Goal: Task Accomplishment & Management: Use online tool/utility

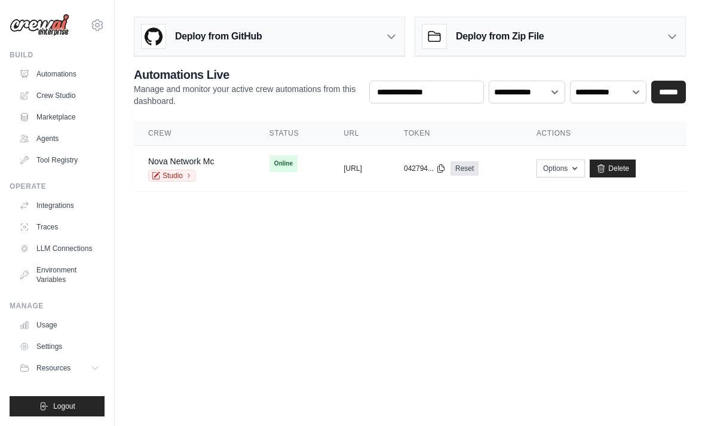
click at [269, 163] on span "Online" at bounding box center [283, 163] width 28 height 17
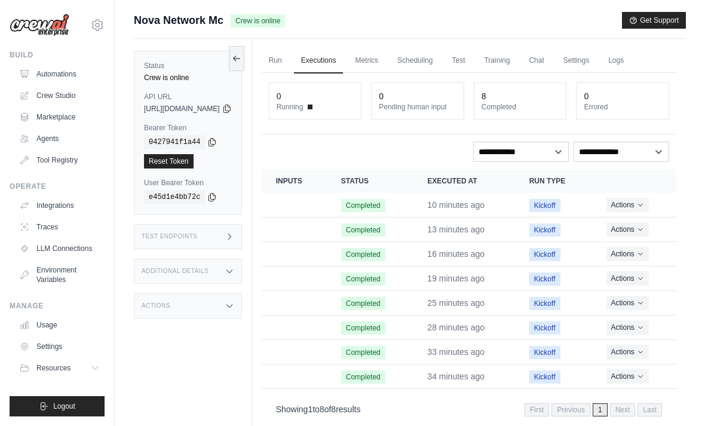
click at [551, 59] on link "Chat" at bounding box center [535, 60] width 29 height 25
click at [634, 201] on button "Actions" at bounding box center [627, 205] width 42 height 14
click at [630, 217] on link "View Details" at bounding box center [623, 226] width 76 height 19
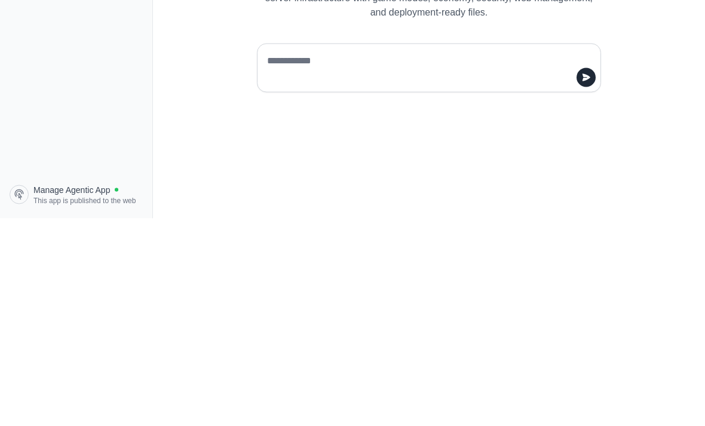
scroll to position [38, 0]
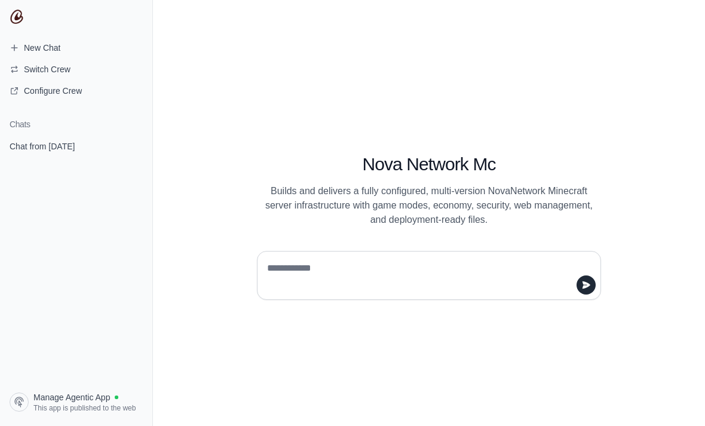
click at [60, 146] on span "Chat from August 31" at bounding box center [42, 146] width 65 height 12
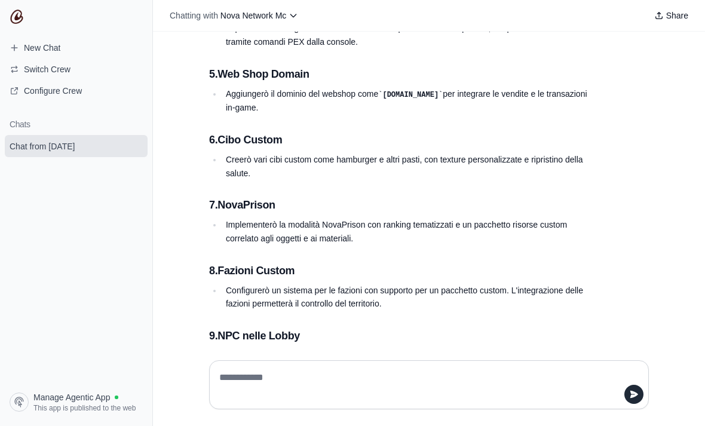
scroll to position [19021, 0]
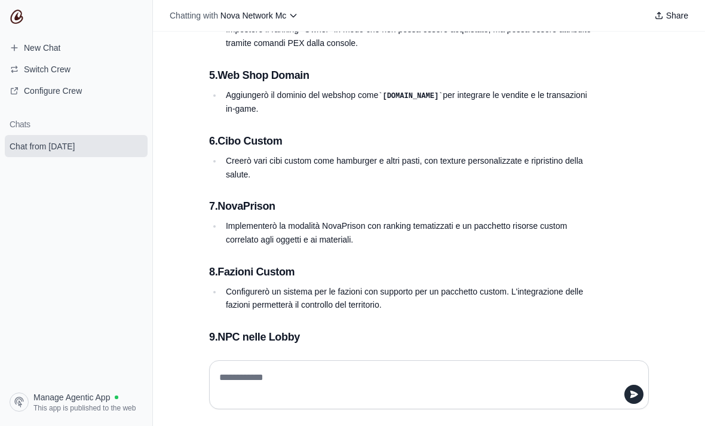
click at [528, 401] on textarea at bounding box center [425, 384] width 417 height 33
click at [531, 401] on div "**********" at bounding box center [428, 384] width 439 height 49
click at [485, 401] on textarea "**********" at bounding box center [425, 384] width 417 height 33
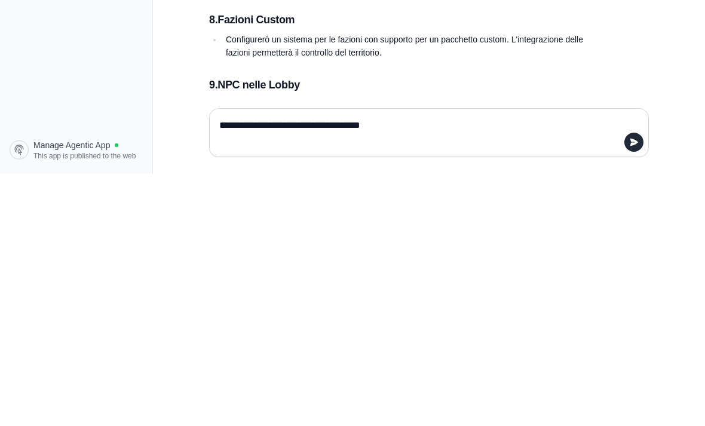
click at [382, 368] on textarea "**********" at bounding box center [425, 384] width 417 height 33
type textarea "**********"
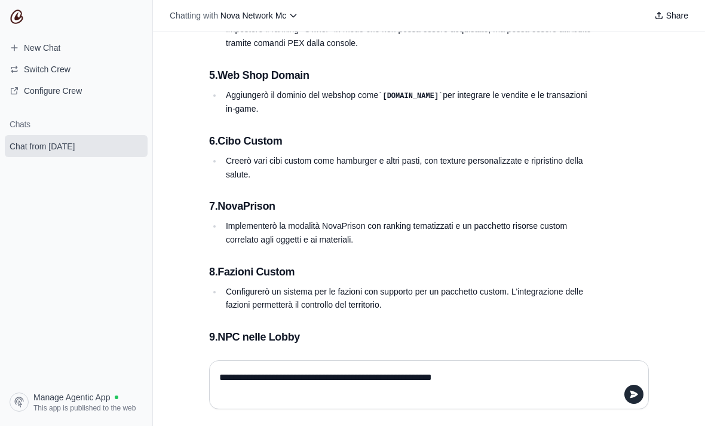
click at [572, 401] on textarea "**********" at bounding box center [425, 384] width 417 height 33
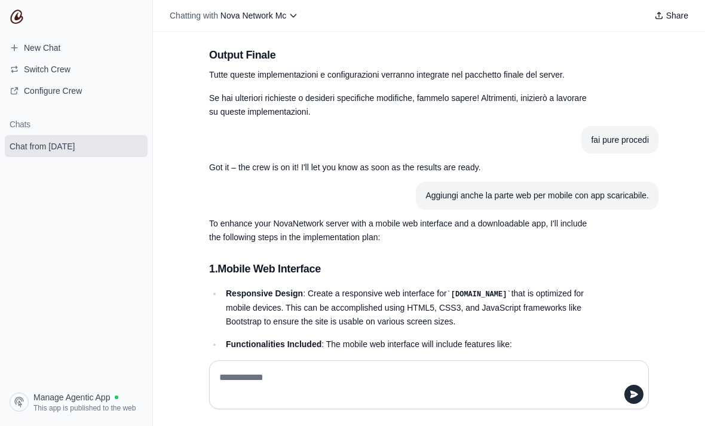
scroll to position [19711, 0]
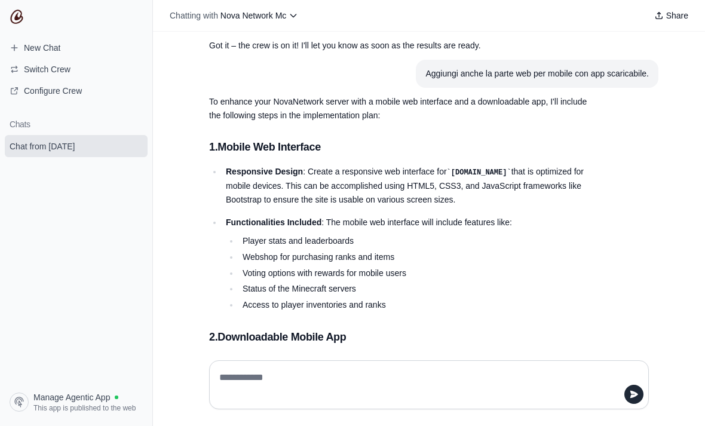
click at [210, 404] on div at bounding box center [428, 384] width 439 height 49
click at [237, 401] on div at bounding box center [428, 384] width 439 height 49
click at [240, 401] on textarea at bounding box center [425, 384] width 417 height 33
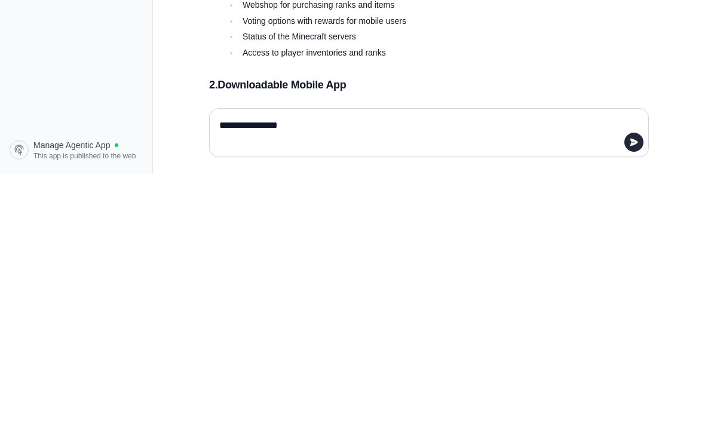
type textarea "**********"
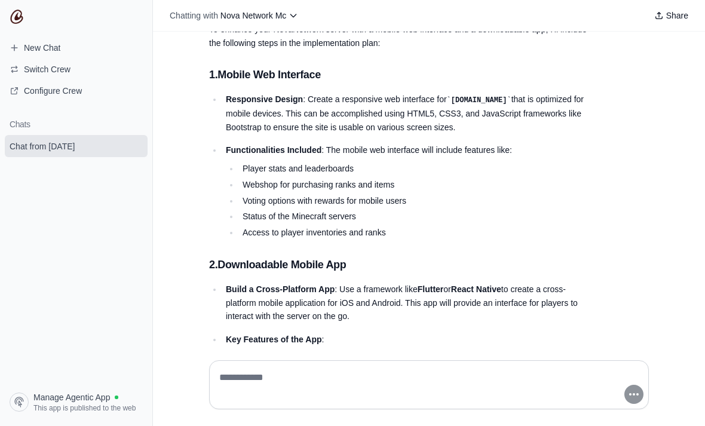
scroll to position [19792, 0]
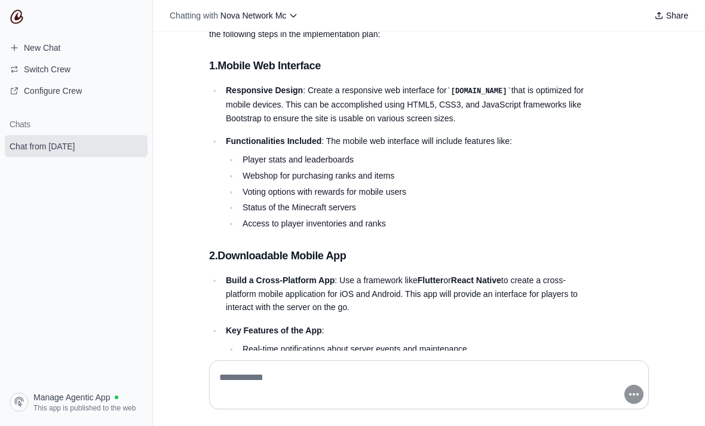
click at [513, 401] on div at bounding box center [428, 384] width 439 height 49
click at [235, 401] on div at bounding box center [428, 384] width 439 height 49
click at [229, 401] on textarea at bounding box center [425, 384] width 417 height 33
click at [553, 401] on textarea "**********" at bounding box center [425, 384] width 417 height 33
type textarea "**********"
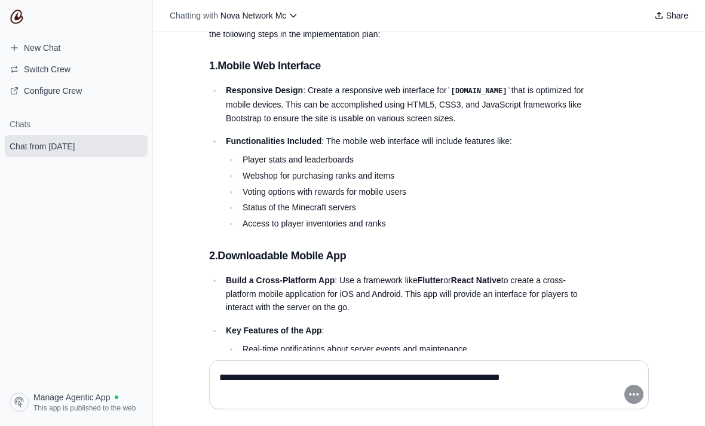
click at [565, 404] on div "**********" at bounding box center [428, 384] width 439 height 49
click at [552, 401] on textarea "**********" at bounding box center [425, 384] width 417 height 33
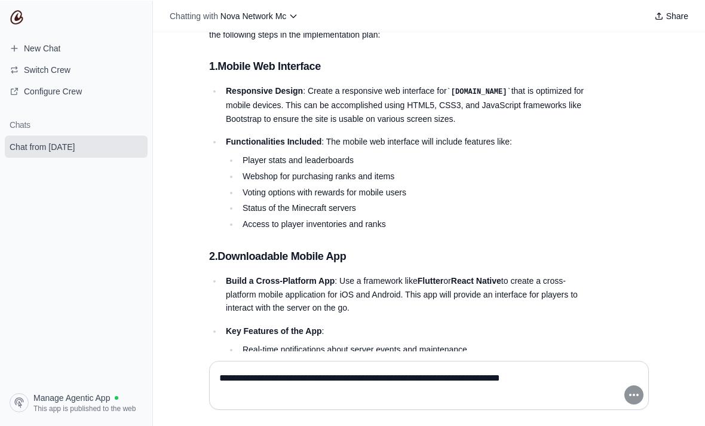
click at [551, 401] on textarea "**********" at bounding box center [425, 384] width 417 height 33
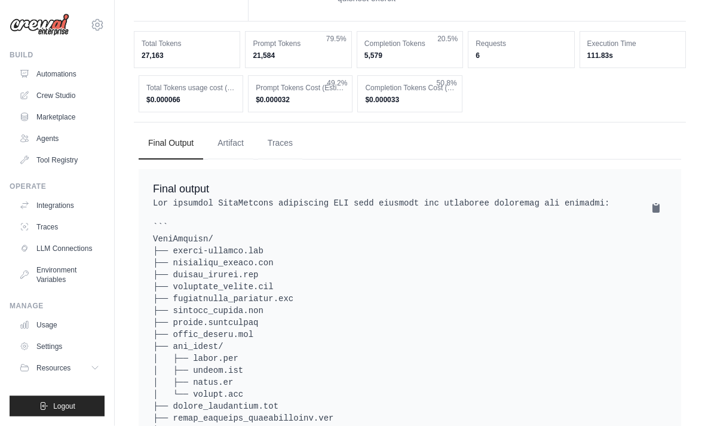
scroll to position [1131, 0]
click at [240, 158] on button "Artifact" at bounding box center [230, 142] width 45 height 32
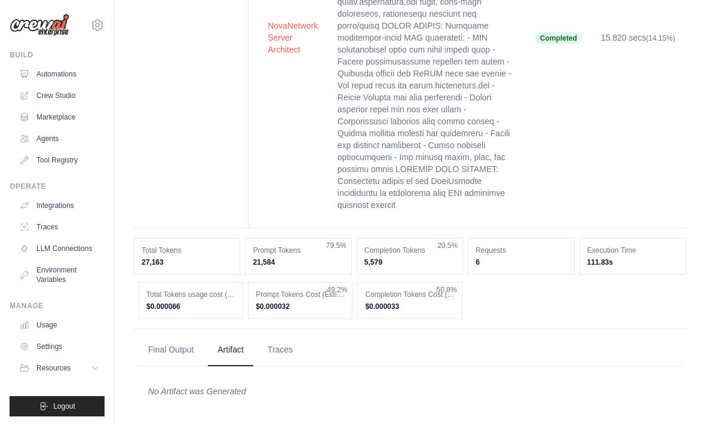
click at [179, 353] on button "Final Output" at bounding box center [171, 350] width 64 height 32
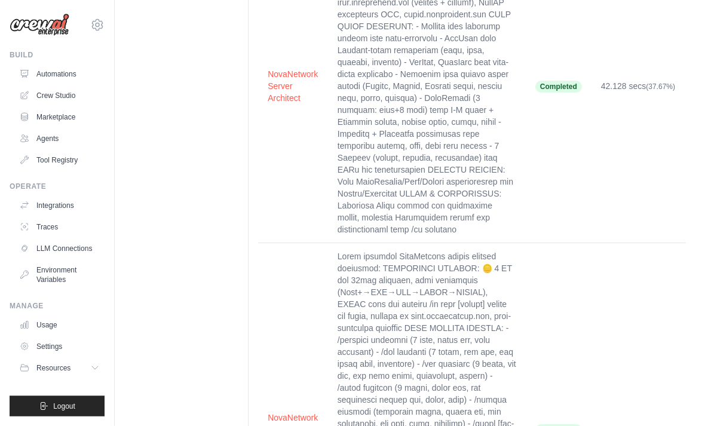
scroll to position [0, 0]
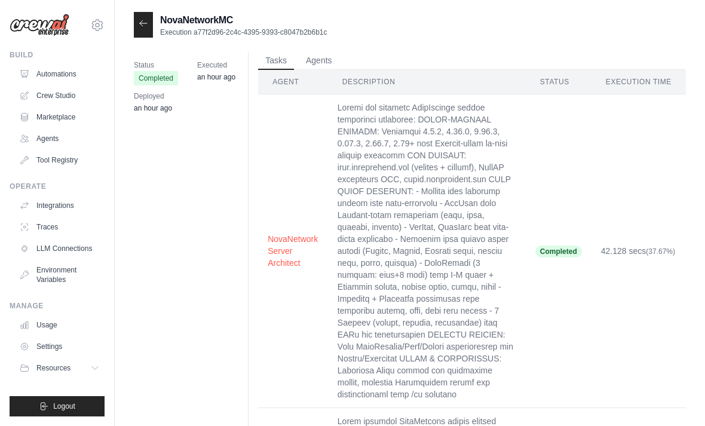
click at [142, 26] on icon at bounding box center [144, 24] width 10 height 10
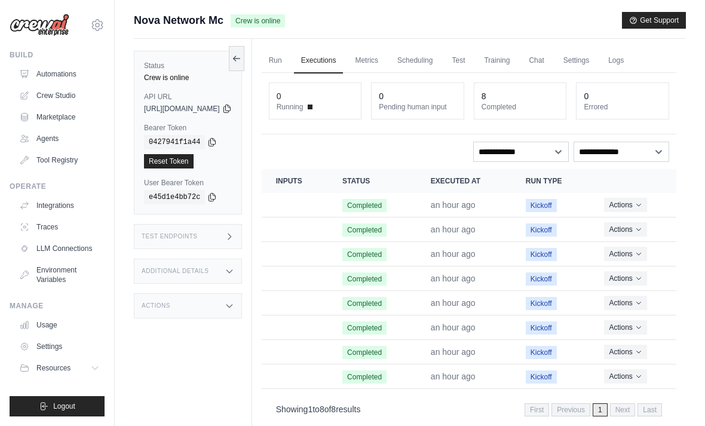
click at [385, 59] on link "Metrics" at bounding box center [366, 60] width 38 height 25
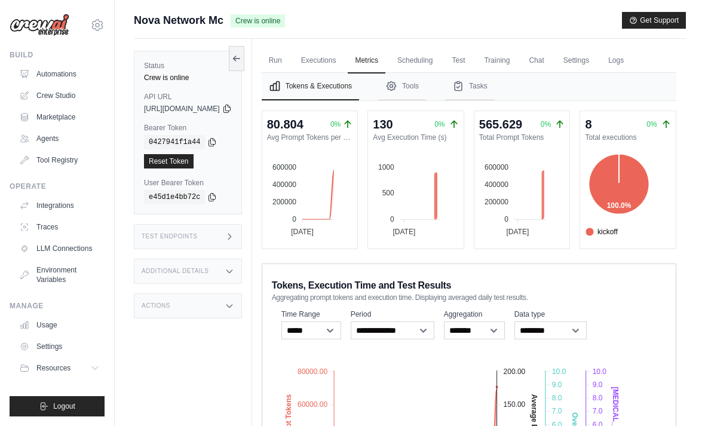
click at [516, 53] on link "Training" at bounding box center [496, 60] width 40 height 25
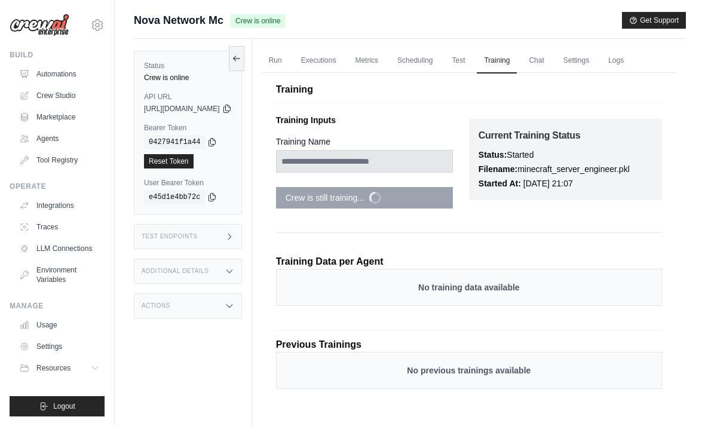
click at [472, 56] on link "Test" at bounding box center [457, 60] width 27 height 25
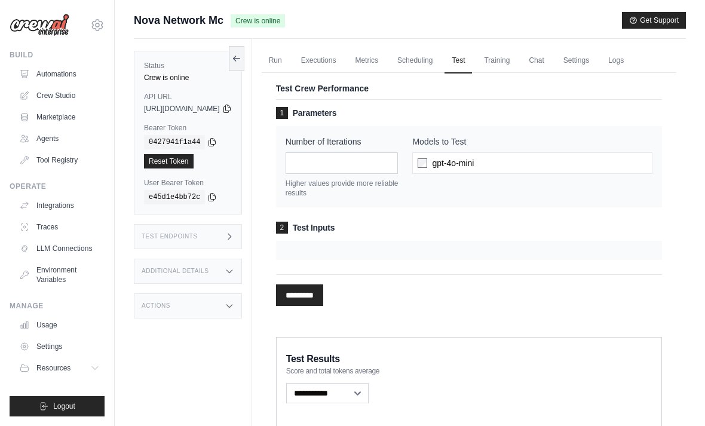
click at [439, 52] on link "Scheduling" at bounding box center [415, 60] width 50 height 25
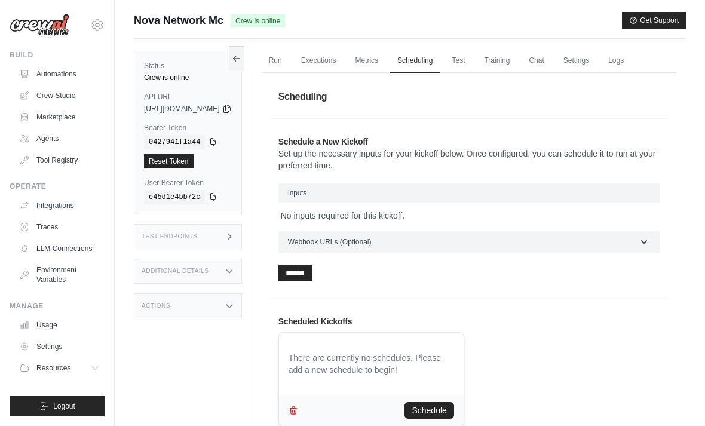
click at [385, 60] on link "Metrics" at bounding box center [366, 60] width 38 height 25
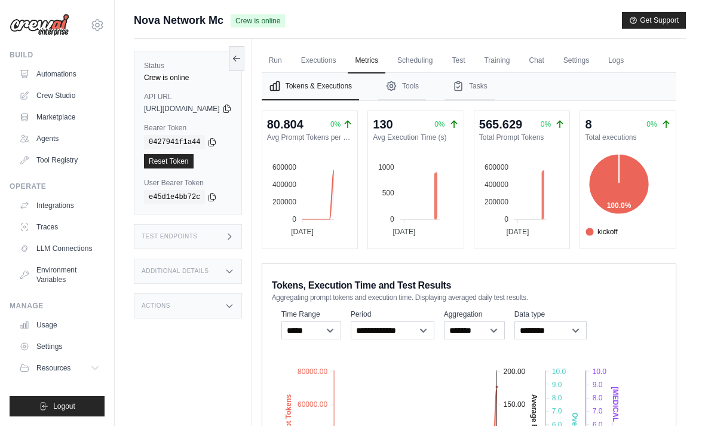
click at [343, 64] on link "Executions" at bounding box center [319, 60] width 50 height 25
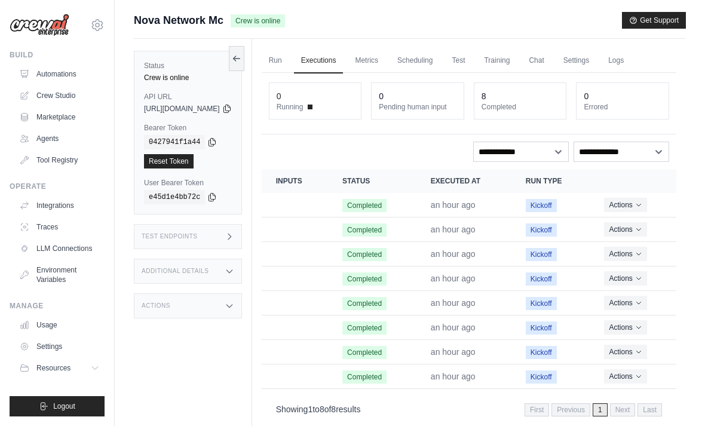
click at [385, 59] on link "Metrics" at bounding box center [366, 60] width 38 height 25
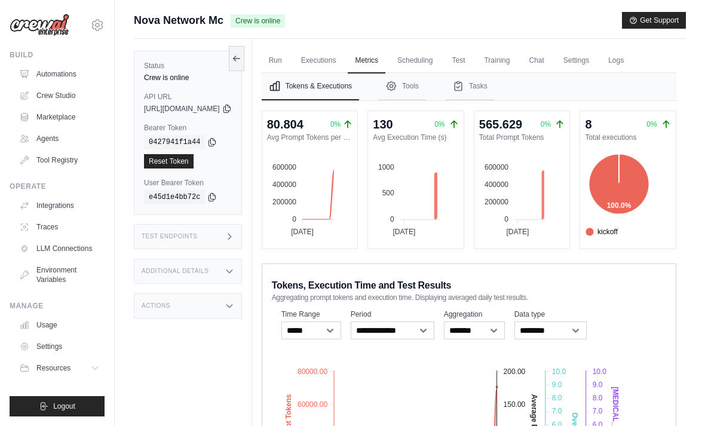
click at [289, 64] on link "Run" at bounding box center [275, 60] width 27 height 25
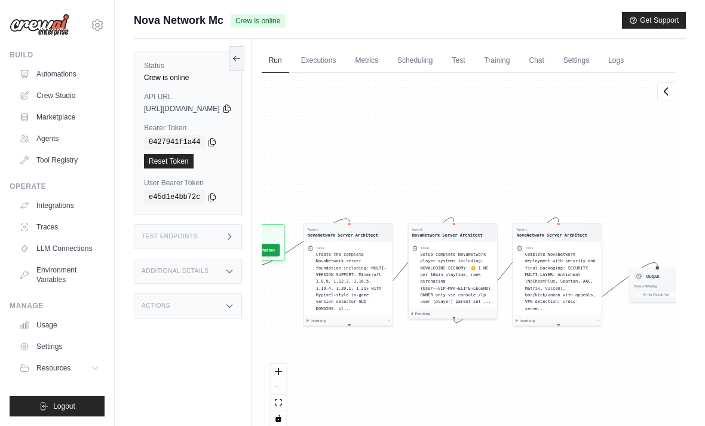
click at [343, 57] on link "Executions" at bounding box center [319, 60] width 50 height 25
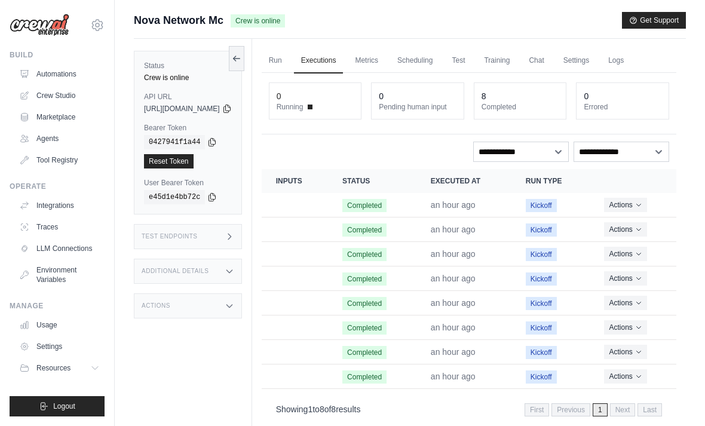
click at [385, 52] on link "Metrics" at bounding box center [366, 60] width 38 height 25
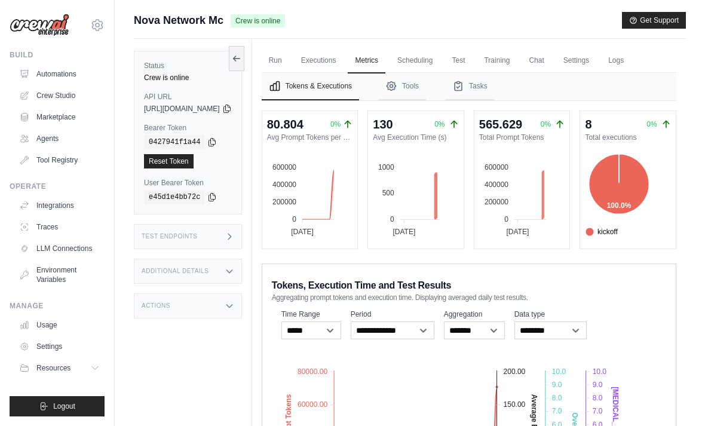
click at [343, 64] on link "Executions" at bounding box center [319, 60] width 50 height 25
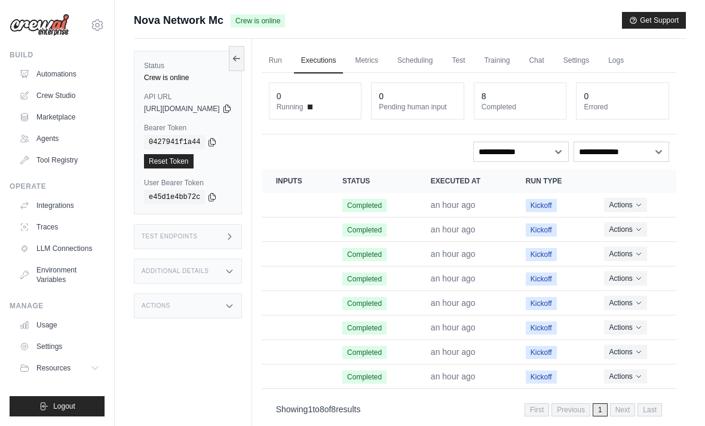
click at [385, 62] on link "Metrics" at bounding box center [366, 60] width 38 height 25
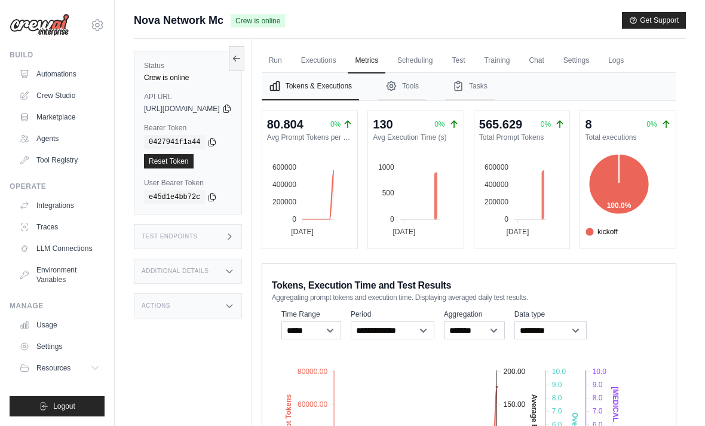
click at [289, 56] on link "Run" at bounding box center [275, 60] width 27 height 25
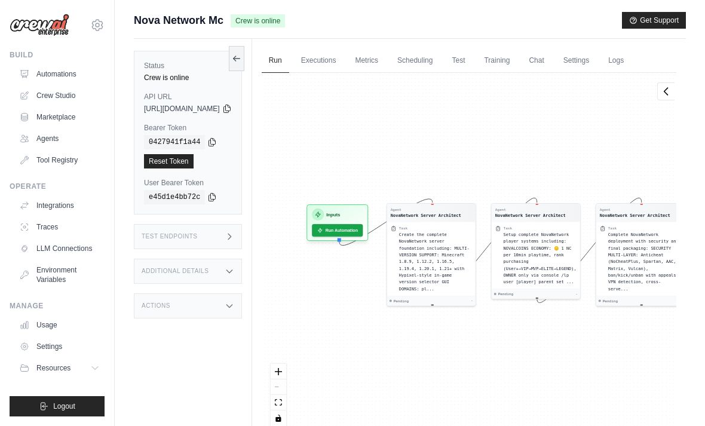
click at [233, 309] on div "Actions" at bounding box center [188, 305] width 108 height 25
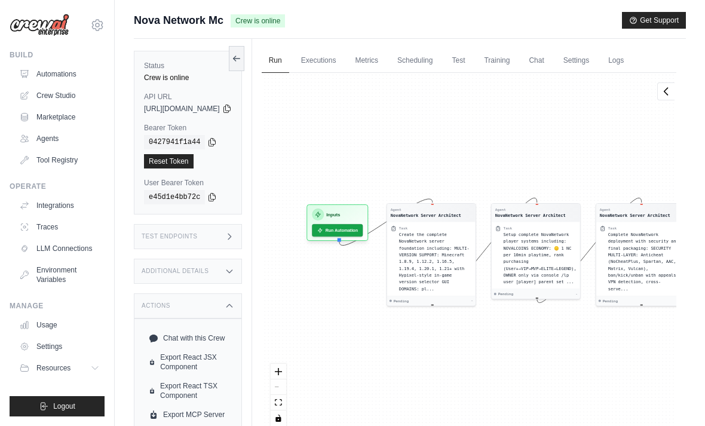
click at [242, 303] on div "Actions" at bounding box center [188, 305] width 108 height 25
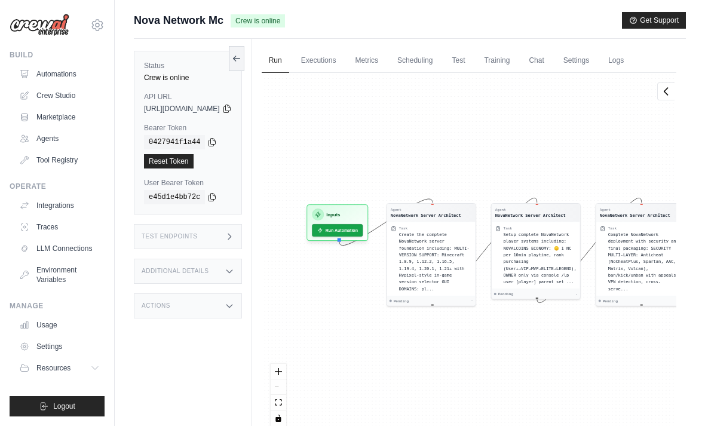
click at [237, 266] on div "Additional Details" at bounding box center [188, 271] width 108 height 25
click at [242, 264] on div "Additional Details" at bounding box center [188, 271] width 108 height 25
click at [242, 240] on div "Test Endpoints" at bounding box center [188, 236] width 108 height 25
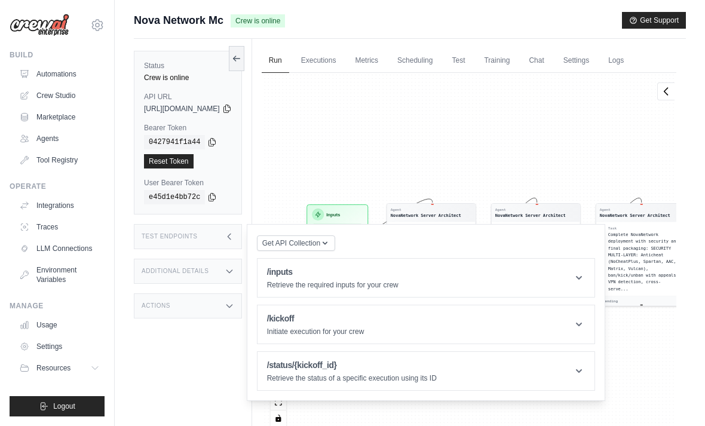
click at [190, 367] on div "Status Crew is online API URL copied https://minecraft-server-management-automa…" at bounding box center [193, 252] width 118 height 426
click at [218, 235] on div "Test Endpoints" at bounding box center [188, 236] width 108 height 25
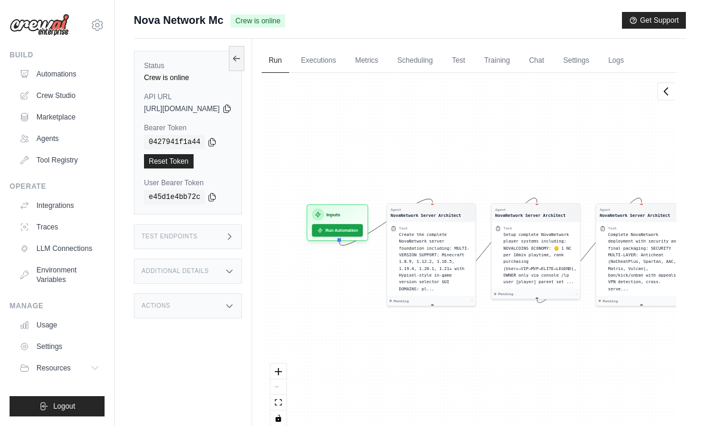
click at [343, 54] on link "Executions" at bounding box center [319, 60] width 50 height 25
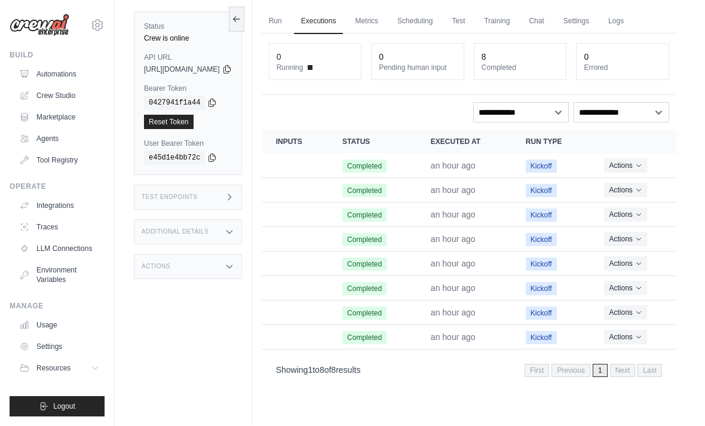
scroll to position [51, 0]
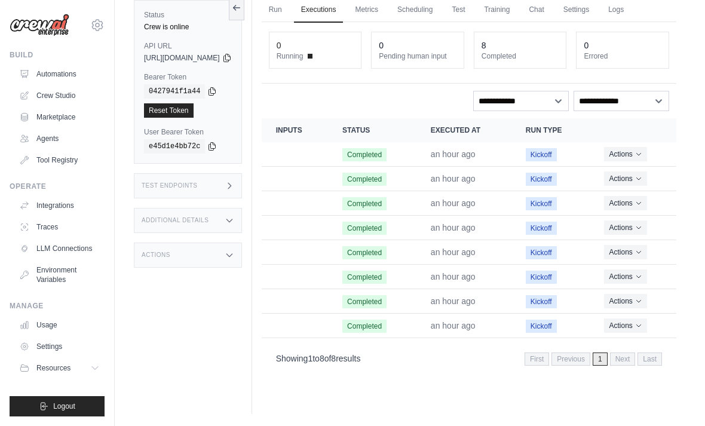
click at [620, 356] on span "Next" at bounding box center [623, 358] width 26 height 13
click at [620, 355] on span "Next" at bounding box center [623, 358] width 26 height 13
click at [602, 355] on span "1" at bounding box center [599, 358] width 15 height 13
click at [632, 103] on select "**********" at bounding box center [621, 101] width 96 height 20
click at [554, 97] on select "**********" at bounding box center [521, 101] width 96 height 20
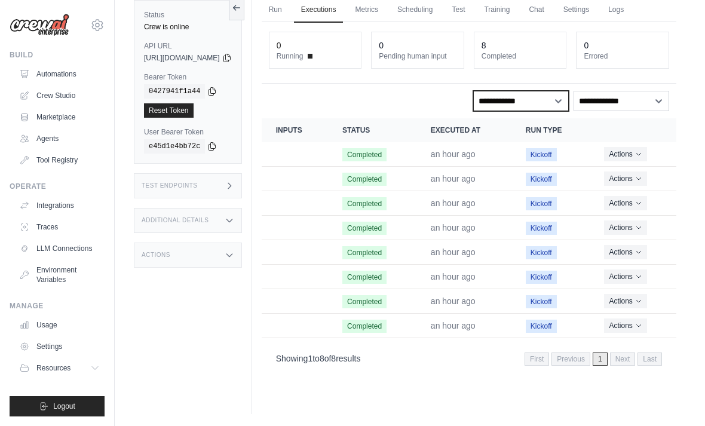
select select "*****"
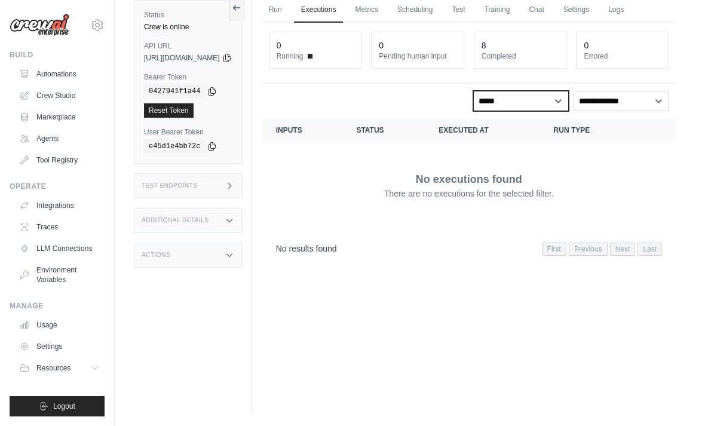
click at [545, 104] on select "**********" at bounding box center [521, 101] width 96 height 20
select select
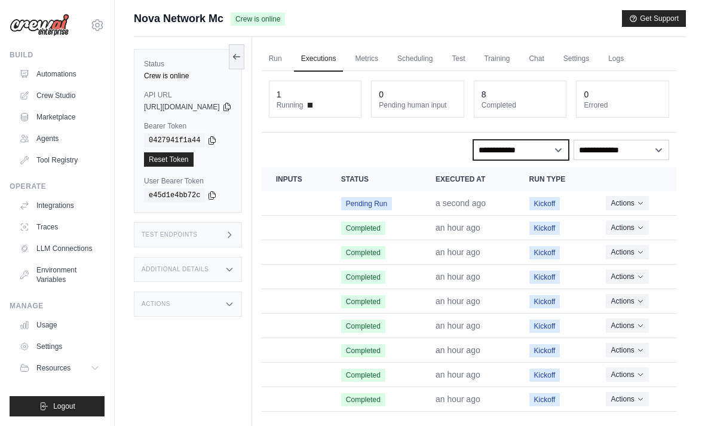
scroll to position [0, 0]
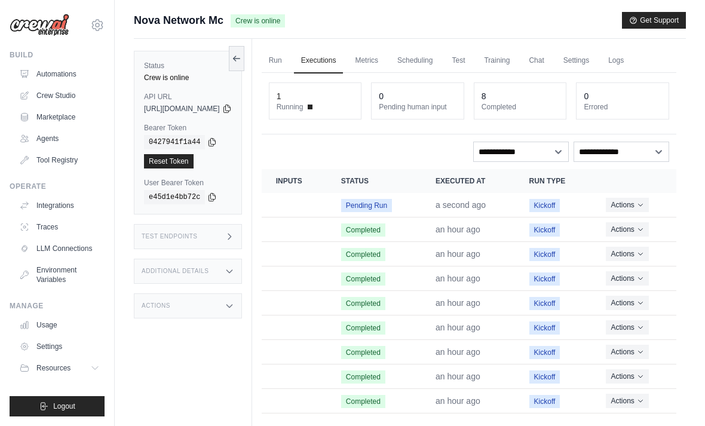
click at [421, 204] on td "Pending Run" at bounding box center [374, 205] width 94 height 24
click at [632, 202] on button "Actions" at bounding box center [629, 205] width 42 height 14
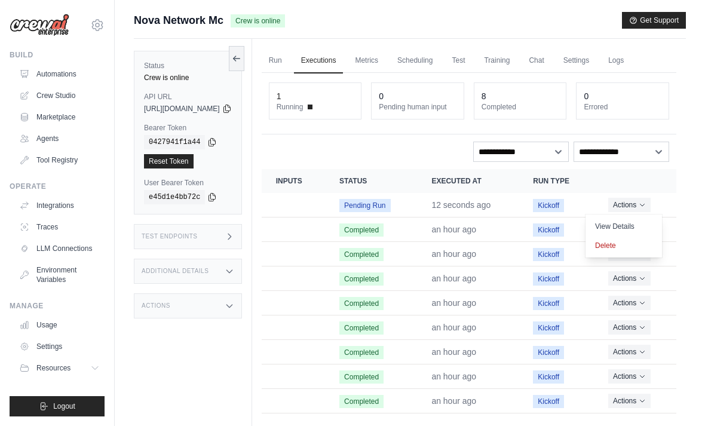
click at [626, 217] on link "View Details" at bounding box center [623, 226] width 76 height 19
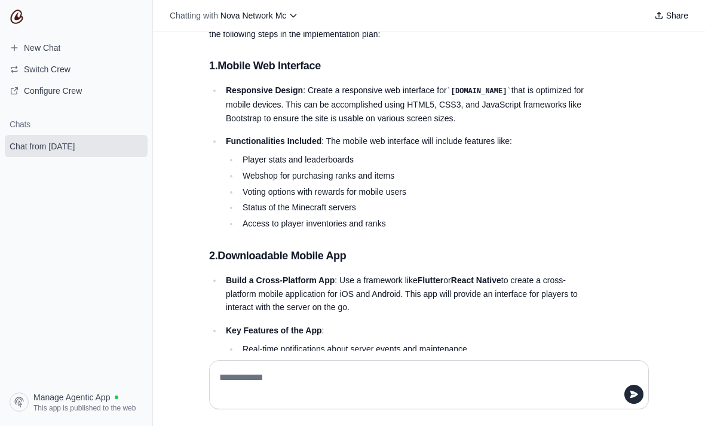
scroll to position [38, 0]
click at [496, 401] on textarea at bounding box center [425, 384] width 417 height 33
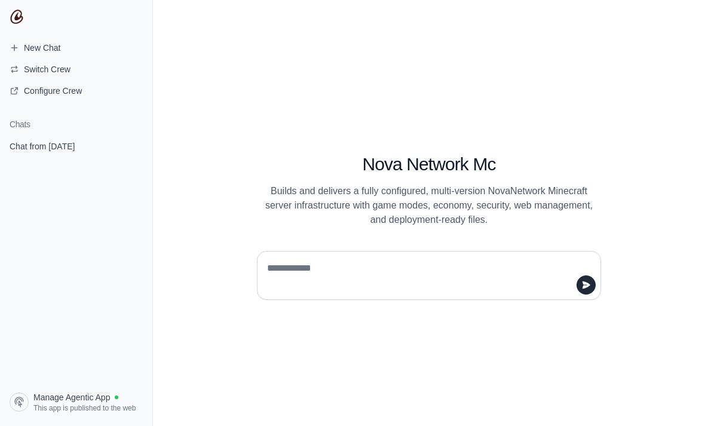
scroll to position [38, 0]
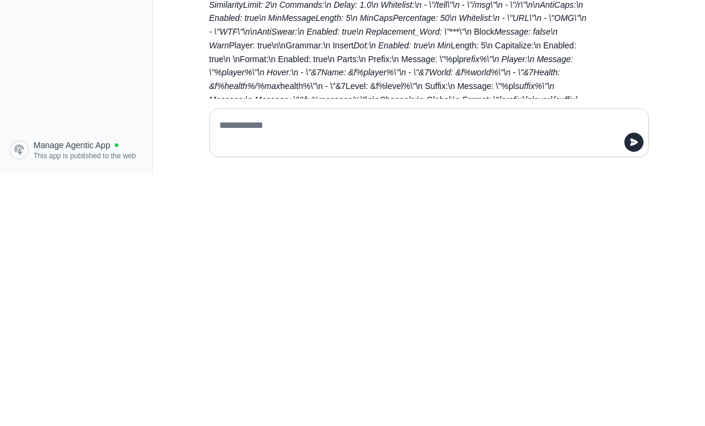
scroll to position [19792, 0]
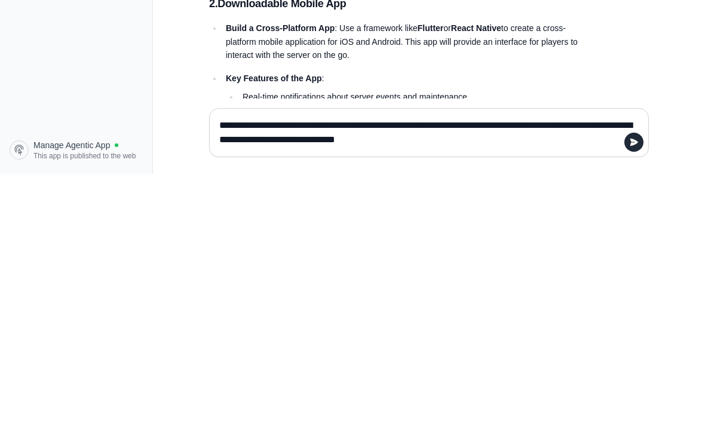
type textarea "**********"
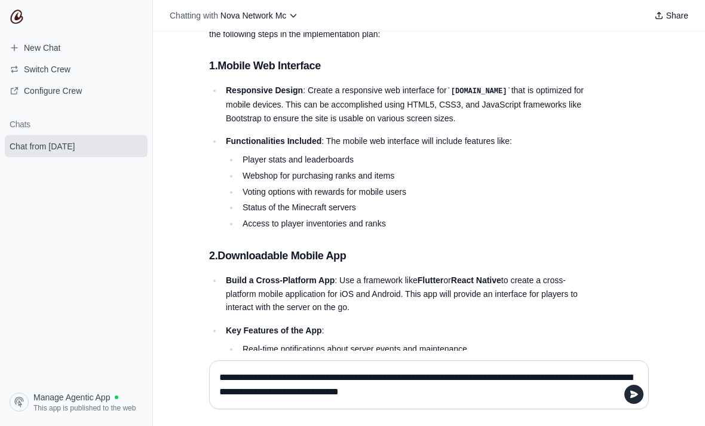
click at [539, 401] on textarea "**********" at bounding box center [425, 384] width 417 height 33
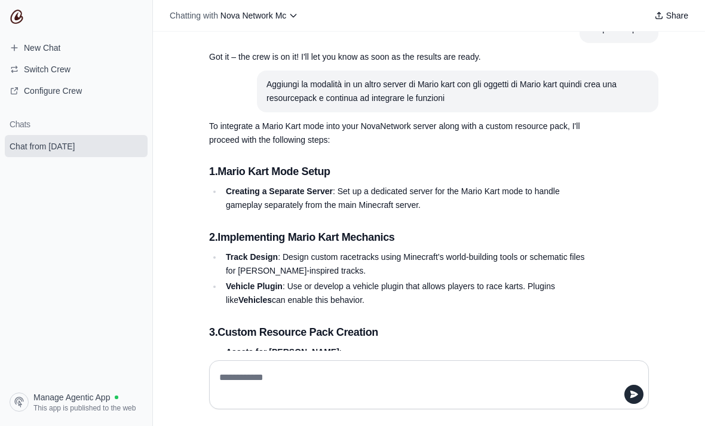
scroll to position [20544, 0]
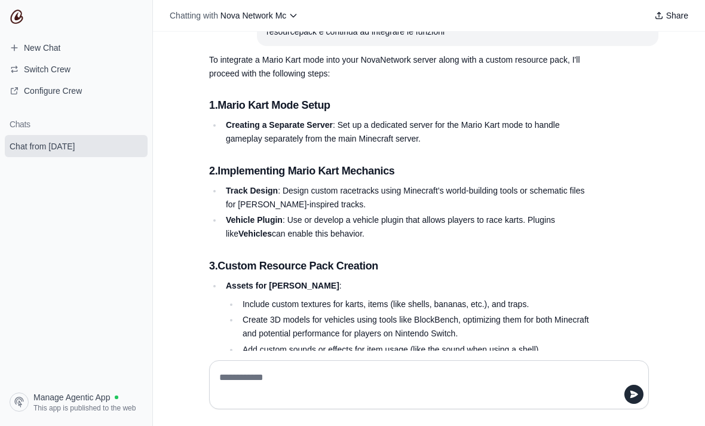
click at [410, 393] on div at bounding box center [428, 384] width 459 height 68
click at [407, 401] on div at bounding box center [428, 384] width 439 height 49
click at [502, 401] on textarea at bounding box center [425, 384] width 417 height 33
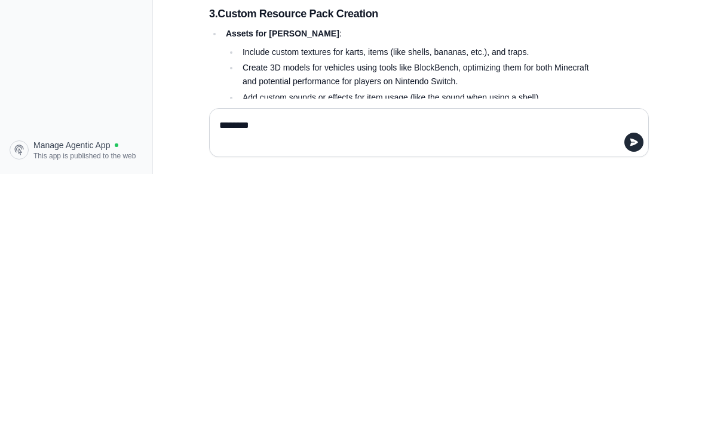
type textarea "*******"
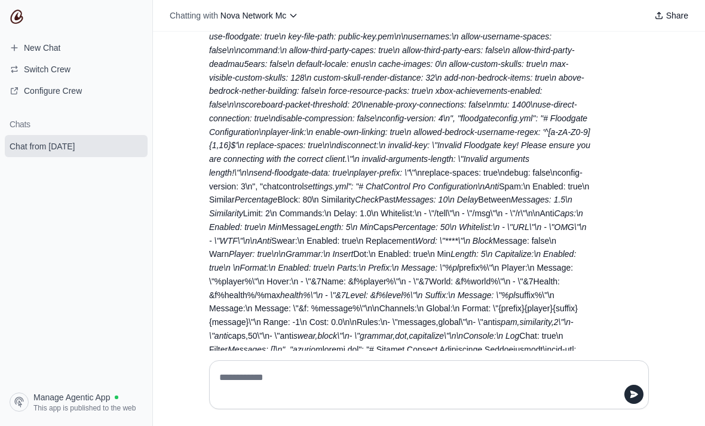
scroll to position [21897, 0]
click at [475, 401] on textarea at bounding box center [429, 384] width 424 height 33
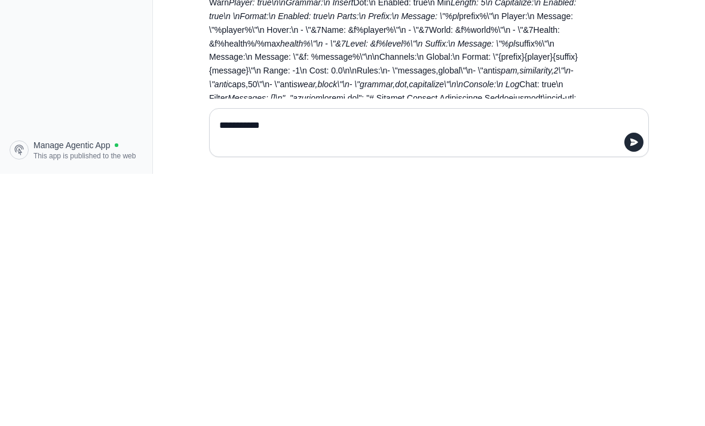
type textarea "**********"
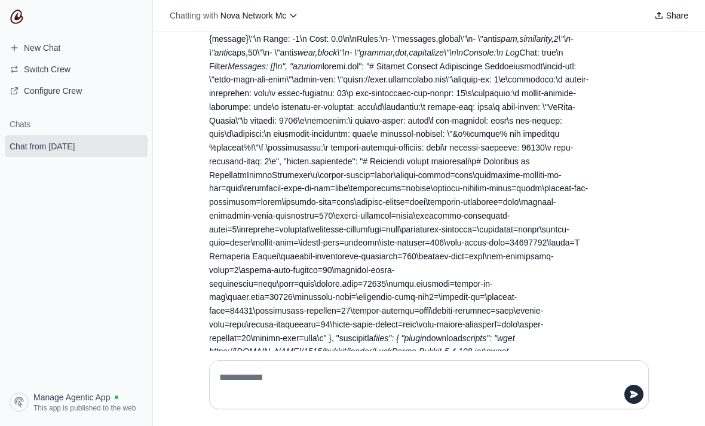
scroll to position [22230, 0]
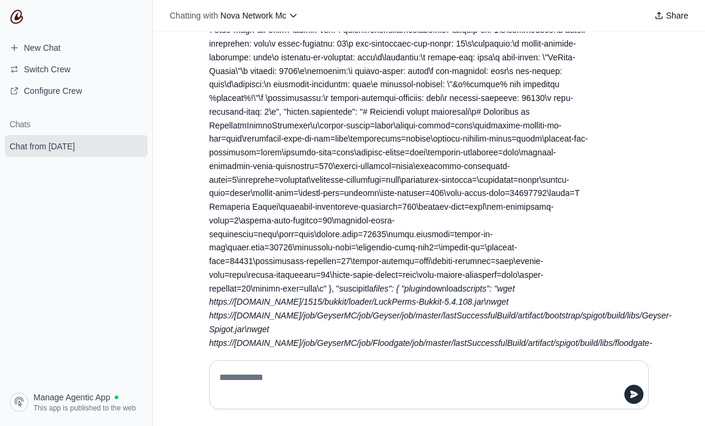
click at [475, 401] on textarea at bounding box center [429, 384] width 424 height 33
click at [490, 401] on textarea at bounding box center [429, 384] width 424 height 33
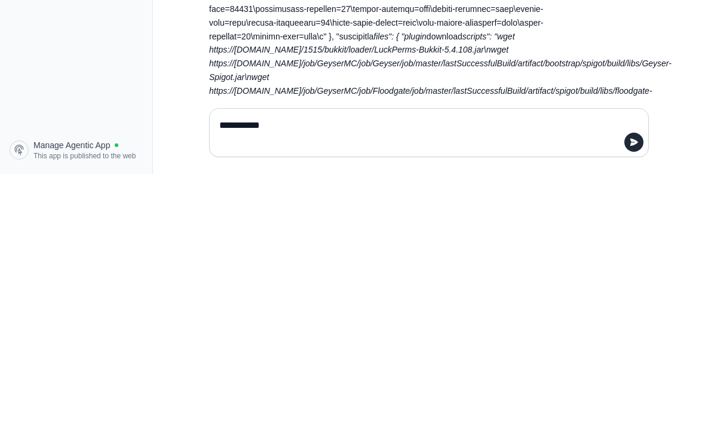
type textarea "**********"
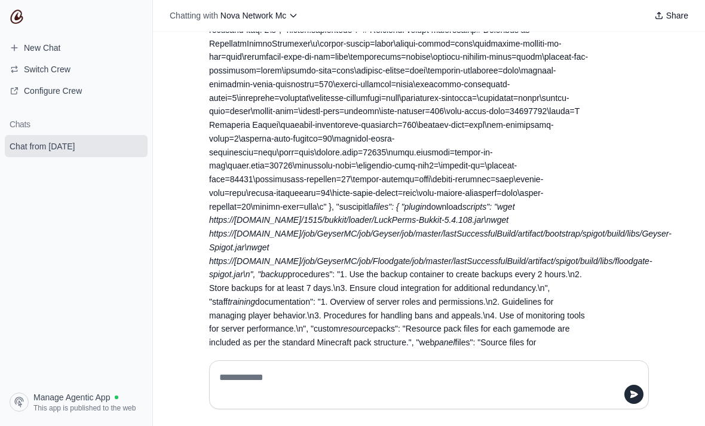
scroll to position [22311, 0]
click at [503, 401] on textarea at bounding box center [429, 384] width 424 height 33
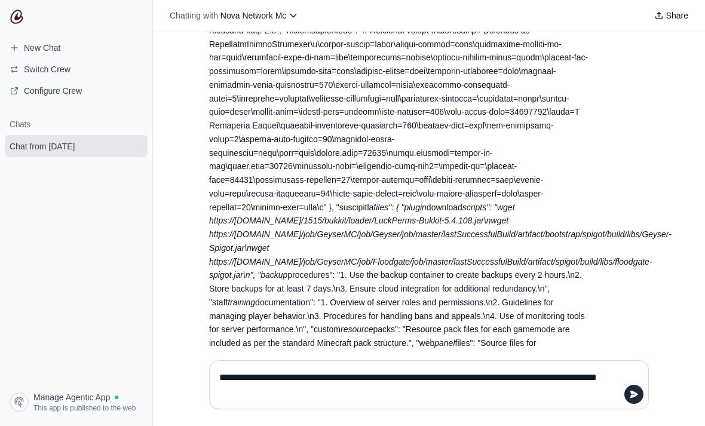
click at [524, 401] on textarea "**********" at bounding box center [429, 384] width 424 height 33
click at [512, 401] on textarea "**********" at bounding box center [429, 384] width 424 height 33
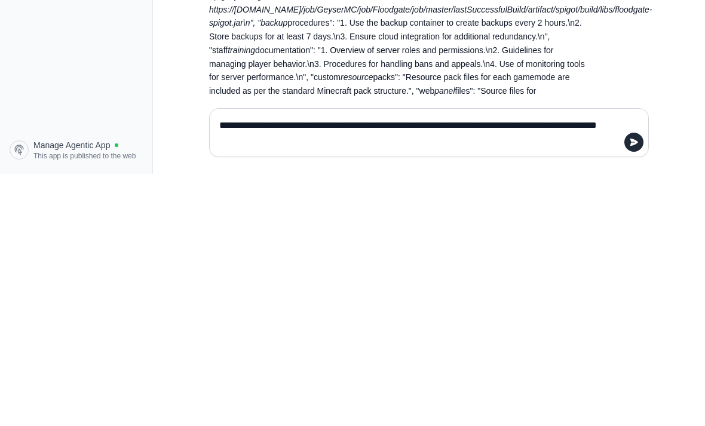
type textarea "**********"
click at [630, 385] on button "submit" at bounding box center [633, 394] width 19 height 19
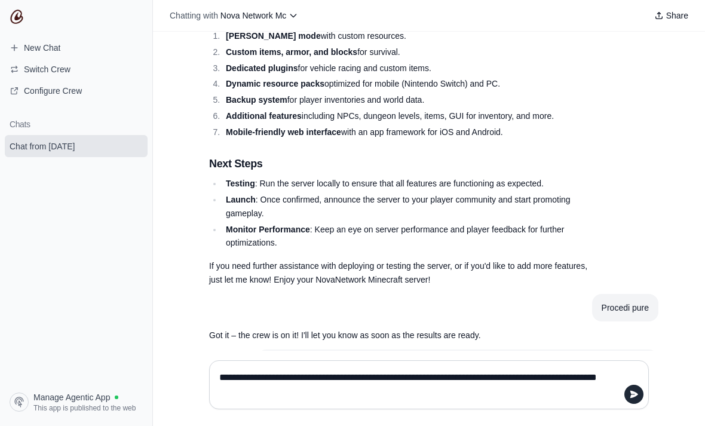
scroll to position [22852, 0]
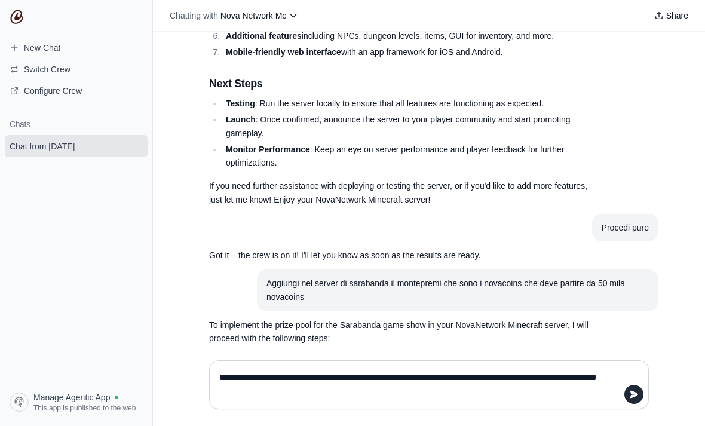
click at [339, 401] on textarea "**********" at bounding box center [429, 384] width 424 height 33
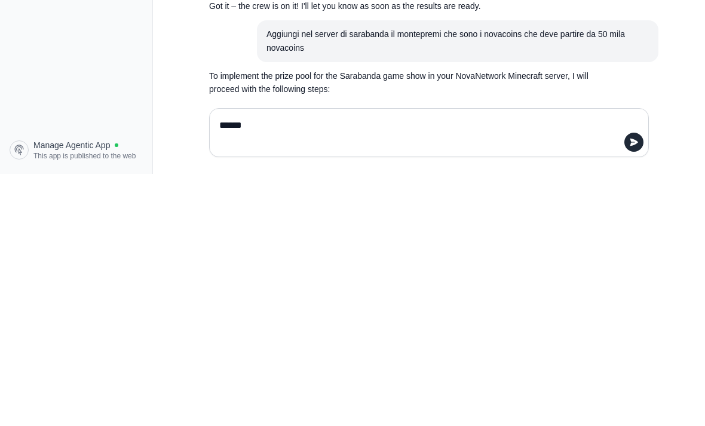
type textarea "*******"
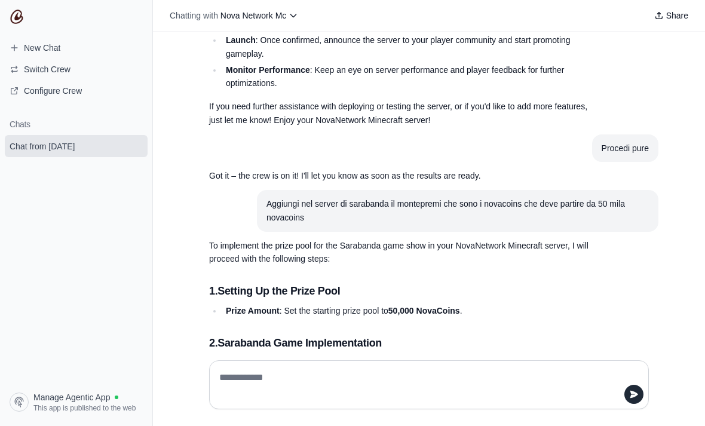
scroll to position [22933, 0]
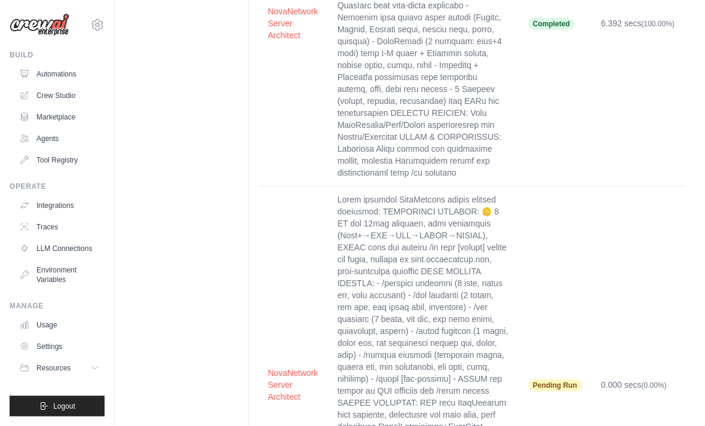
scroll to position [235, 0]
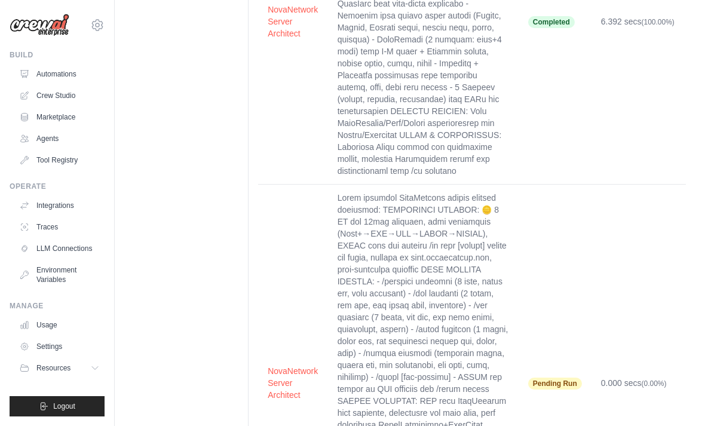
click at [295, 388] on button "NovaNetwork Server Architect" at bounding box center [292, 383] width 50 height 36
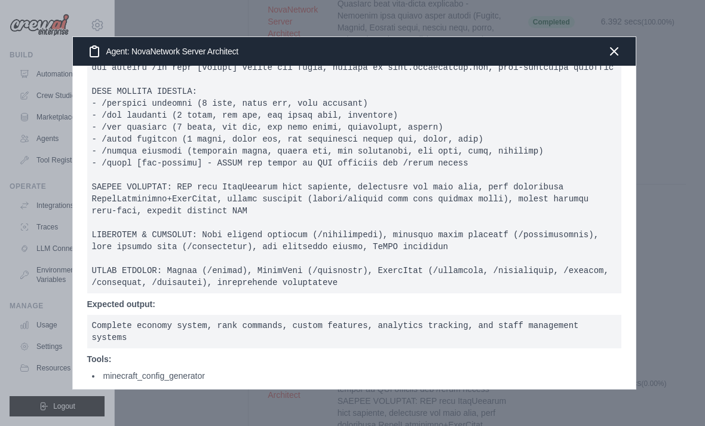
scroll to position [75, 0]
click at [613, 56] on icon "button" at bounding box center [614, 51] width 14 height 14
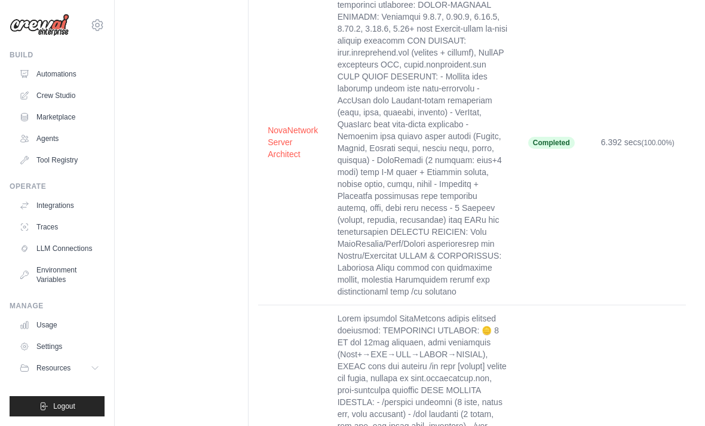
scroll to position [0, 0]
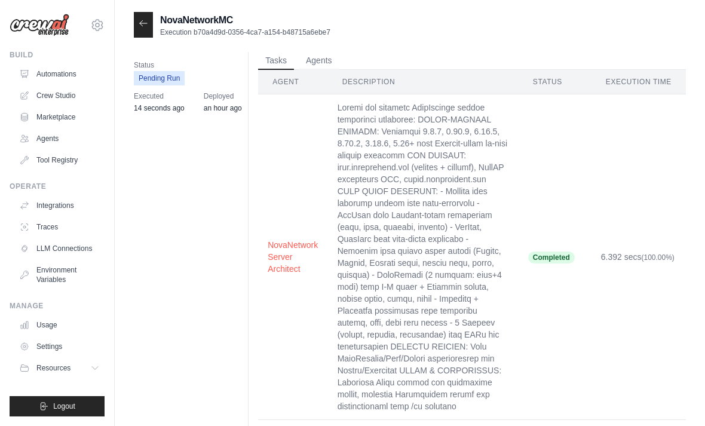
click at [150, 17] on div at bounding box center [143, 25] width 19 height 26
click at [146, 19] on icon at bounding box center [144, 24] width 10 height 10
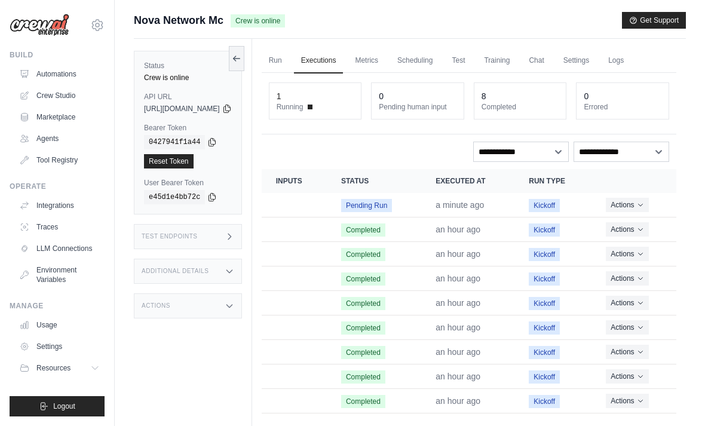
click at [647, 199] on button "Actions" at bounding box center [626, 205] width 42 height 14
click at [637, 217] on link "View Details" at bounding box center [623, 226] width 76 height 19
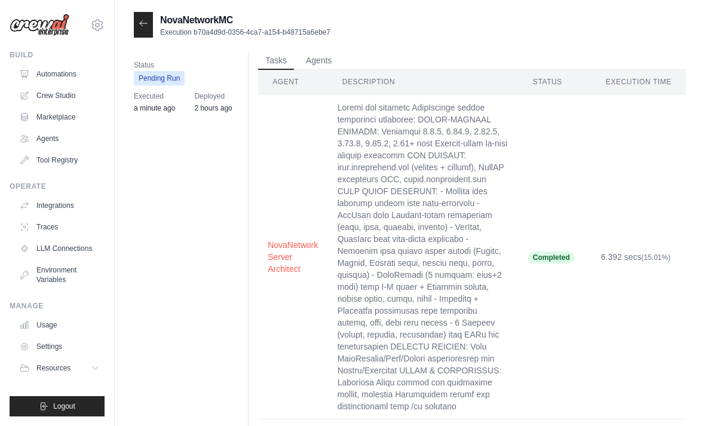
click at [69, 67] on link "Automations" at bounding box center [59, 73] width 90 height 19
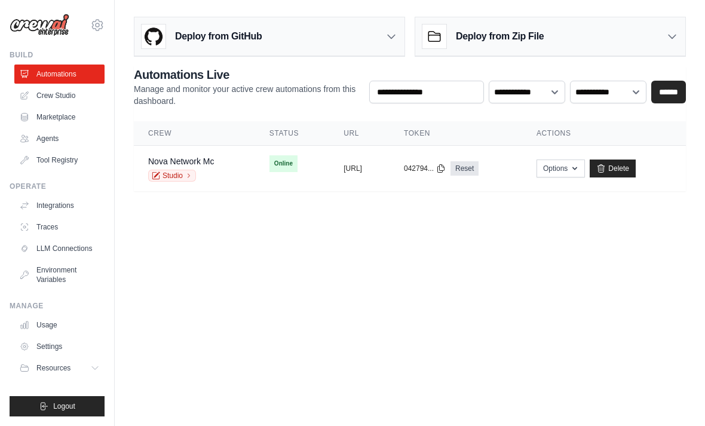
click at [329, 172] on td "copied [URL]" at bounding box center [359, 169] width 60 height 46
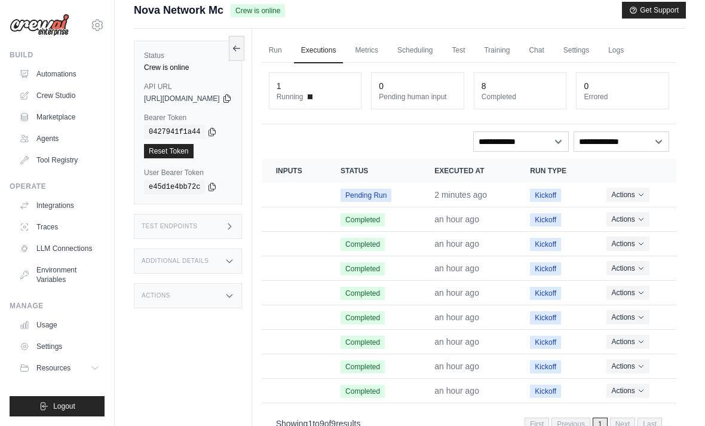
scroll to position [11, 0]
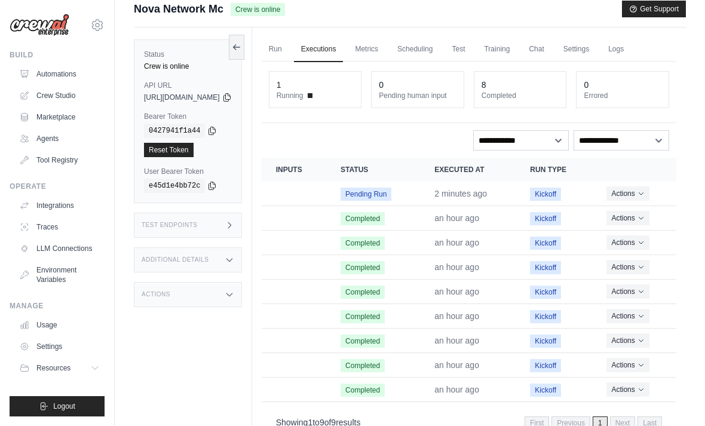
click at [289, 48] on link "Run" at bounding box center [275, 49] width 27 height 25
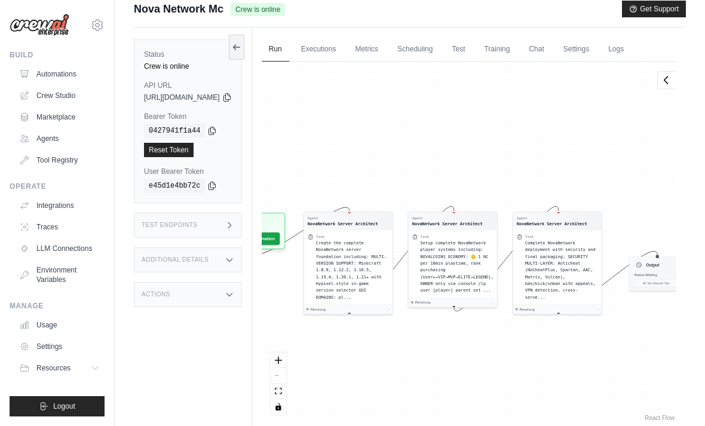
click at [279, 238] on button "Run Automation" at bounding box center [254, 238] width 51 height 13
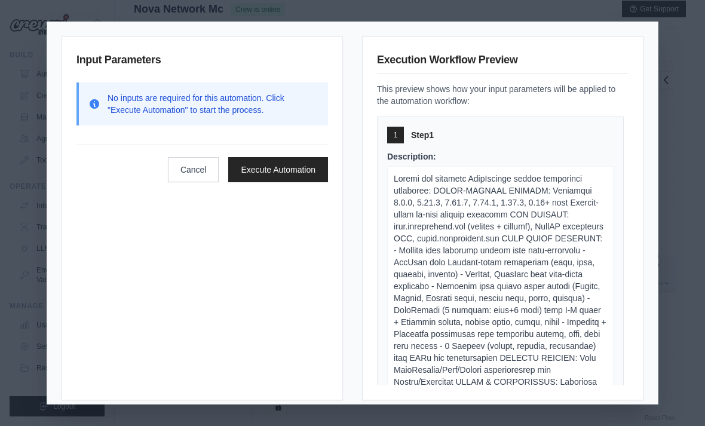
click at [294, 166] on button "Execute Automation" at bounding box center [278, 169] width 100 height 25
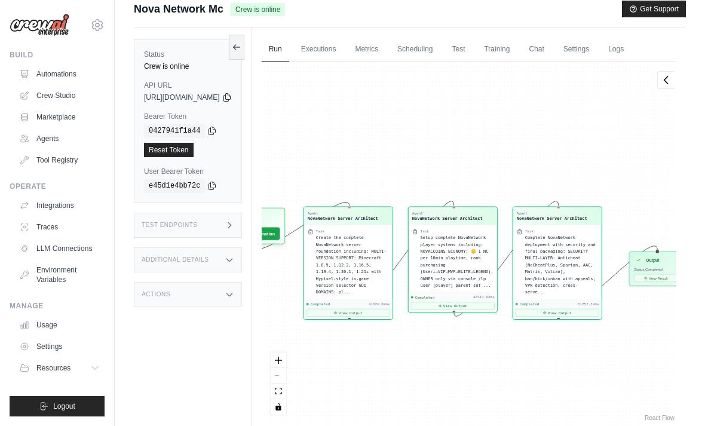
scroll to position [8399, 0]
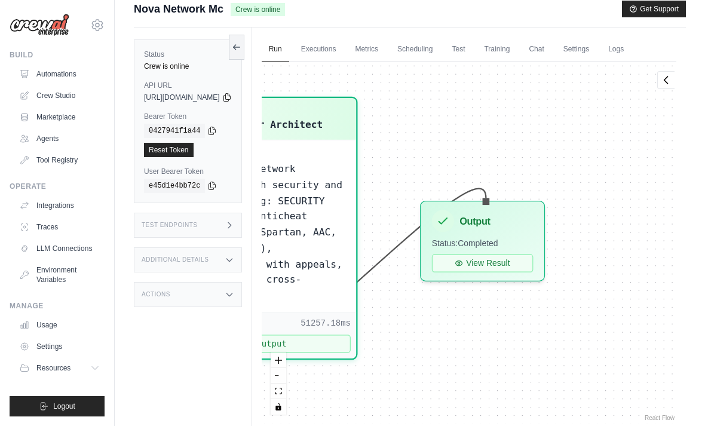
click at [508, 269] on button "View Result" at bounding box center [482, 263] width 102 height 18
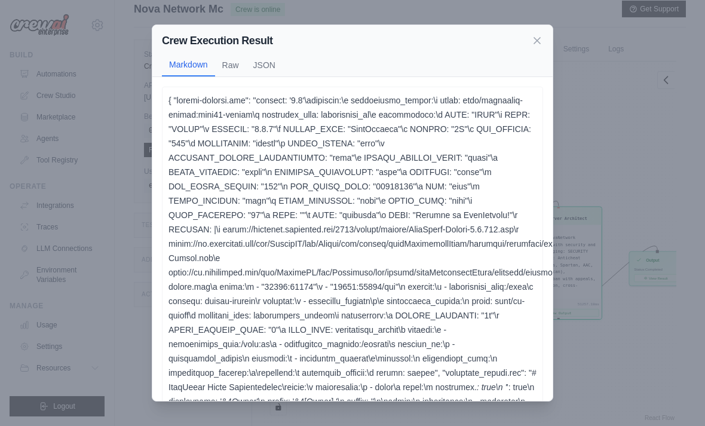
scroll to position [0, 0]
click at [235, 54] on button "Raw" at bounding box center [230, 65] width 31 height 23
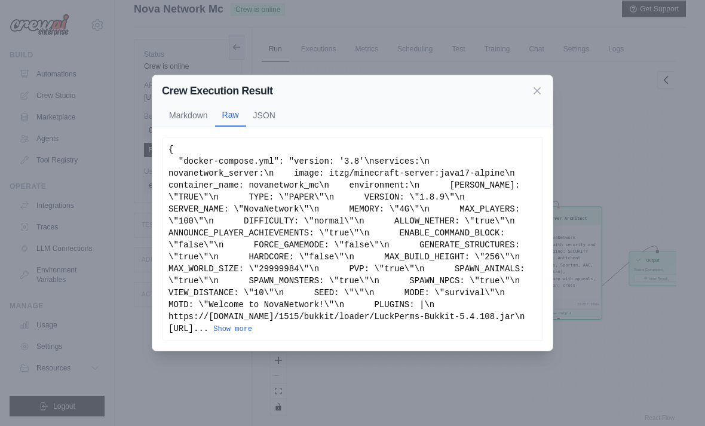
click at [263, 121] on button "JSON" at bounding box center [264, 115] width 36 height 23
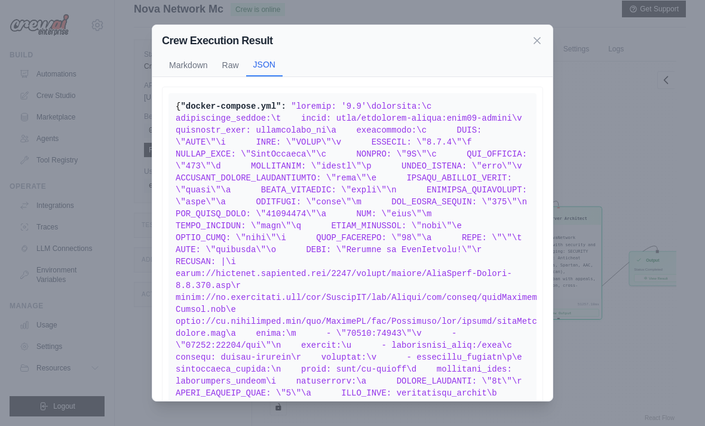
click at [192, 54] on button "Markdown" at bounding box center [188, 65] width 53 height 23
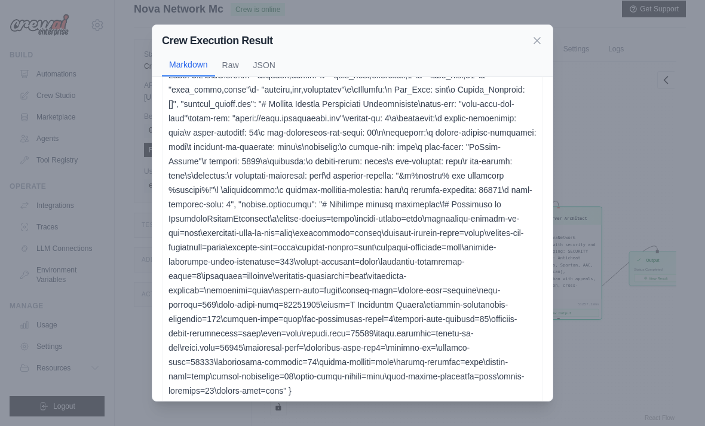
scroll to position [908, 0]
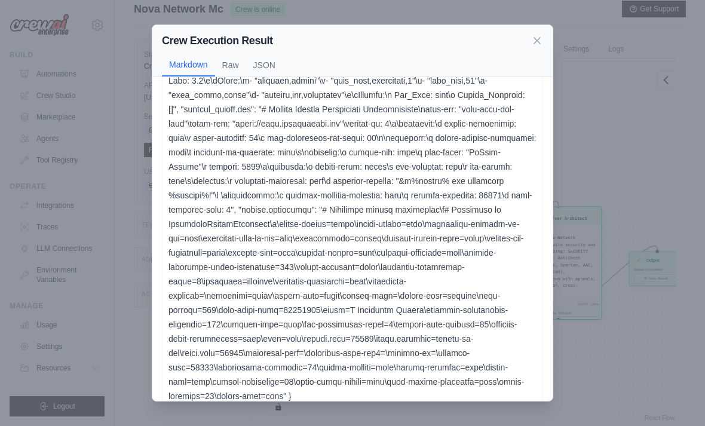
click at [533, 35] on icon at bounding box center [537, 41] width 12 height 12
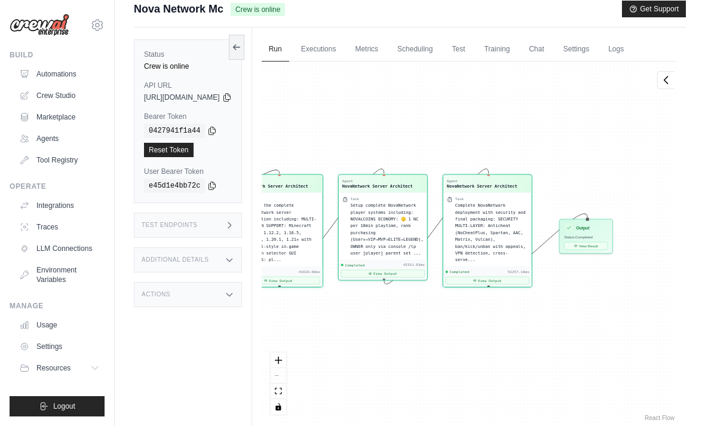
click at [343, 58] on link "Executions" at bounding box center [319, 49] width 50 height 25
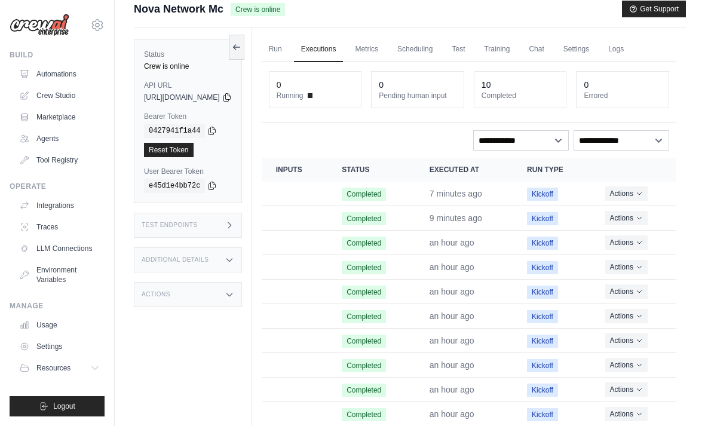
click at [289, 40] on link "Run" at bounding box center [275, 49] width 27 height 25
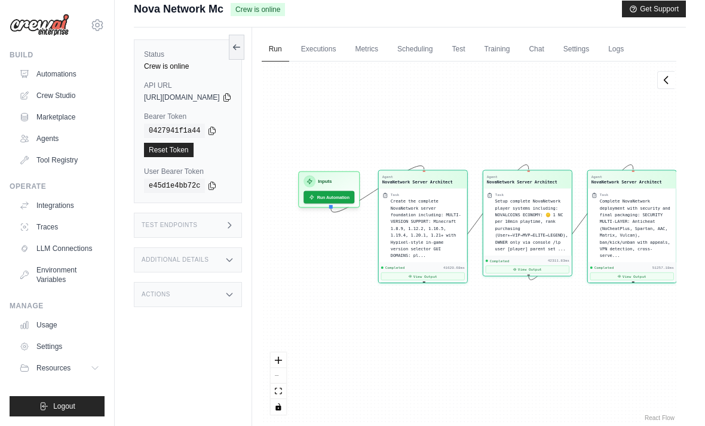
click at [354, 191] on button "Run Automation" at bounding box center [328, 197] width 51 height 13
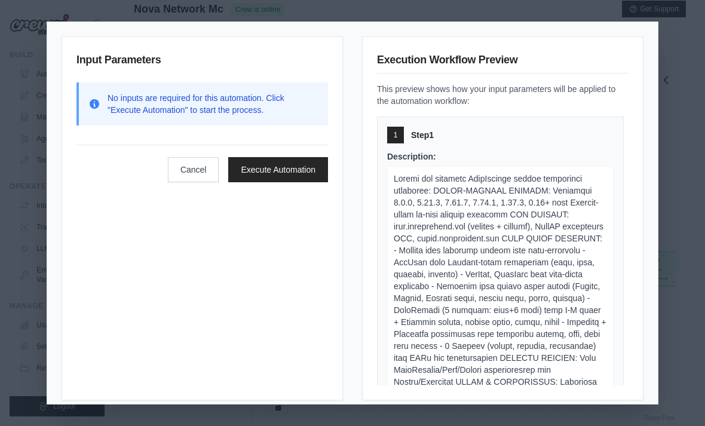
click at [302, 162] on button "Execute Automation" at bounding box center [278, 169] width 100 height 25
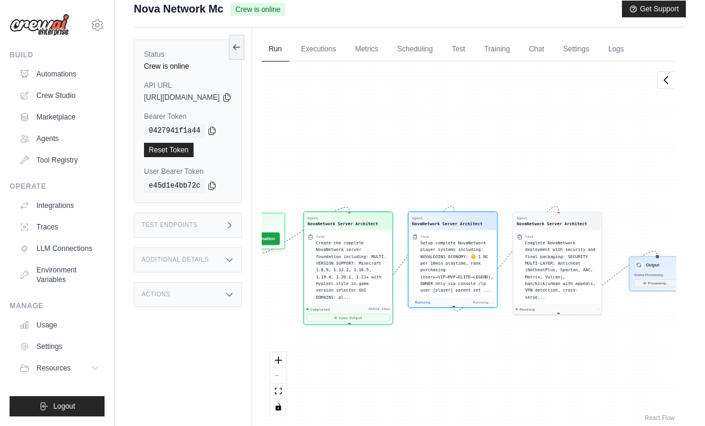
scroll to position [172, 0]
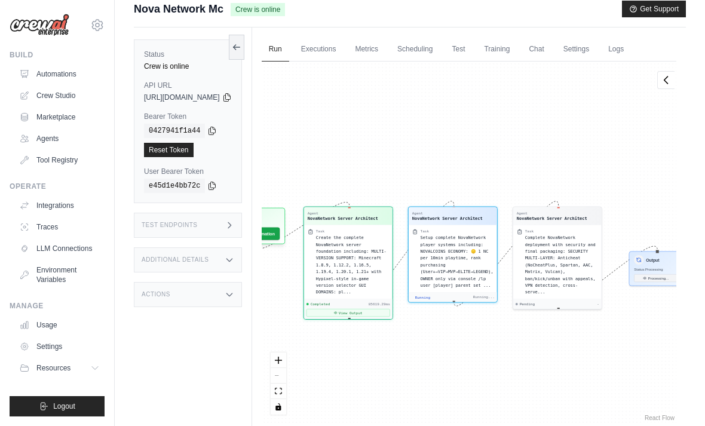
click at [343, 46] on link "Executions" at bounding box center [319, 49] width 50 height 25
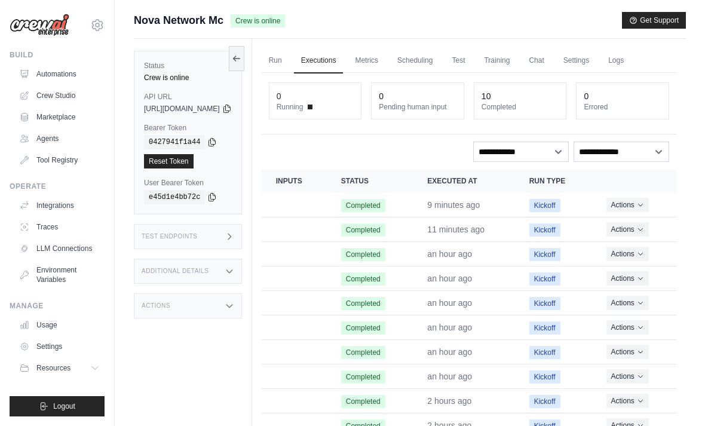
click at [289, 64] on link "Run" at bounding box center [275, 60] width 27 height 25
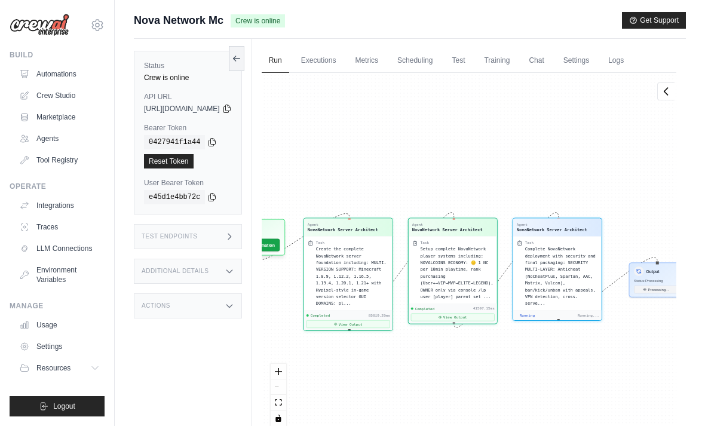
scroll to position [2636, 0]
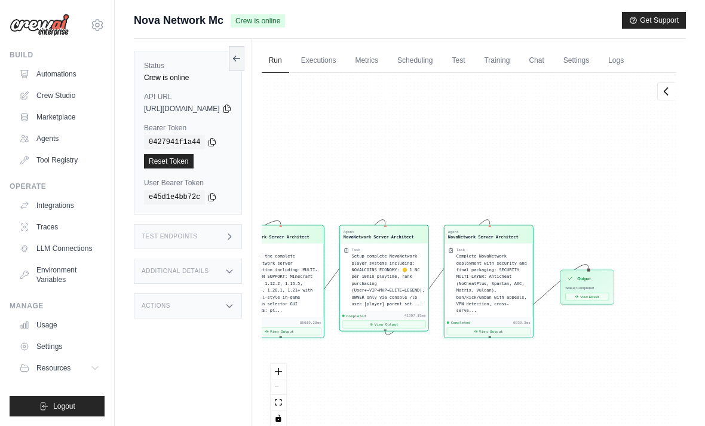
click at [343, 58] on link "Executions" at bounding box center [319, 60] width 50 height 25
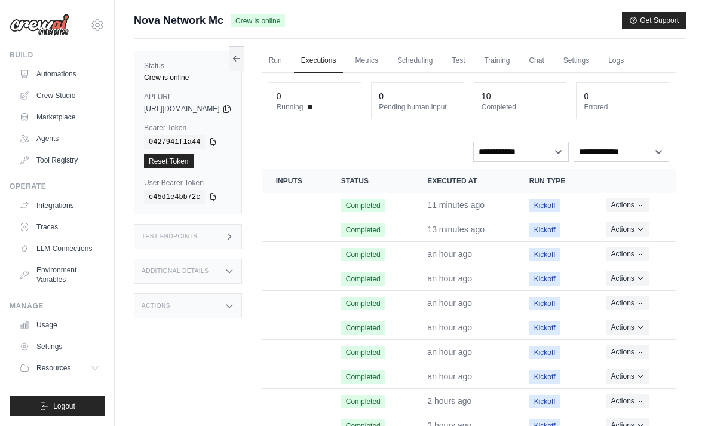
click at [289, 58] on link "Run" at bounding box center [275, 60] width 27 height 25
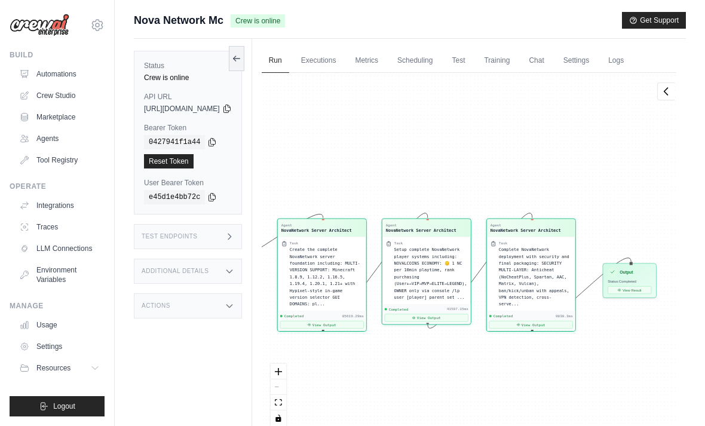
click at [343, 55] on link "Executions" at bounding box center [319, 60] width 50 height 25
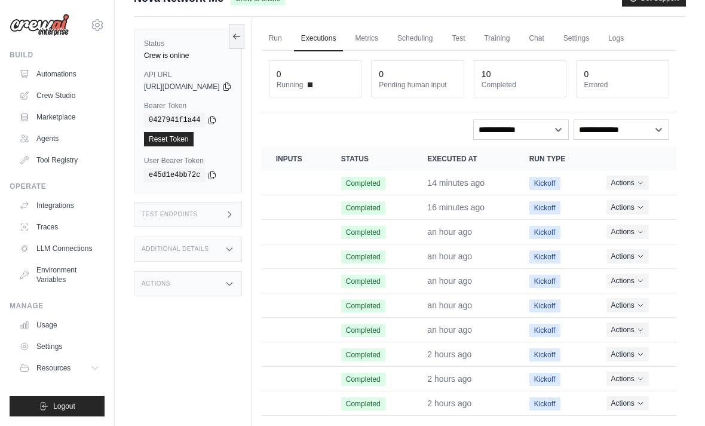
scroll to position [51, 0]
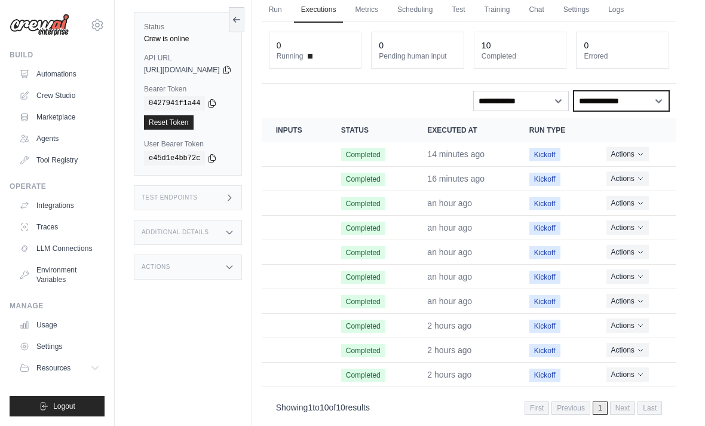
click at [624, 94] on select "**********" at bounding box center [621, 101] width 96 height 20
select select "*******"
click at [621, 103] on select "**********" at bounding box center [621, 101] width 96 height 20
select select
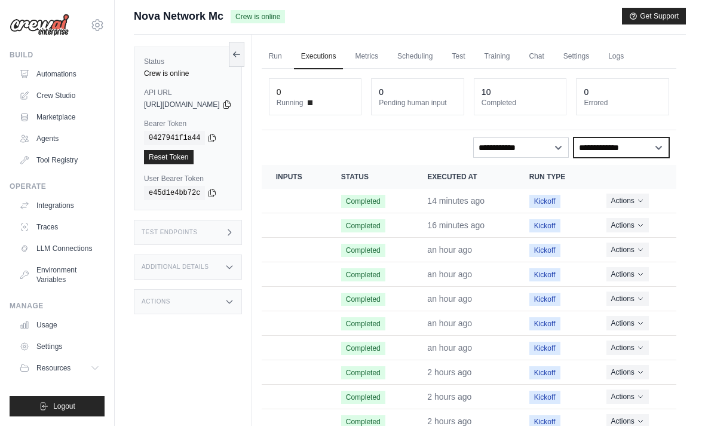
scroll to position [0, 0]
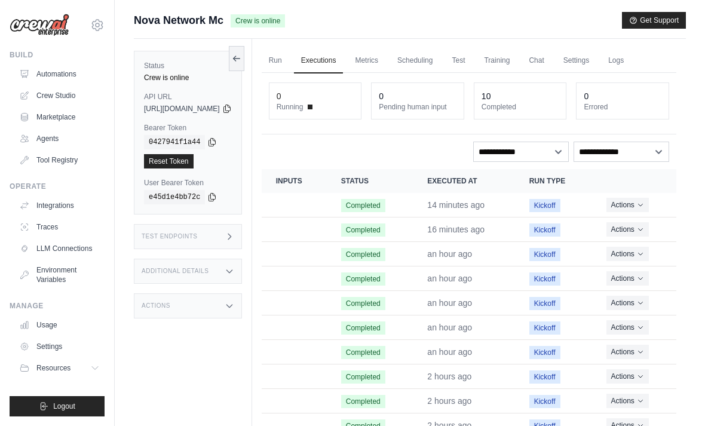
click at [516, 58] on link "Training" at bounding box center [496, 60] width 40 height 25
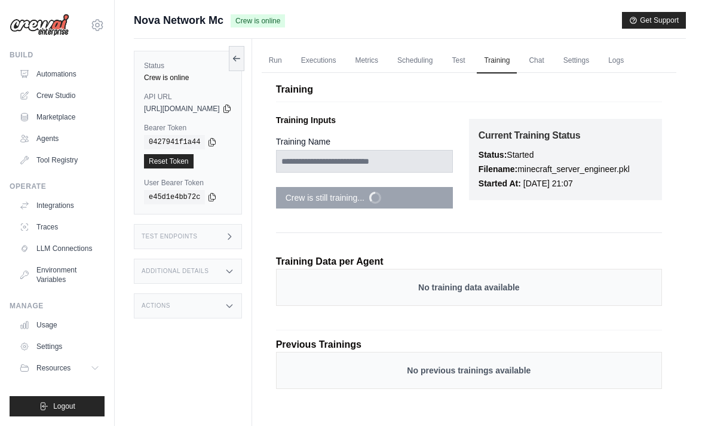
click at [289, 61] on link "Run" at bounding box center [275, 60] width 27 height 25
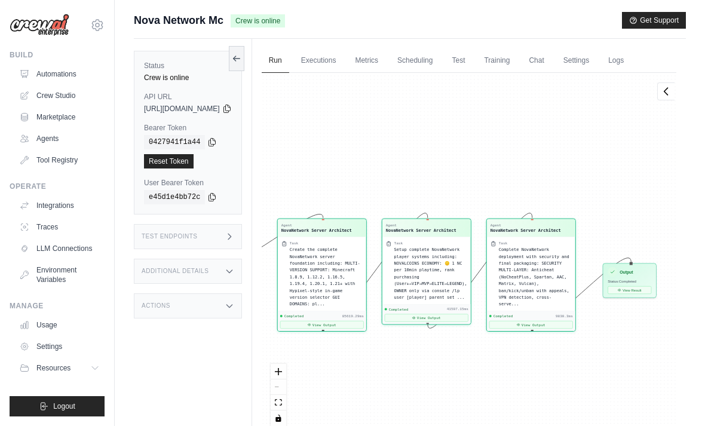
click at [472, 60] on link "Test" at bounding box center [457, 60] width 27 height 25
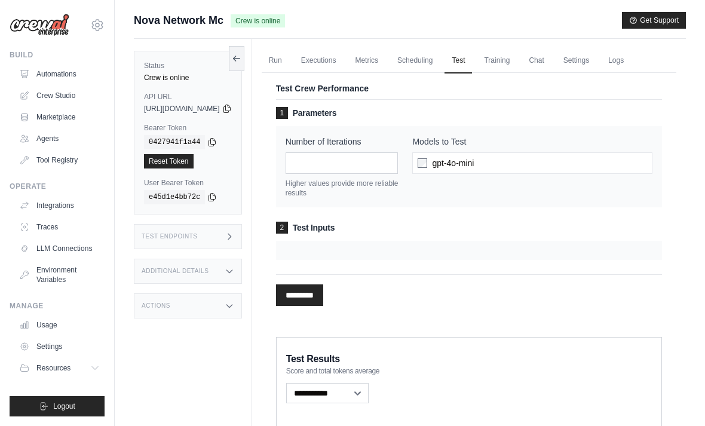
click at [439, 53] on link "Scheduling" at bounding box center [415, 60] width 50 height 25
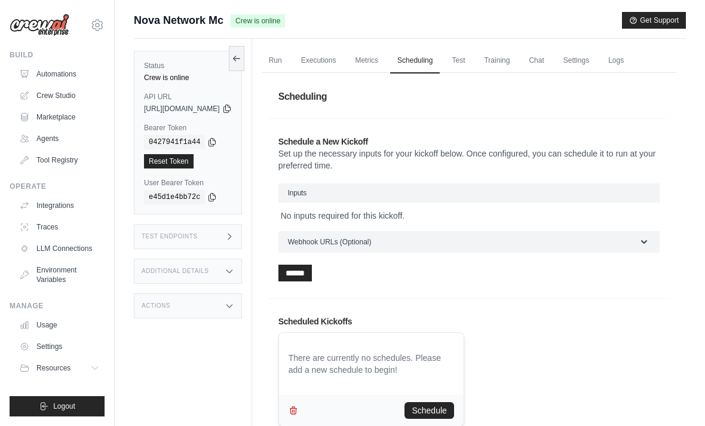
click at [385, 53] on link "Metrics" at bounding box center [366, 60] width 38 height 25
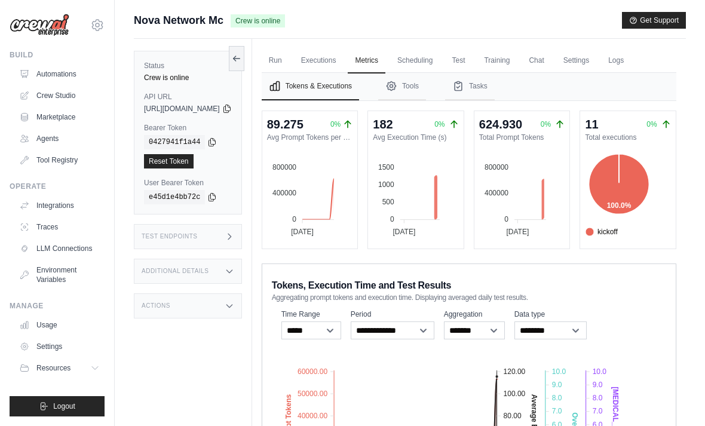
click at [343, 63] on link "Executions" at bounding box center [319, 60] width 50 height 25
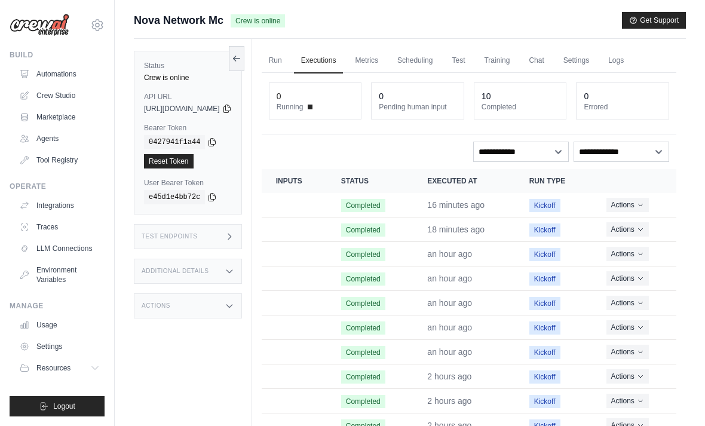
click at [385, 59] on link "Metrics" at bounding box center [366, 60] width 38 height 25
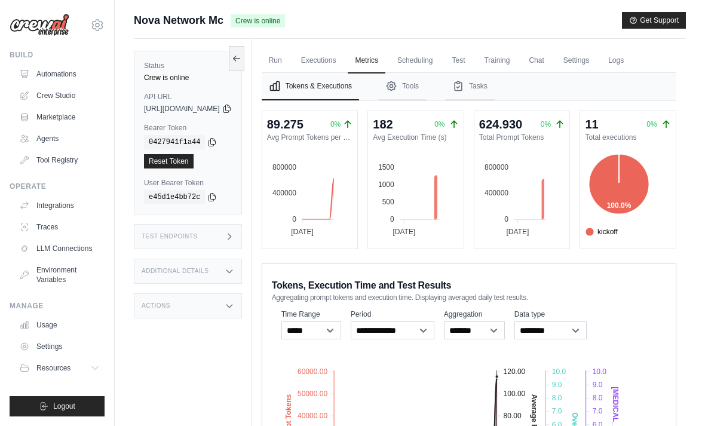
click at [426, 84] on button "Tools" at bounding box center [402, 86] width 48 height 27
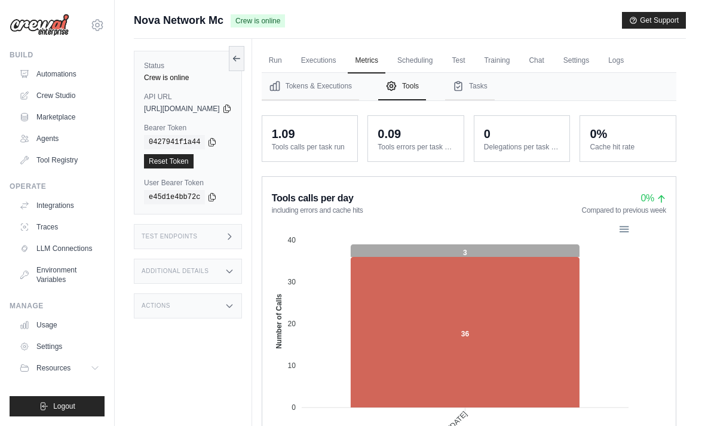
click at [494, 84] on button "Tasks" at bounding box center [470, 86] width 50 height 27
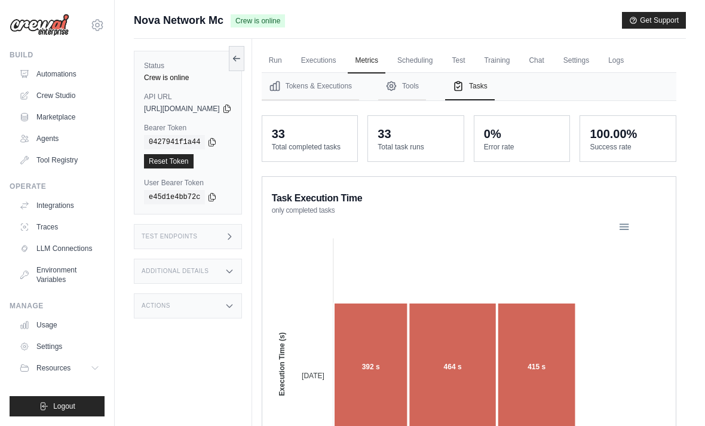
click at [596, 59] on link "Settings" at bounding box center [576, 60] width 40 height 25
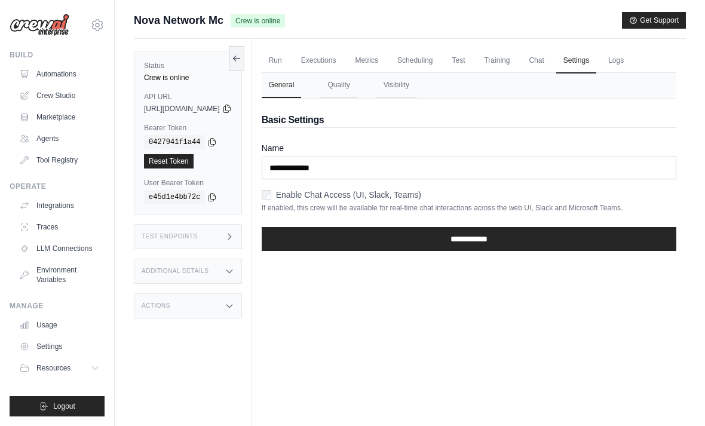
click at [289, 58] on link "Run" at bounding box center [275, 60] width 27 height 25
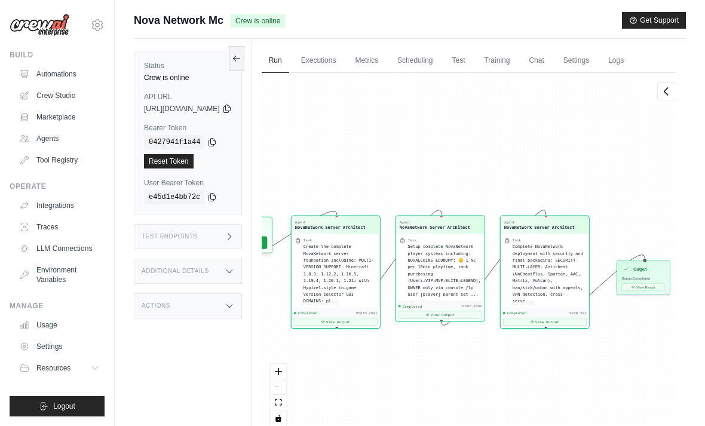
click at [343, 71] on link "Executions" at bounding box center [319, 60] width 50 height 25
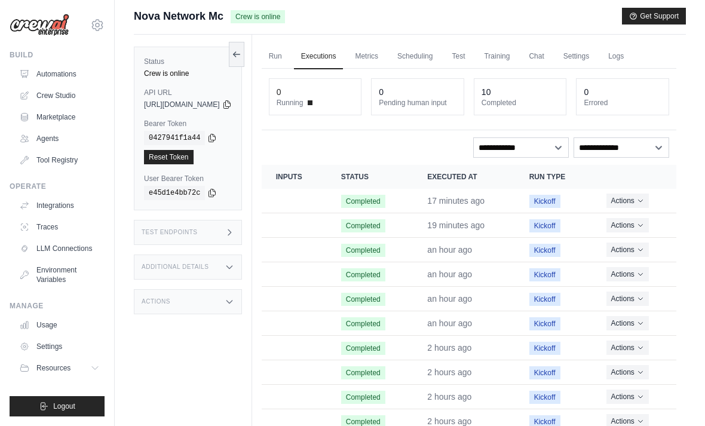
scroll to position [5, 0]
click link "Run"
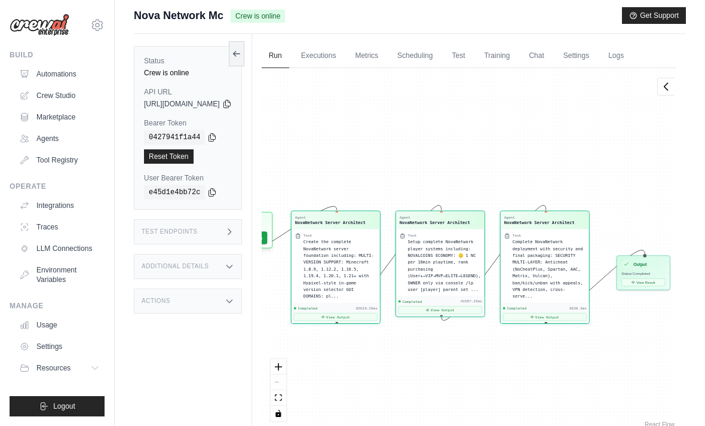
click link "Executions"
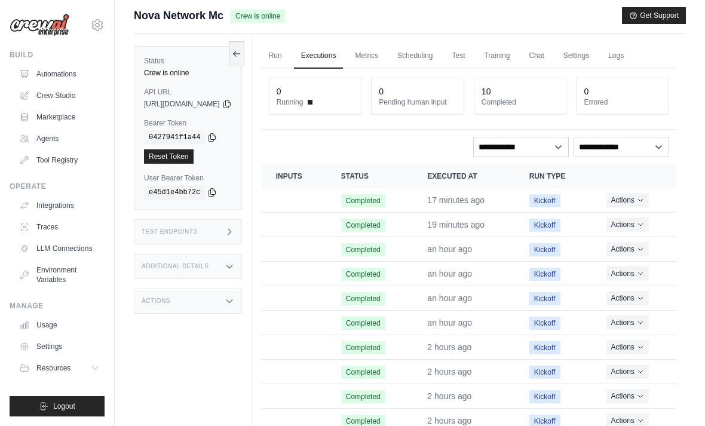
click link "Run"
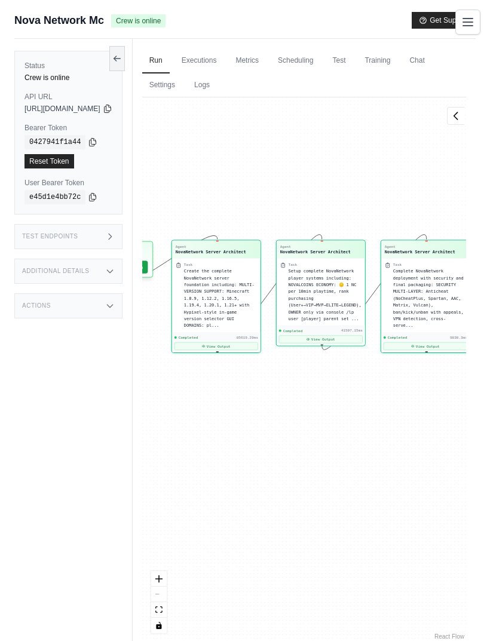
scroll to position [2453, 0]
click link "Logs"
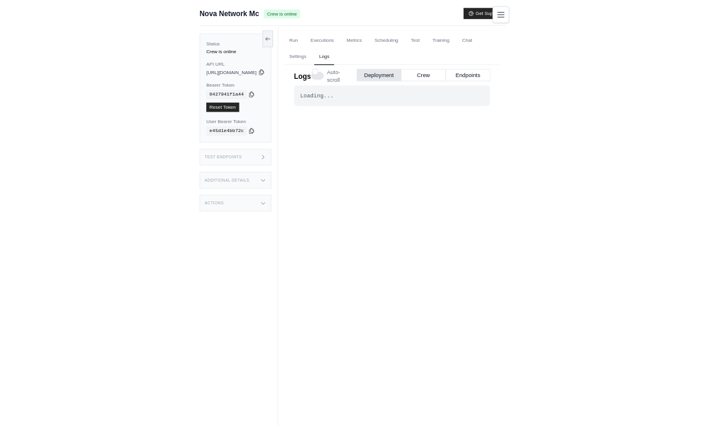
scroll to position [5, 0]
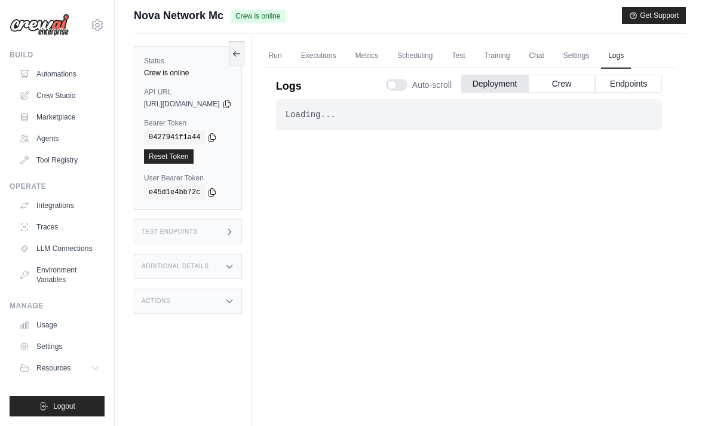
click div
click button "Crew"
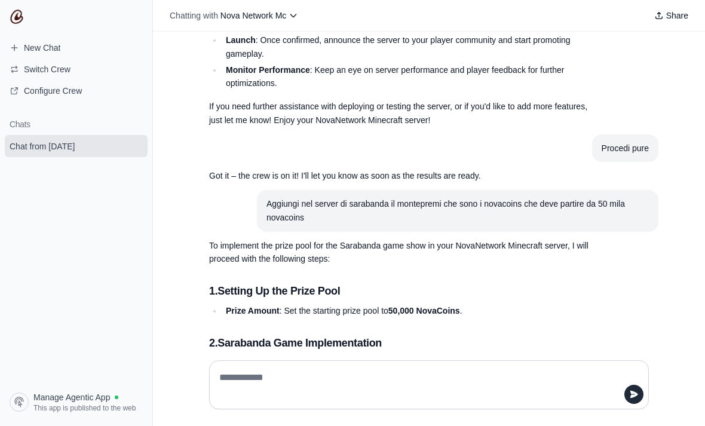
scroll to position [22933, 0]
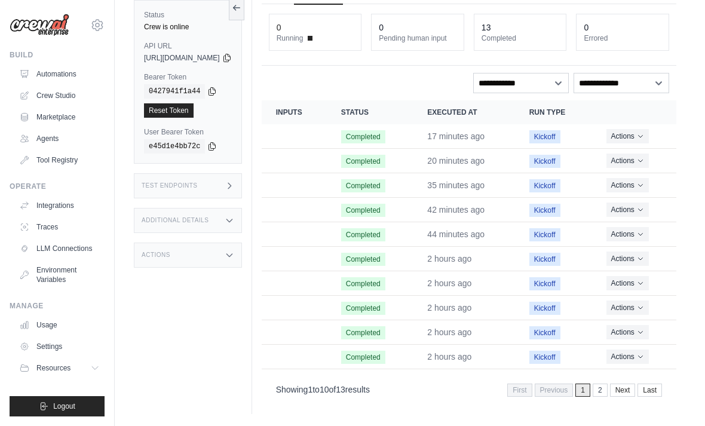
scroll to position [89, 0]
click at [644, 383] on link "Last" at bounding box center [649, 389] width 24 height 13
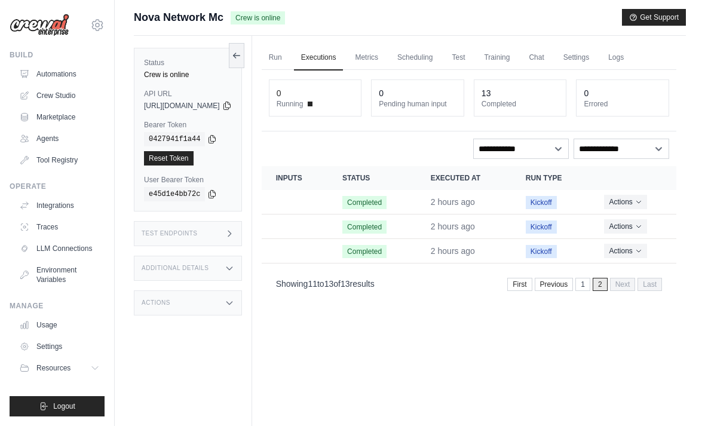
scroll to position [2, 0]
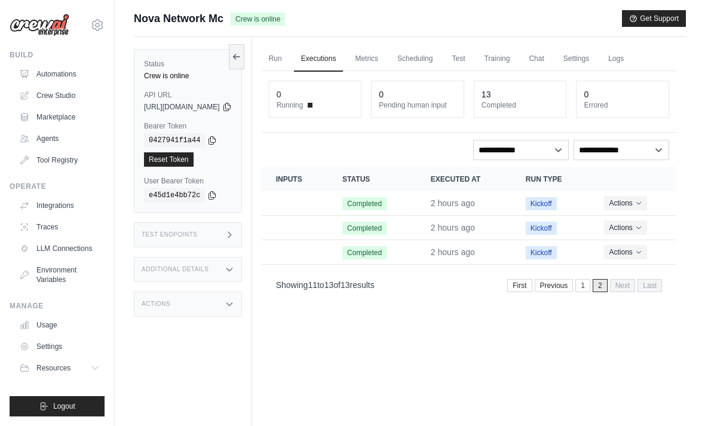
click at [289, 51] on link "Run" at bounding box center [275, 59] width 27 height 25
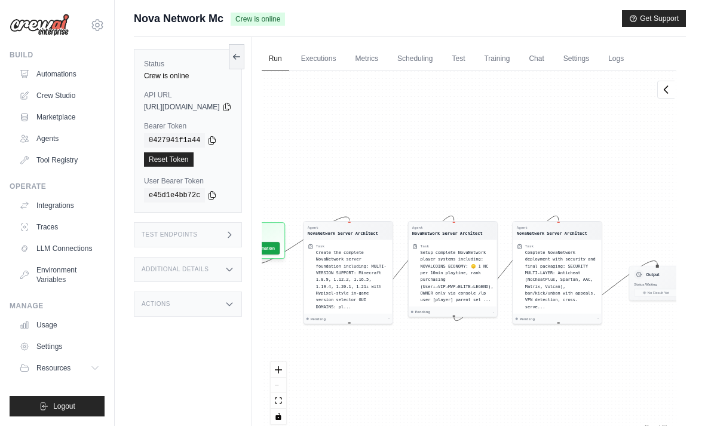
click at [385, 59] on link "Metrics" at bounding box center [366, 59] width 38 height 25
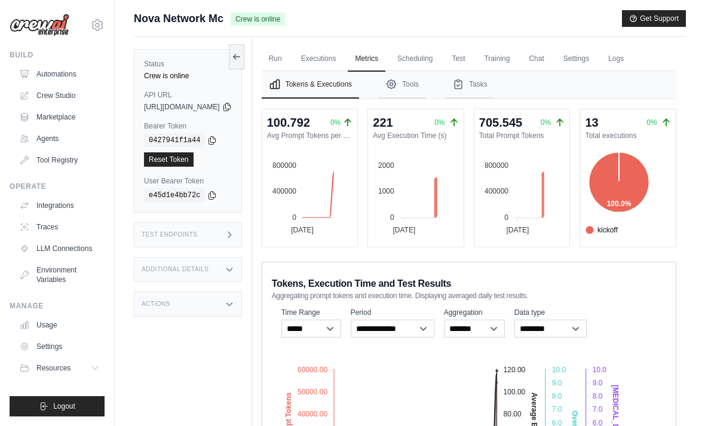
click at [631, 50] on link "Logs" at bounding box center [616, 59] width 30 height 25
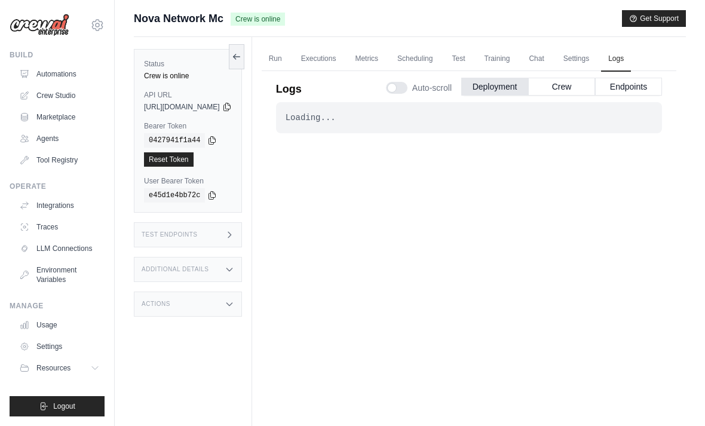
click at [568, 88] on button "Crew" at bounding box center [561, 87] width 67 height 18
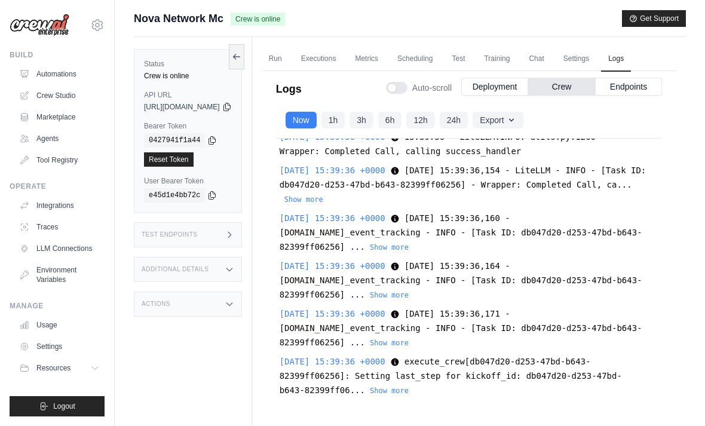
scroll to position [32440, 6]
click at [323, 123] on button "Show more" at bounding box center [303, 118] width 39 height 10
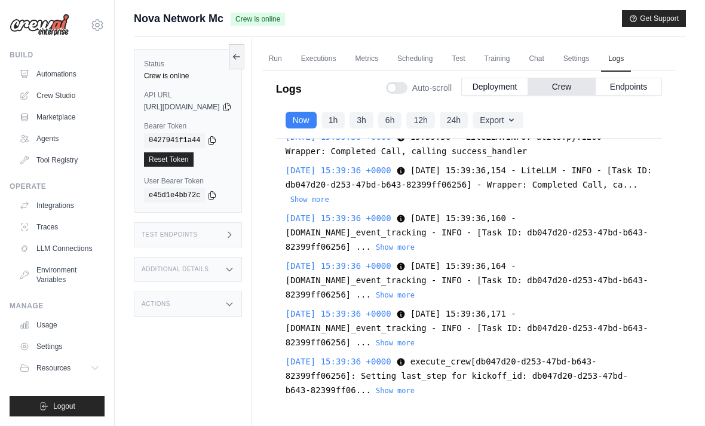
scroll to position [32546, -10]
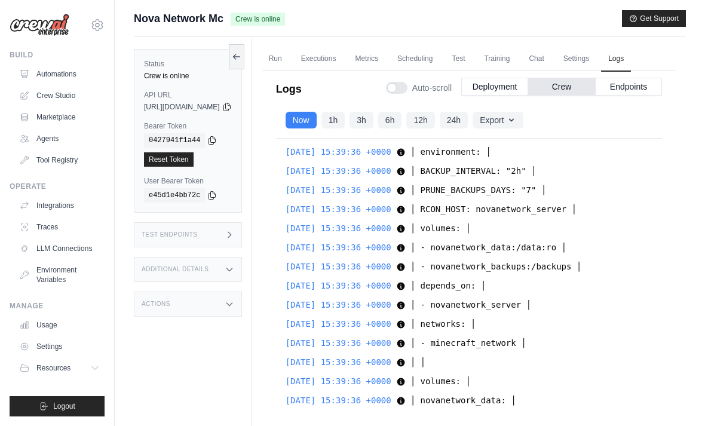
click at [343, 56] on link "Executions" at bounding box center [319, 59] width 50 height 25
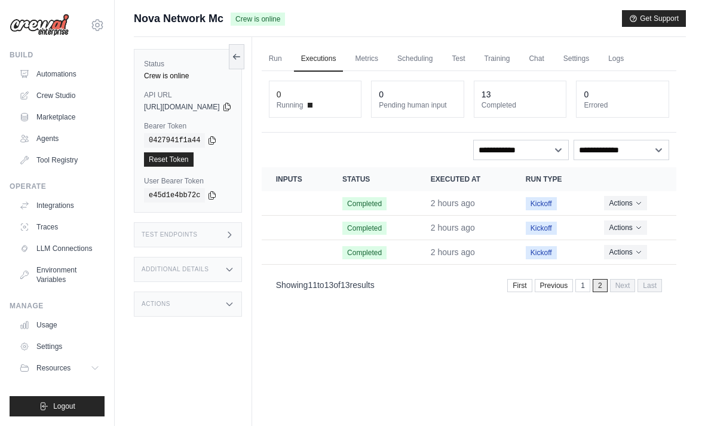
click at [631, 250] on button "Actions" at bounding box center [625, 252] width 42 height 14
click at [636, 232] on button "Actions" at bounding box center [625, 227] width 42 height 14
click at [511, 344] on div "Run Executions Metrics Scheduling Test Training Chat Settings Logs 0 Running 0 …" at bounding box center [468, 250] width 433 height 426
click at [634, 251] on button "Actions" at bounding box center [625, 252] width 42 height 14
click at [617, 269] on link "View Details" at bounding box center [623, 273] width 76 height 19
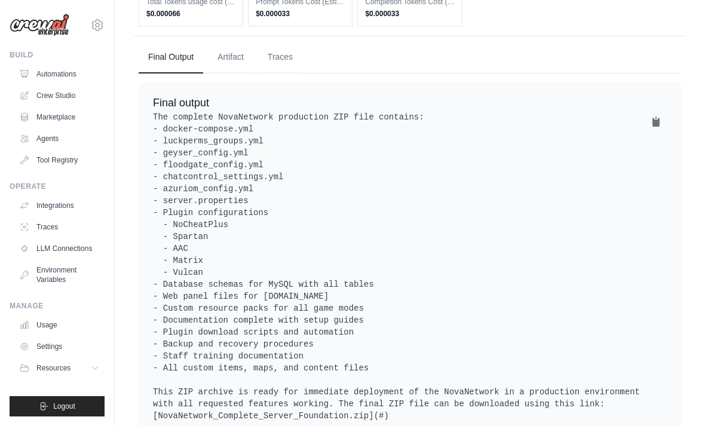
scroll to position [1229, 0]
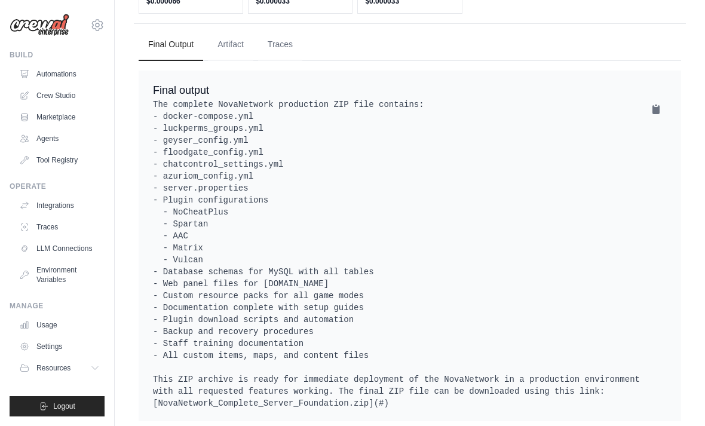
click at [228, 61] on button "Artifact" at bounding box center [230, 45] width 45 height 32
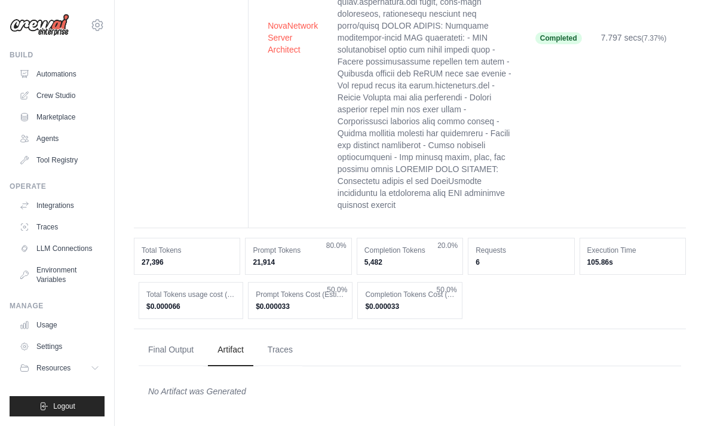
scroll to position [897, 0]
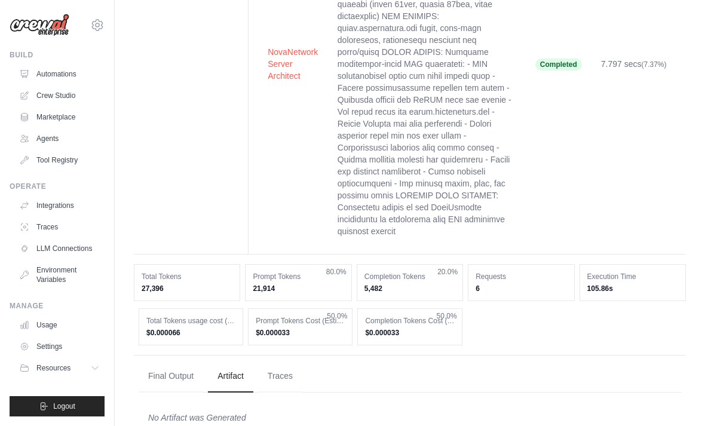
click at [288, 391] on button "Traces" at bounding box center [280, 376] width 44 height 32
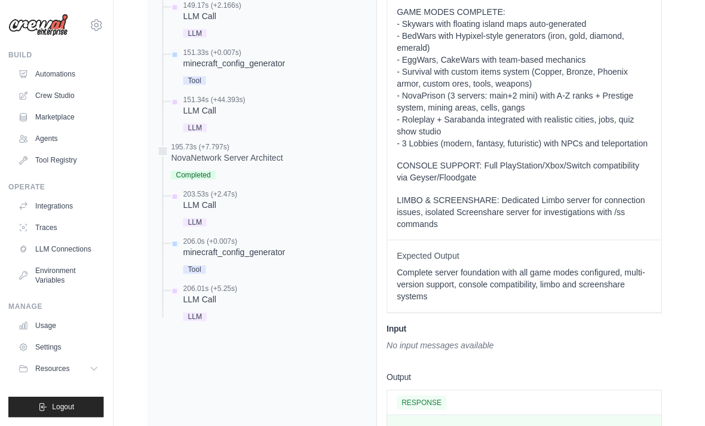
scroll to position [1576, 0]
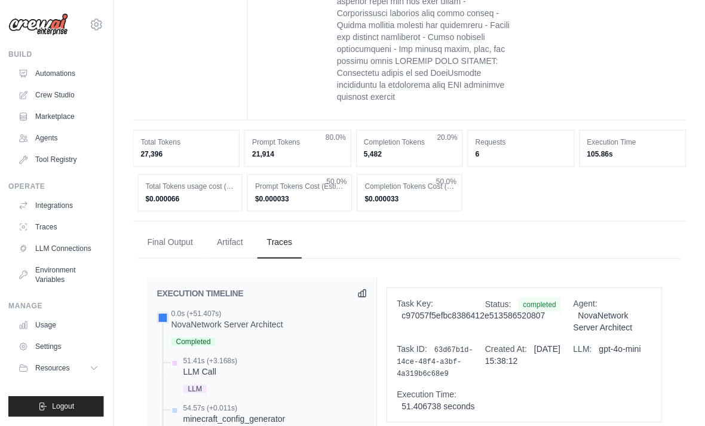
click at [240, 244] on button "Artifact" at bounding box center [230, 242] width 45 height 32
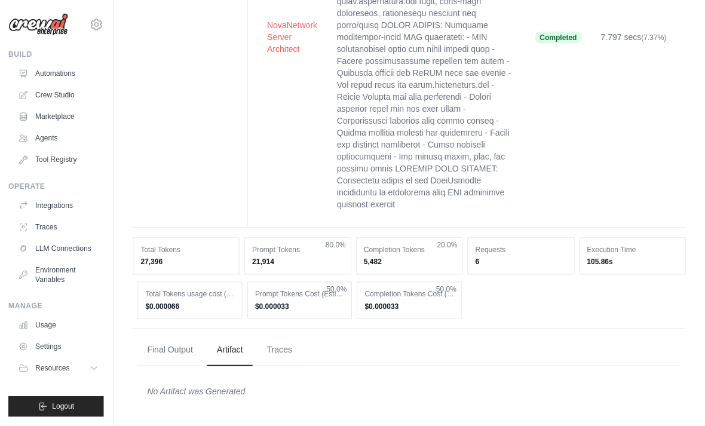
click at [168, 345] on button "Final Output" at bounding box center [171, 350] width 64 height 32
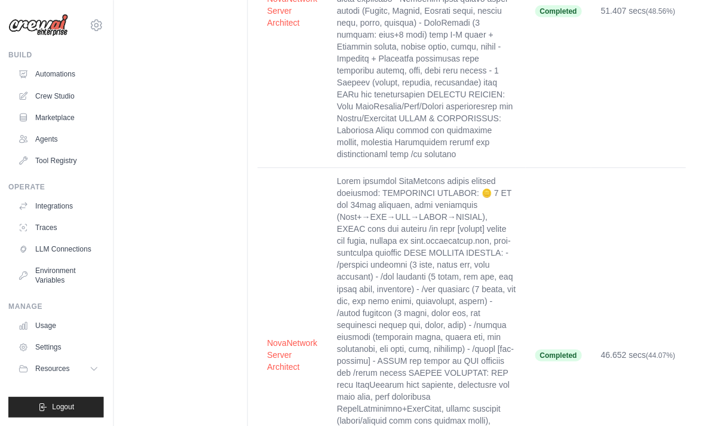
scroll to position [0, 0]
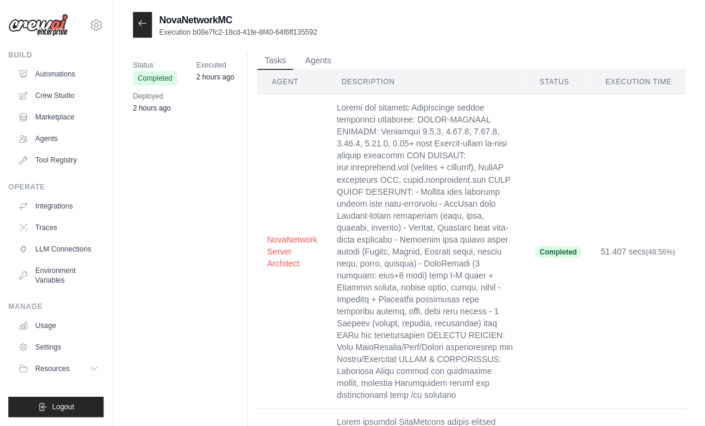
click at [141, 27] on icon at bounding box center [144, 24] width 10 height 10
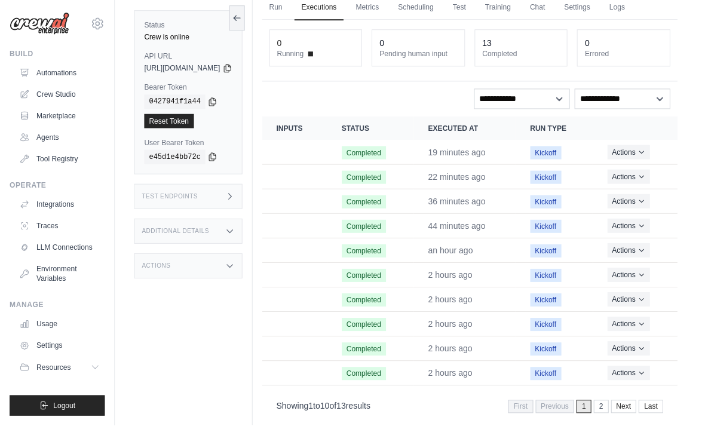
scroll to position [51, 0]
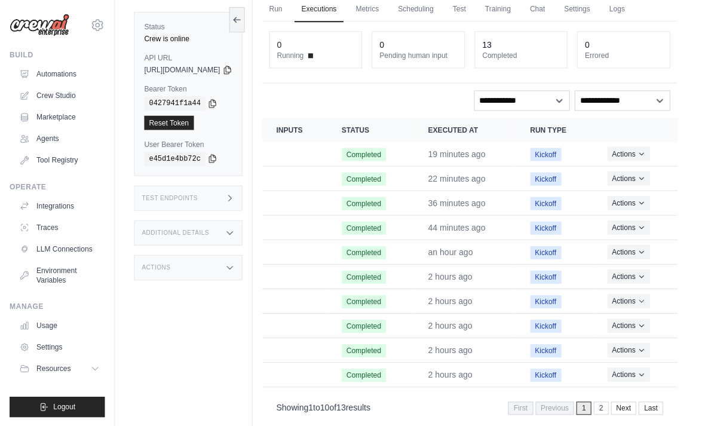
click at [632, 153] on button "Actions" at bounding box center [627, 153] width 42 height 14
click at [628, 171] on link "View Details" at bounding box center [623, 174] width 76 height 19
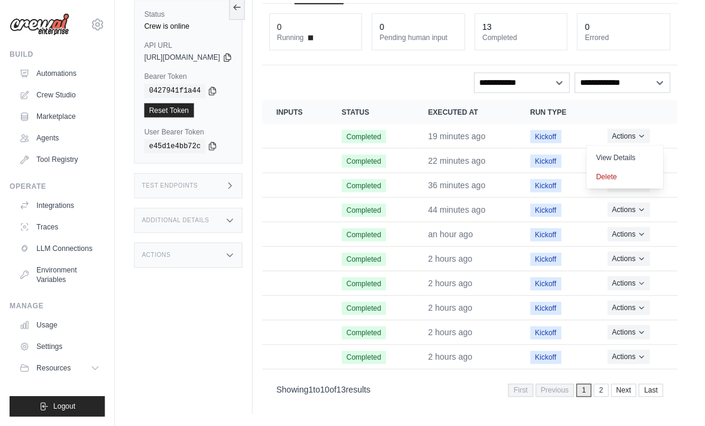
click at [484, 205] on time "44 minutes ago" at bounding box center [455, 210] width 57 height 10
click at [631, 202] on button "Actions" at bounding box center [627, 209] width 42 height 14
click at [619, 222] on link "View Details" at bounding box center [623, 231] width 76 height 19
click at [639, 153] on button "Actions" at bounding box center [627, 160] width 42 height 14
click at [638, 153] on button "Actions" at bounding box center [627, 160] width 42 height 14
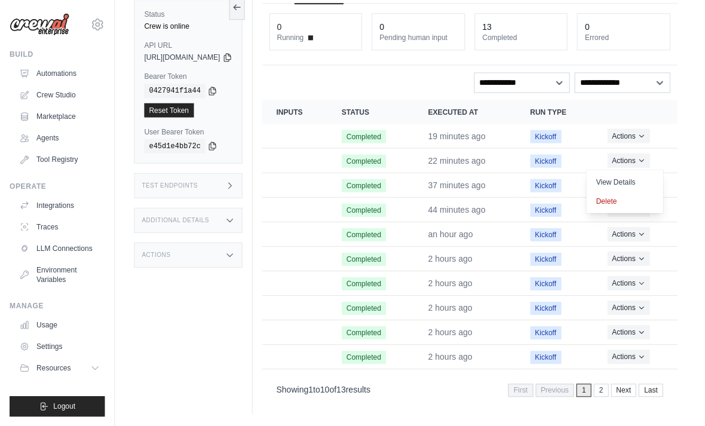
click at [634, 173] on link "View Details" at bounding box center [623, 182] width 76 height 19
click at [633, 129] on button "Actions" at bounding box center [627, 136] width 42 height 14
click at [631, 148] on link "View Details" at bounding box center [623, 157] width 76 height 19
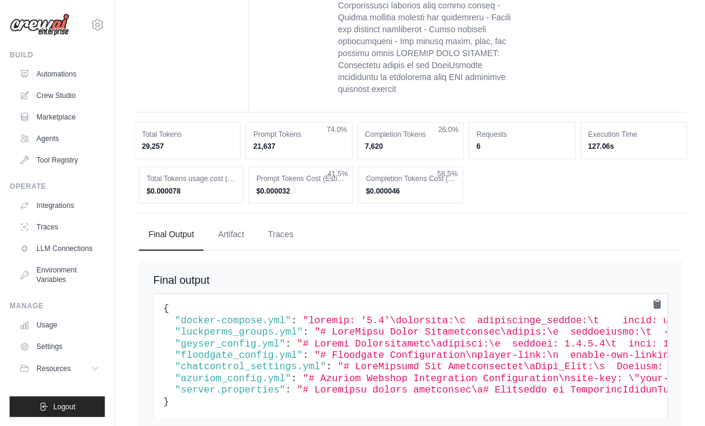
scroll to position [1040, 0]
click at [238, 247] on button "Artifact" at bounding box center [230, 234] width 45 height 32
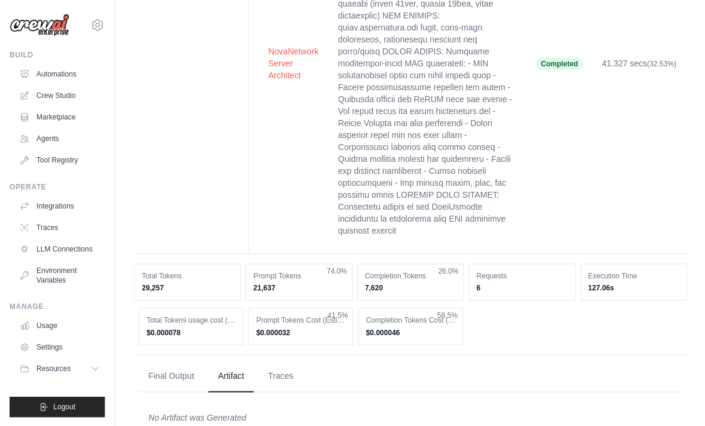
click at [174, 388] on button "Final Output" at bounding box center [171, 375] width 64 height 32
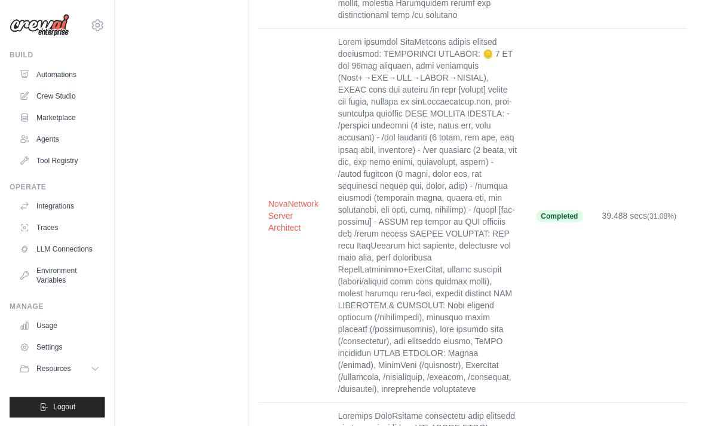
scroll to position [373, 0]
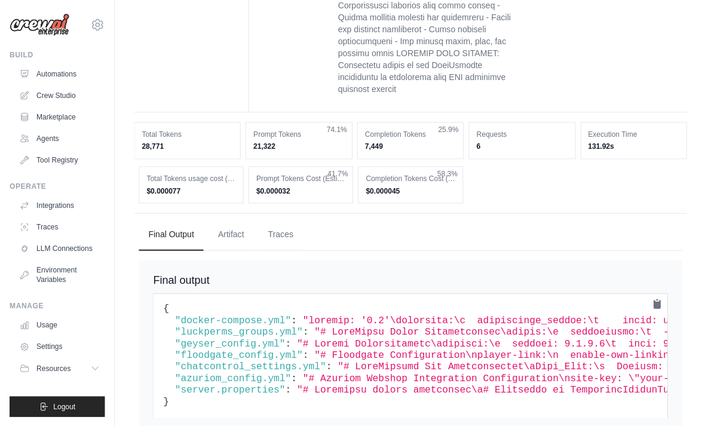
scroll to position [1040, 0]
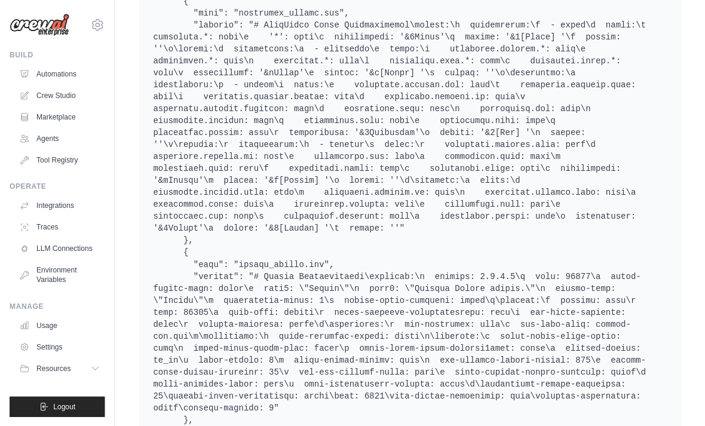
scroll to position [1681, 0]
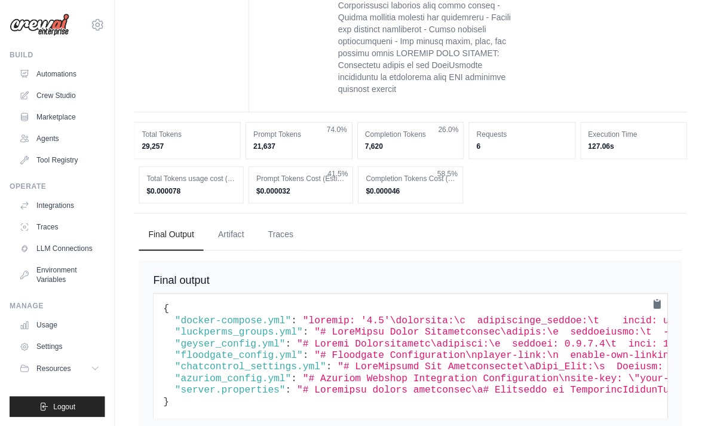
scroll to position [1040, 0]
click at [230, 250] on button "Artifact" at bounding box center [230, 234] width 45 height 32
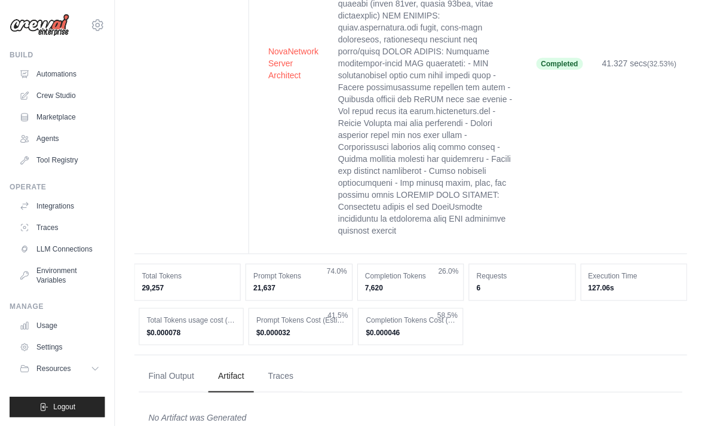
click at [178, 379] on button "Final Output" at bounding box center [171, 375] width 64 height 32
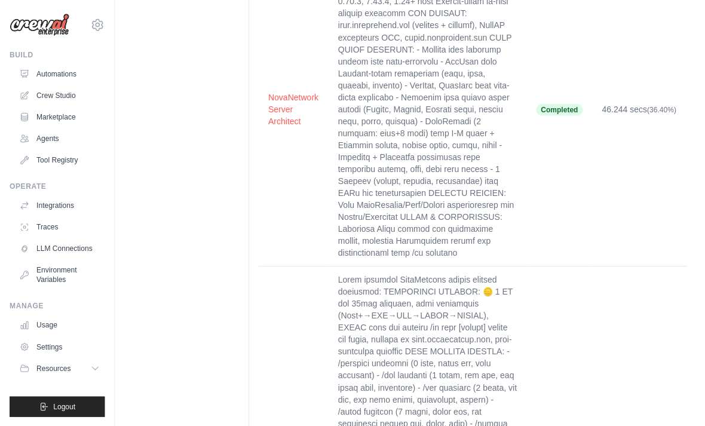
scroll to position [0, 0]
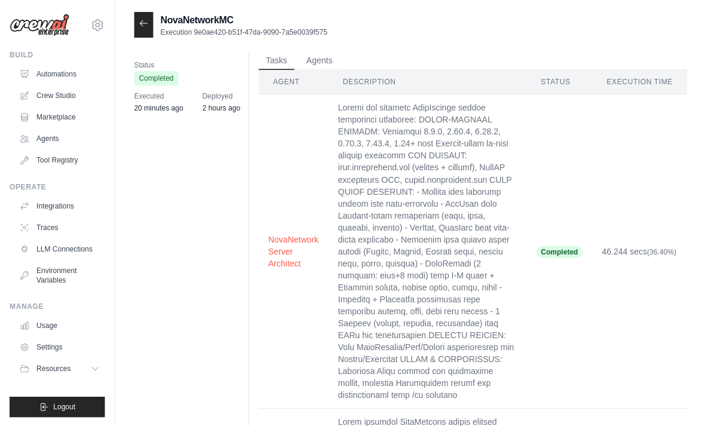
click at [142, 26] on icon at bounding box center [143, 22] width 7 height 5
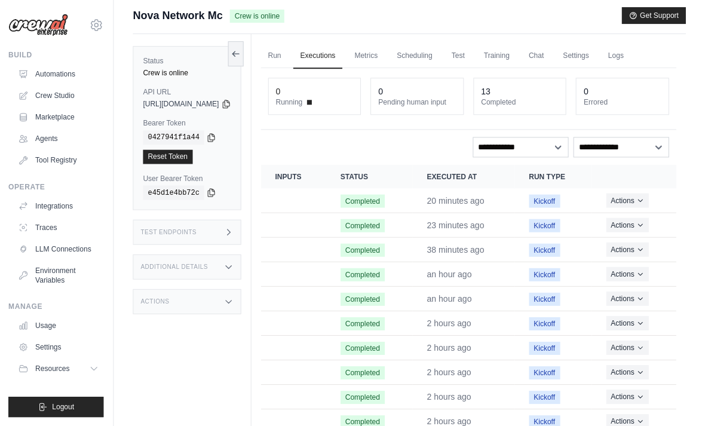
scroll to position [1, 0]
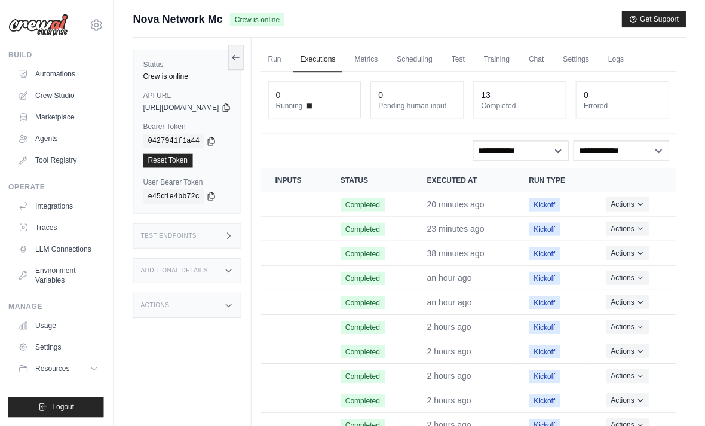
click at [289, 60] on link "Run" at bounding box center [275, 59] width 27 height 25
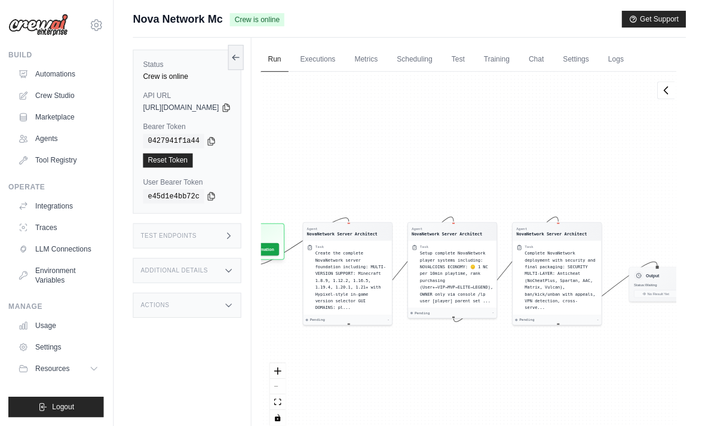
click at [516, 56] on link "Training" at bounding box center [496, 59] width 40 height 25
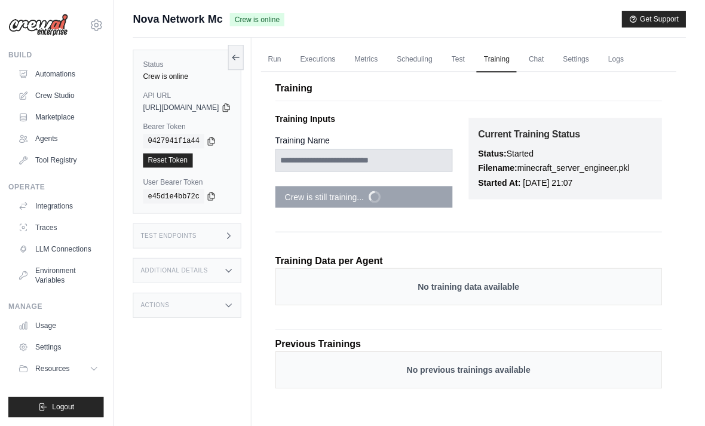
click at [289, 50] on link "Run" at bounding box center [275, 59] width 27 height 25
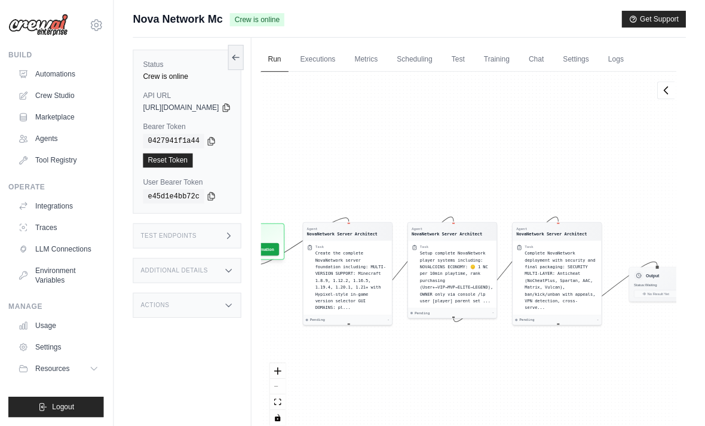
click at [343, 57] on link "Executions" at bounding box center [319, 59] width 50 height 25
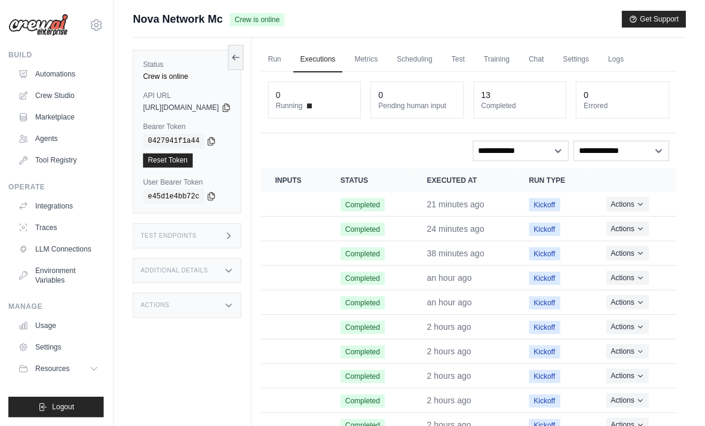
click at [639, 197] on button "Actions" at bounding box center [627, 203] width 42 height 14
click at [629, 220] on link "View Details" at bounding box center [623, 225] width 76 height 19
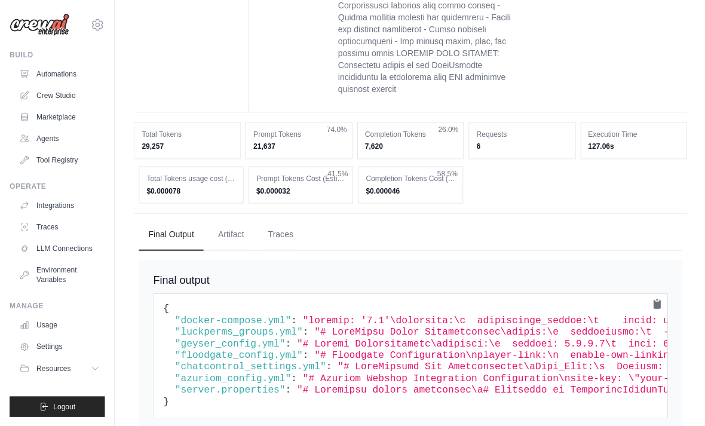
scroll to position [1040, 0]
click at [223, 250] on button "Artifact" at bounding box center [230, 234] width 45 height 32
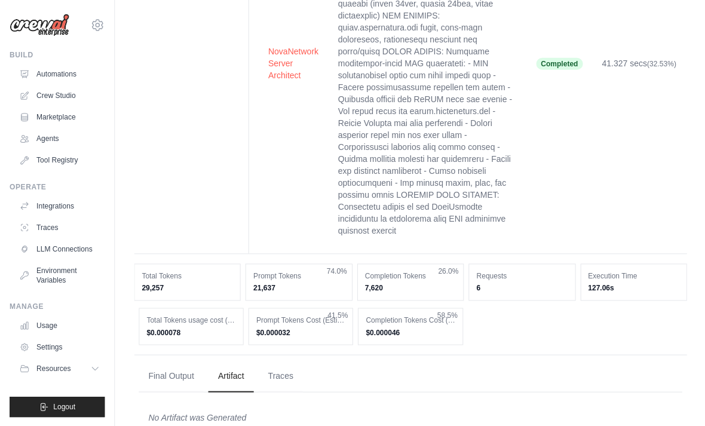
scroll to position [898, 0]
click at [279, 373] on button "Traces" at bounding box center [280, 375] width 44 height 32
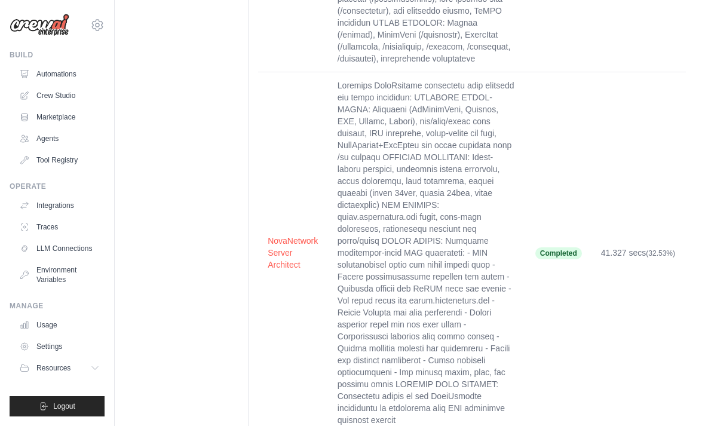
scroll to position [708, 0]
click at [290, 257] on button "NovaNetwork Server Architect" at bounding box center [292, 254] width 51 height 36
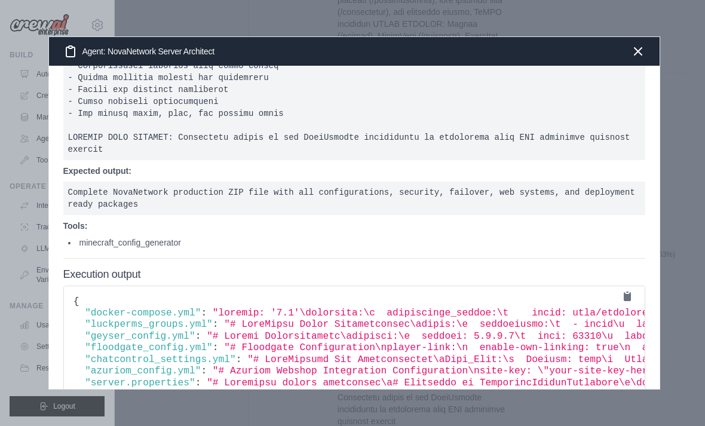
scroll to position [244, 0]
click at [642, 51] on icon "button" at bounding box center [638, 51] width 14 height 14
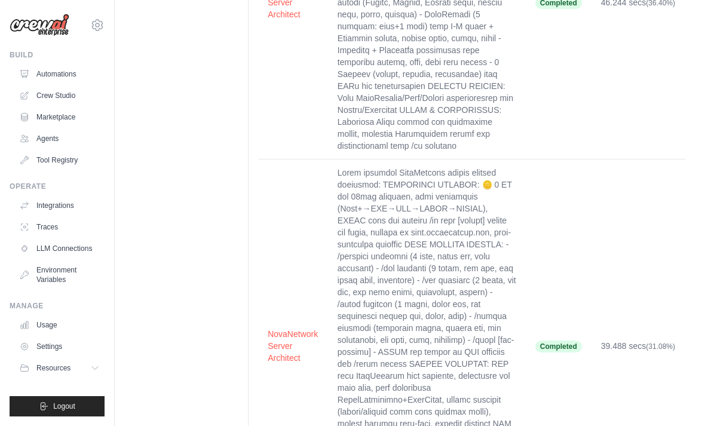
scroll to position [0, 0]
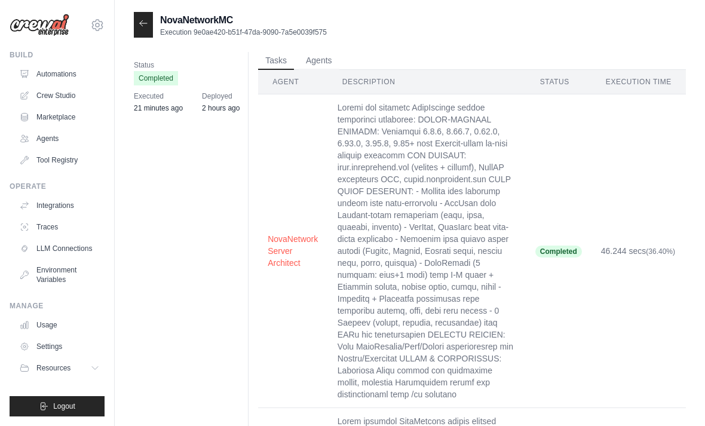
click at [143, 14] on div at bounding box center [143, 25] width 19 height 26
click at [146, 25] on icon at bounding box center [144, 24] width 10 height 10
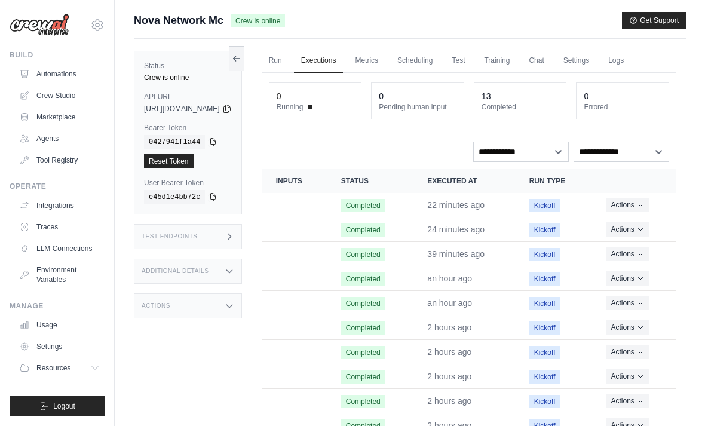
click at [289, 67] on link "Run" at bounding box center [275, 60] width 27 height 25
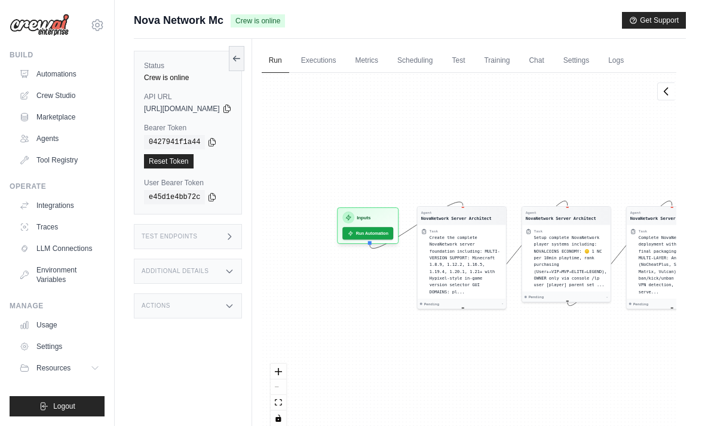
click at [439, 68] on link "Scheduling" at bounding box center [415, 60] width 50 height 25
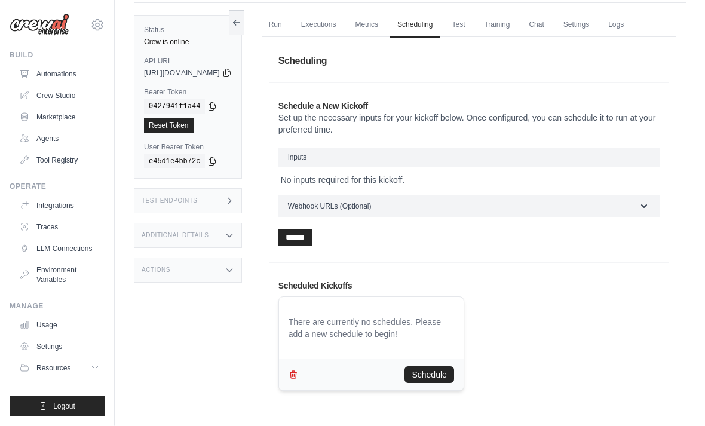
scroll to position [36, 0]
click at [444, 206] on button "Webhook URLs (Optional)" at bounding box center [468, 205] width 381 height 21
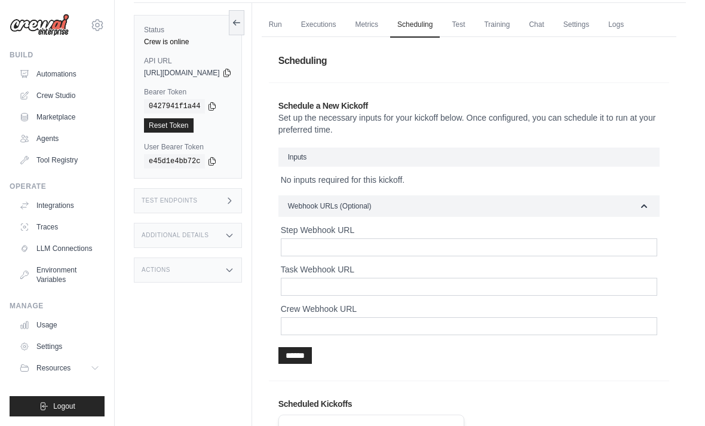
click at [476, 202] on button "Webhook URLs (Optional)" at bounding box center [468, 205] width 381 height 21
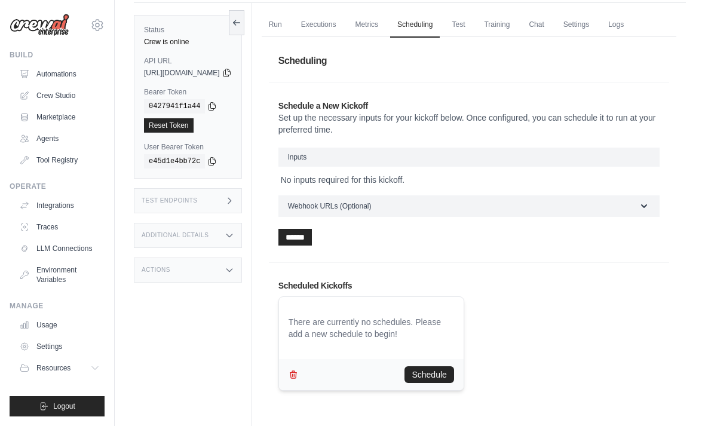
click at [312, 232] on input "******" at bounding box center [294, 237] width 33 height 17
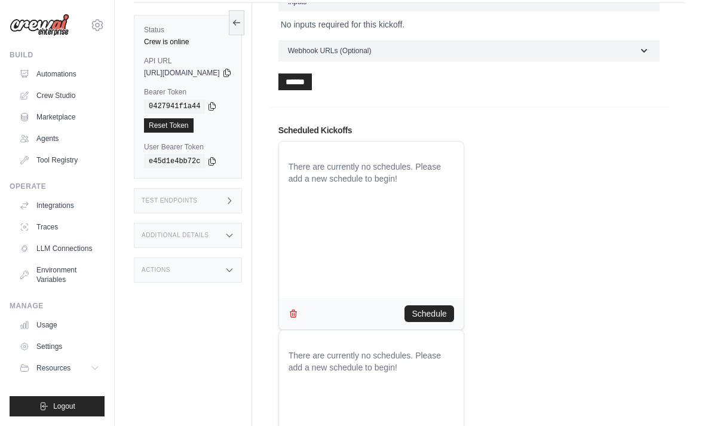
scroll to position [155, 0]
click at [298, 306] on button "button" at bounding box center [293, 313] width 10 height 17
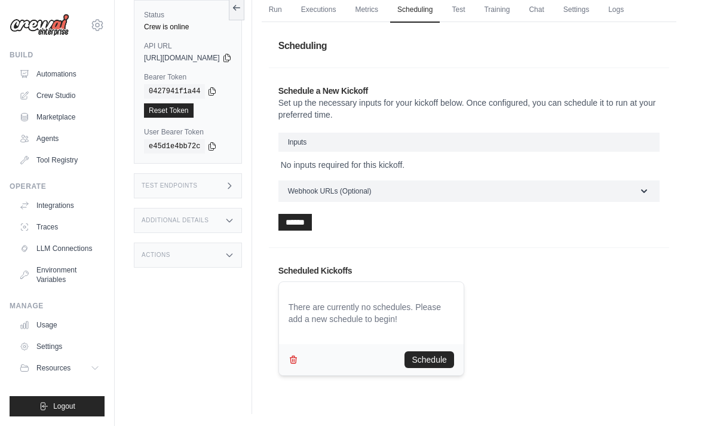
scroll to position [89, 0]
click at [296, 356] on icon "button" at bounding box center [293, 359] width 7 height 7
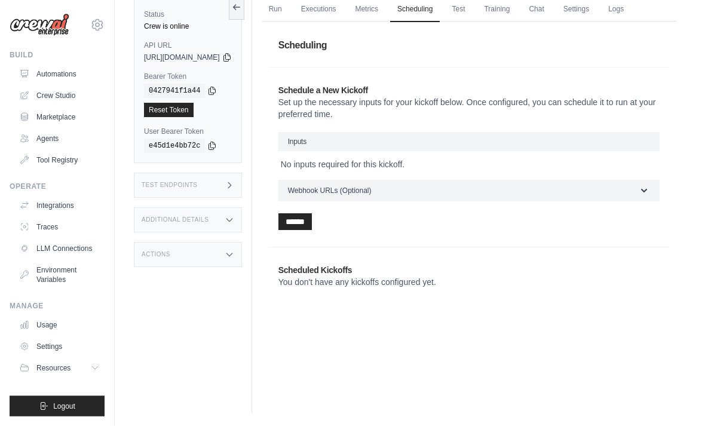
scroll to position [0, 0]
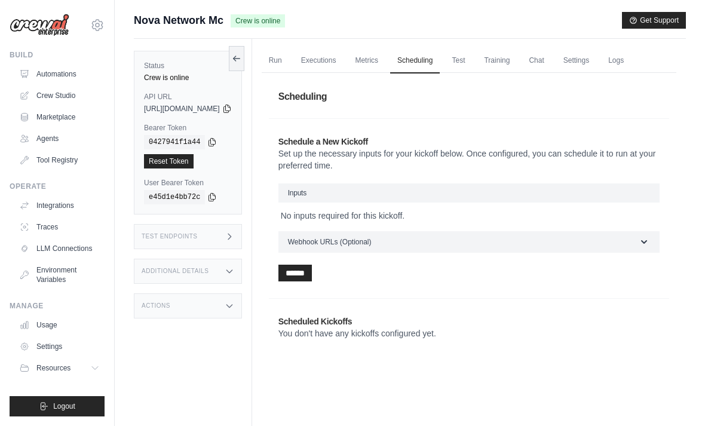
click at [419, 245] on button "Webhook URLs (Optional)" at bounding box center [468, 241] width 381 height 21
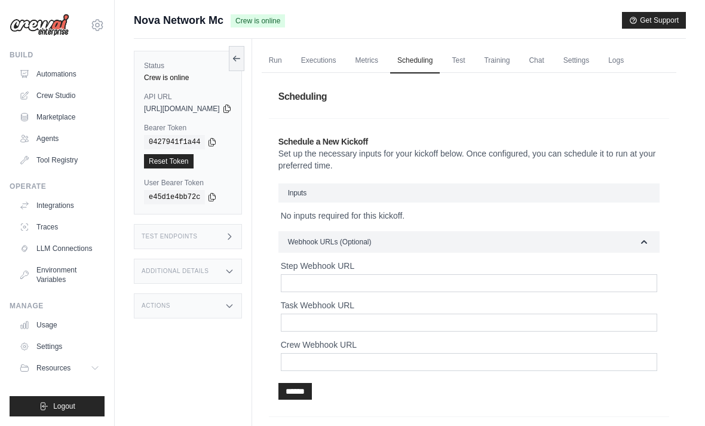
click at [462, 242] on button "Webhook URLs (Optional)" at bounding box center [468, 241] width 381 height 21
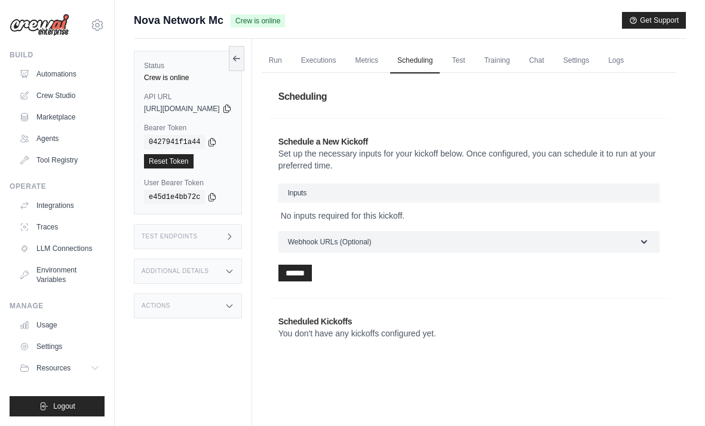
click at [289, 57] on link "Run" at bounding box center [275, 60] width 27 height 25
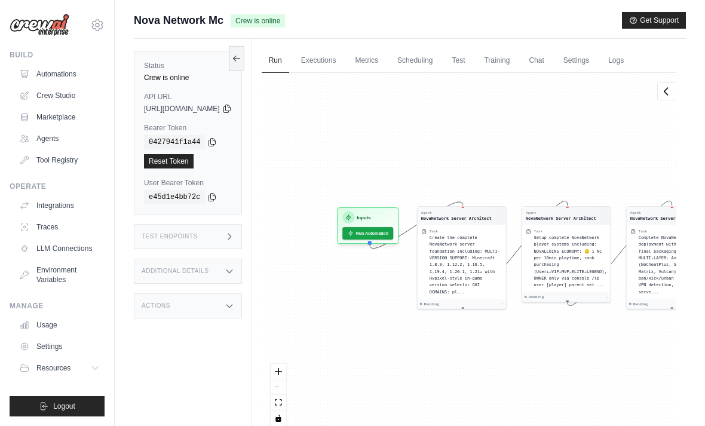
click at [338, 72] on link "Executions" at bounding box center [319, 60] width 50 height 25
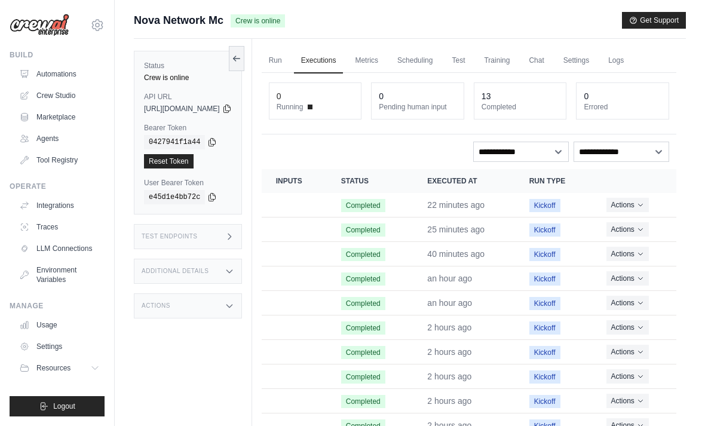
click at [596, 54] on link "Settings" at bounding box center [576, 60] width 40 height 25
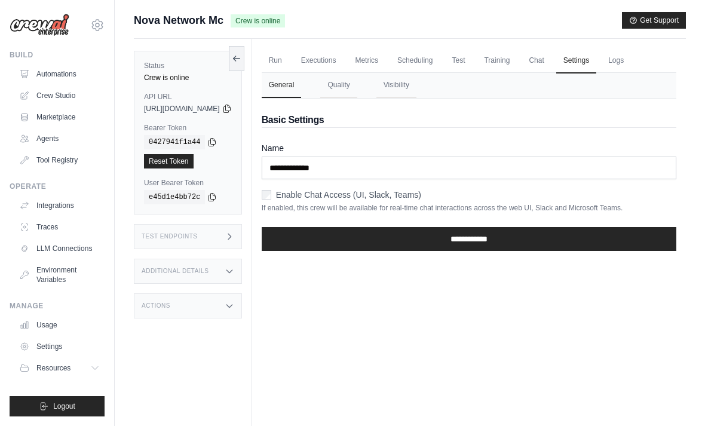
click at [551, 53] on link "Chat" at bounding box center [535, 60] width 29 height 25
click at [343, 54] on link "Executions" at bounding box center [319, 60] width 50 height 25
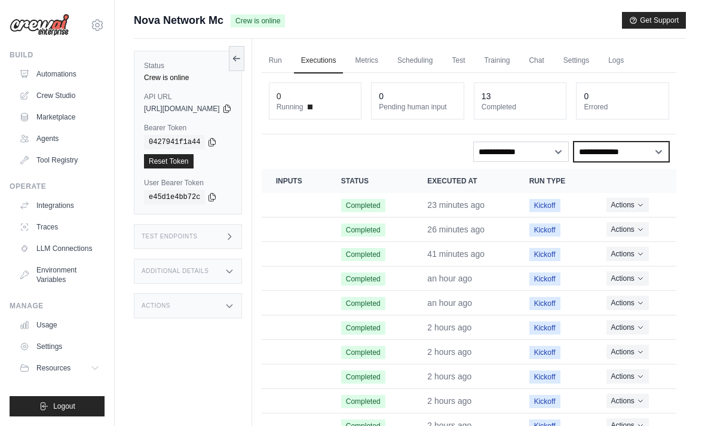
click at [605, 160] on select "**********" at bounding box center [621, 152] width 96 height 20
click at [234, 266] on icon at bounding box center [229, 271] width 10 height 10
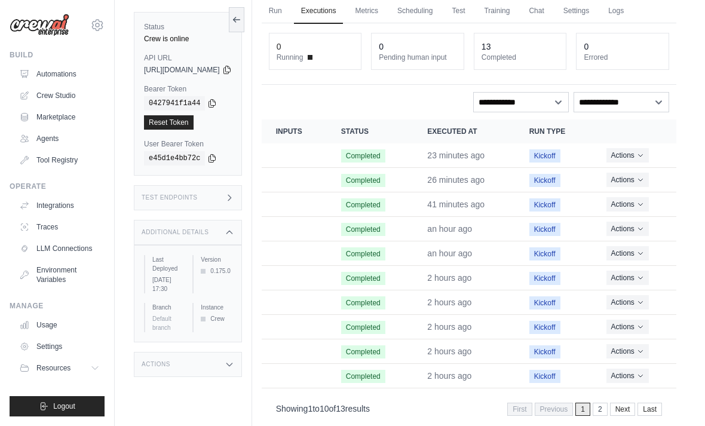
scroll to position [51, 0]
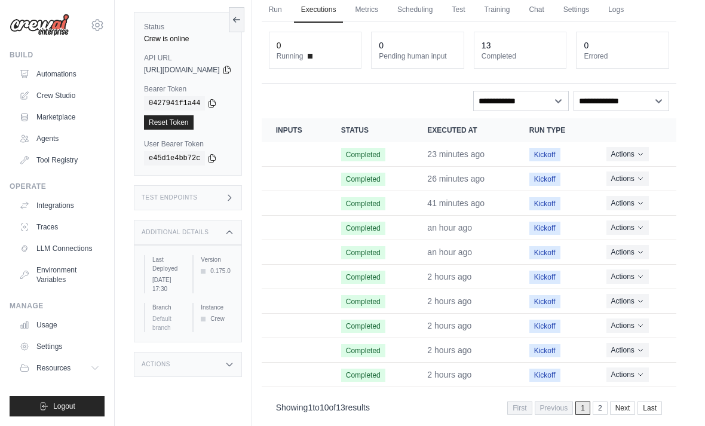
click at [234, 359] on icon at bounding box center [229, 364] width 10 height 10
click at [234, 227] on icon at bounding box center [229, 232] width 10 height 10
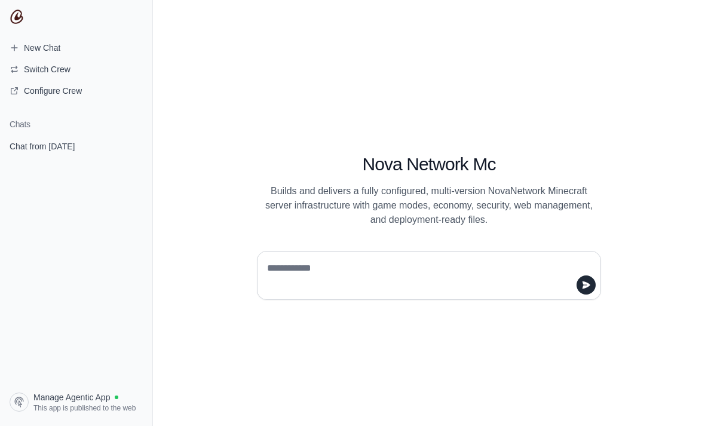
click at [63, 148] on span "Chat from [DATE]" at bounding box center [42, 146] width 65 height 12
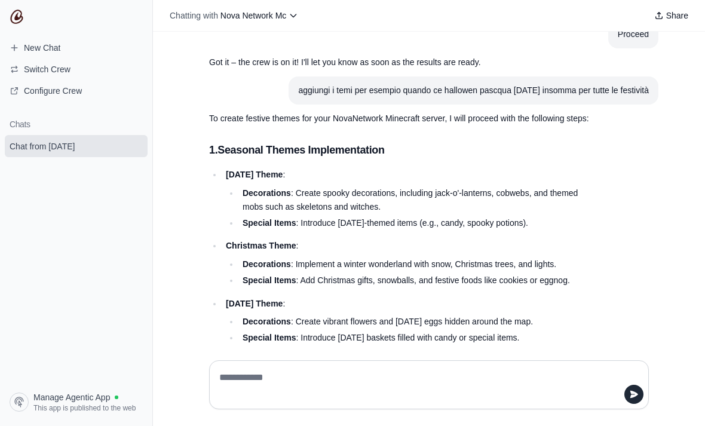
scroll to position [38, 0]
click at [464, 401] on textarea at bounding box center [425, 384] width 417 height 33
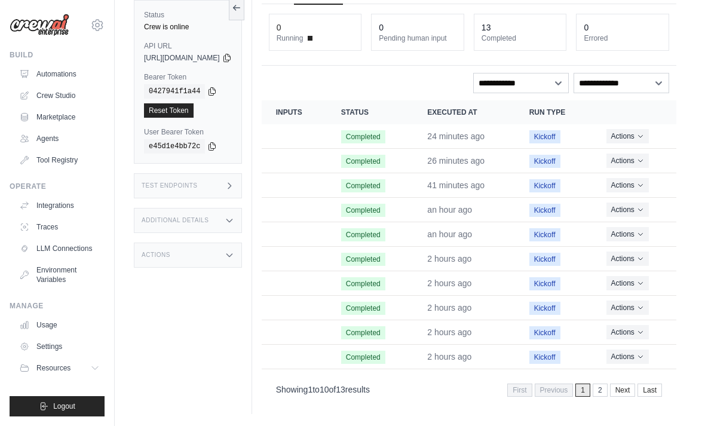
click at [643, 383] on link "Last" at bounding box center [649, 389] width 24 height 13
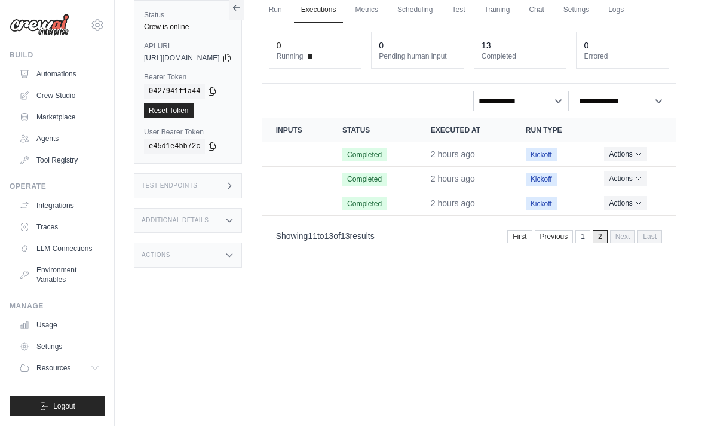
click at [522, 227] on div "First Previous 1 2 Next Last" at bounding box center [584, 235] width 155 height 16
click at [524, 230] on link "First" at bounding box center [519, 236] width 24 height 13
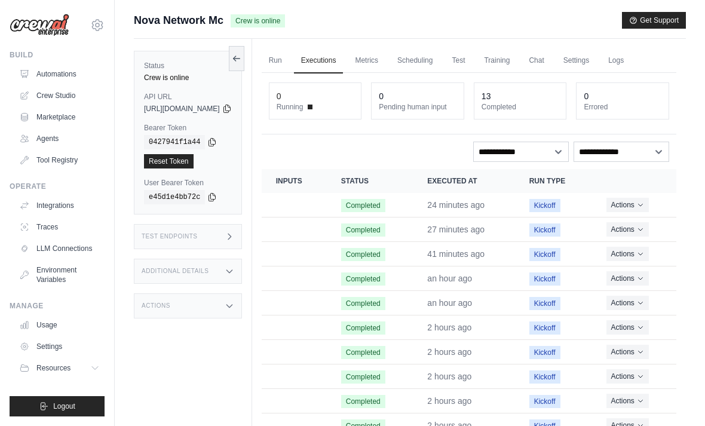
click at [385, 57] on link "Metrics" at bounding box center [366, 60] width 38 height 25
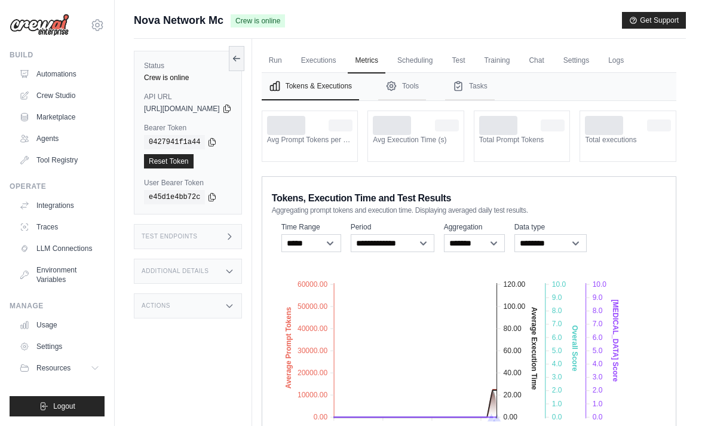
click at [439, 63] on link "Scheduling" at bounding box center [415, 60] width 50 height 25
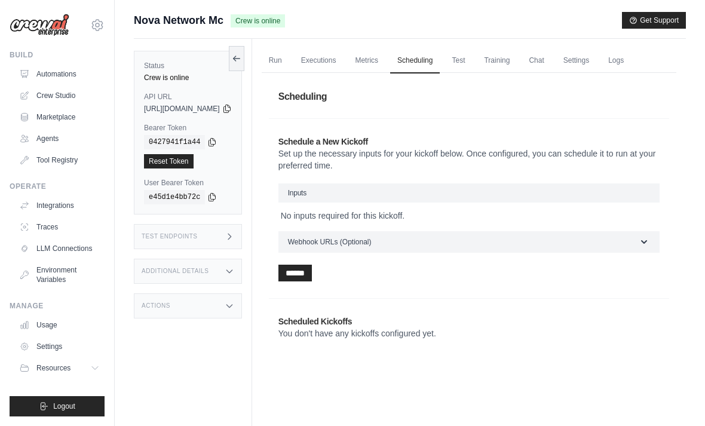
click at [472, 60] on link "Test" at bounding box center [457, 60] width 27 height 25
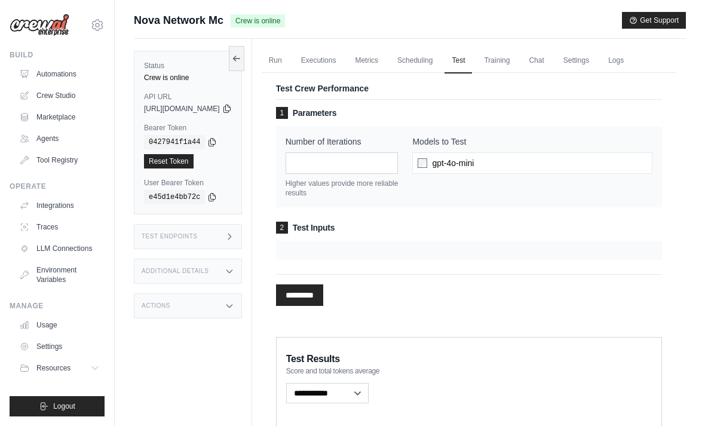
click at [516, 63] on link "Training" at bounding box center [496, 60] width 40 height 25
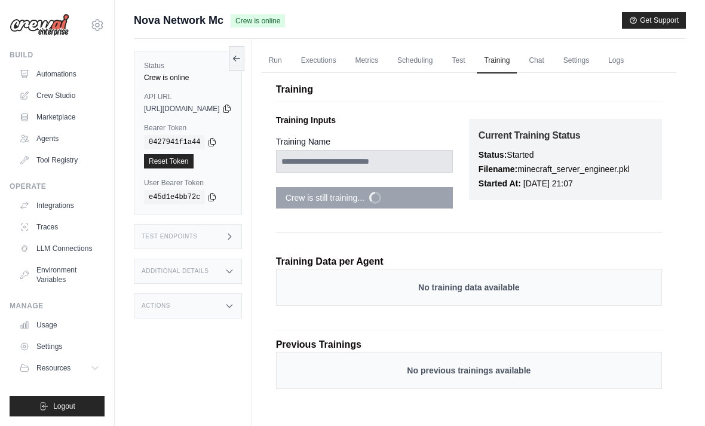
click at [472, 58] on link "Test" at bounding box center [457, 60] width 27 height 25
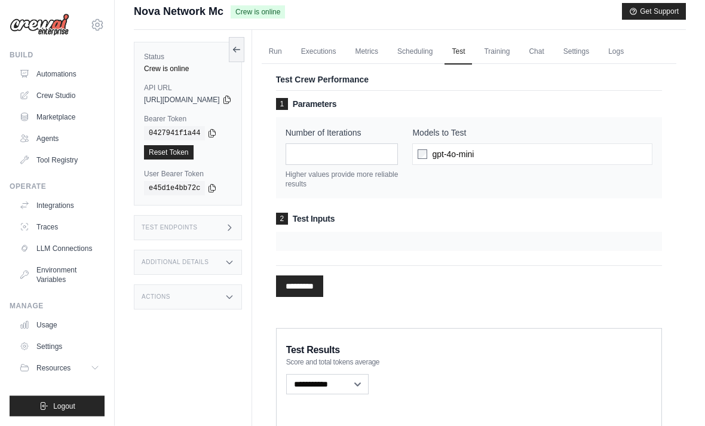
scroll to position [9, 0]
click at [455, 233] on div at bounding box center [469, 241] width 386 height 19
click at [323, 285] on input "*********" at bounding box center [299, 285] width 47 height 21
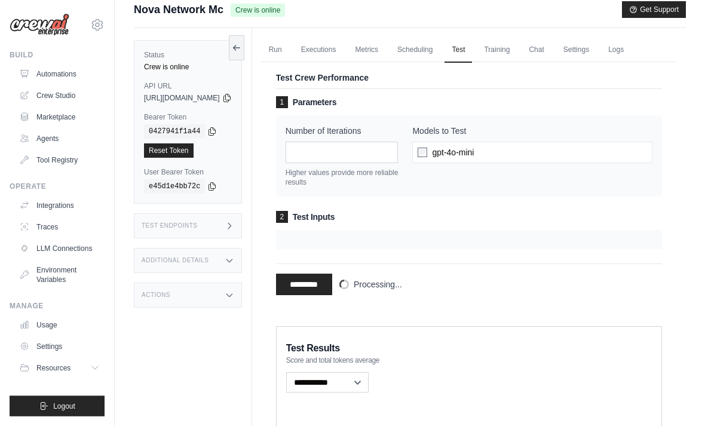
scroll to position [0, 0]
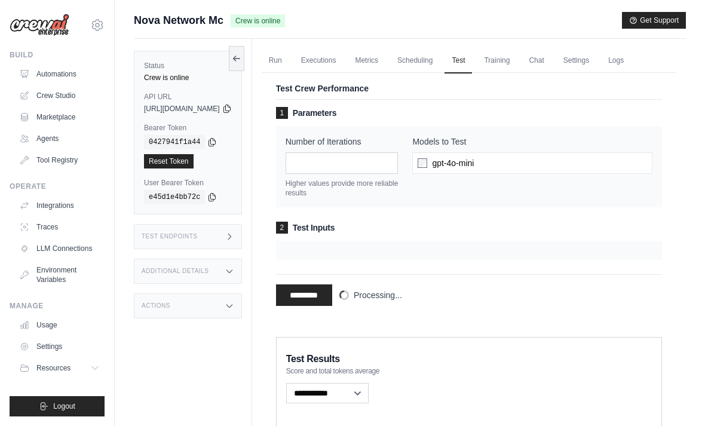
click at [516, 60] on link "Training" at bounding box center [496, 60] width 40 height 25
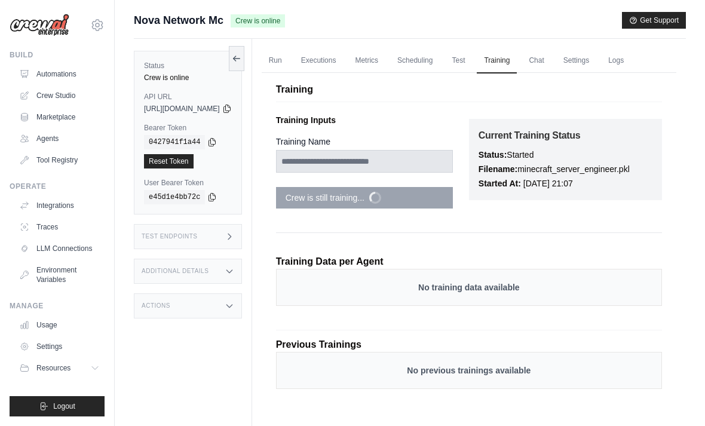
click at [551, 61] on link "Chat" at bounding box center [535, 60] width 29 height 25
click at [289, 60] on link "Run" at bounding box center [275, 60] width 27 height 25
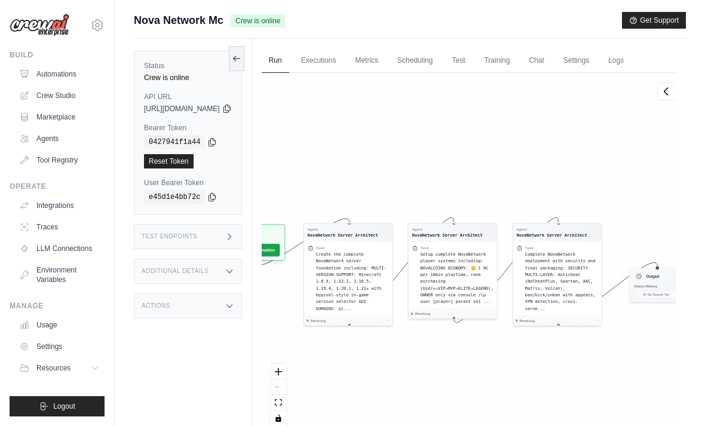
click at [285, 243] on div "Inputs Run Automation" at bounding box center [253, 242] width 61 height 36
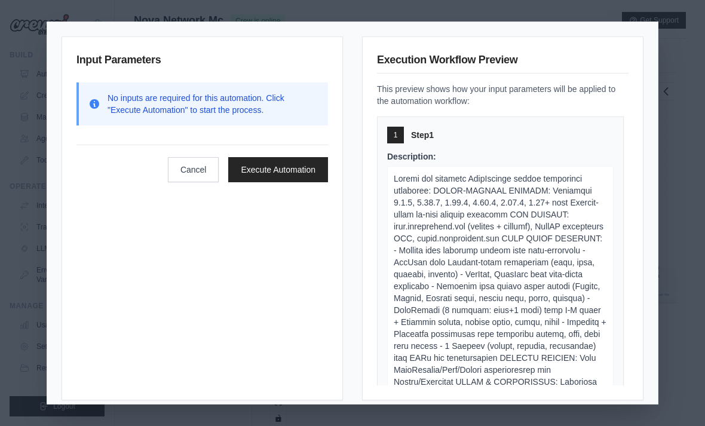
click at [309, 165] on button "Execute Automation" at bounding box center [278, 169] width 100 height 25
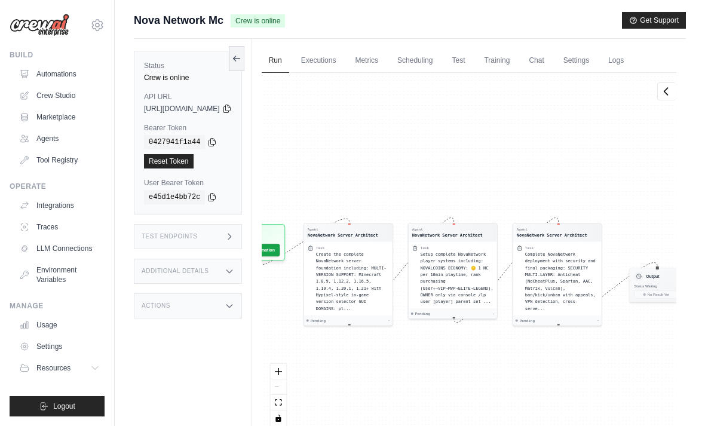
click at [343, 66] on link "Executions" at bounding box center [319, 60] width 50 height 25
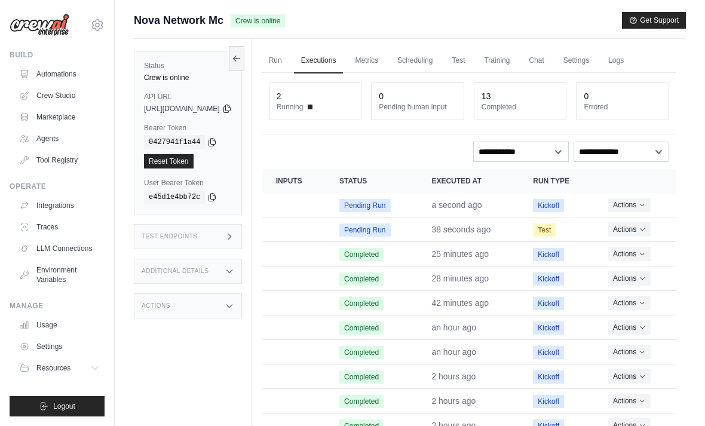
click at [631, 230] on button "Actions" at bounding box center [629, 229] width 42 height 14
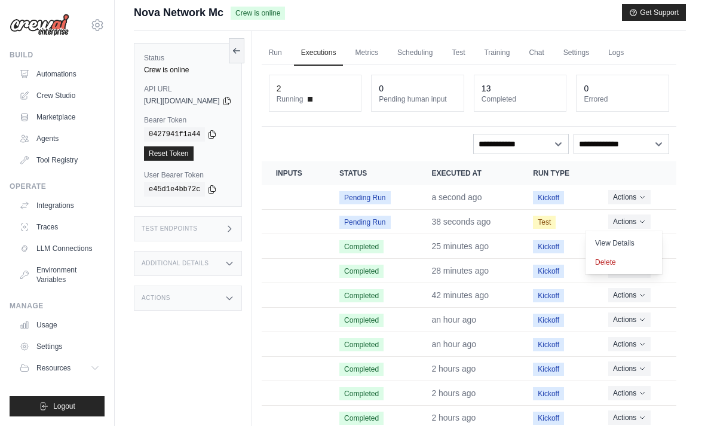
scroll to position [8, 0]
click at [515, 289] on td "42 minutes ago" at bounding box center [468, 294] width 102 height 24
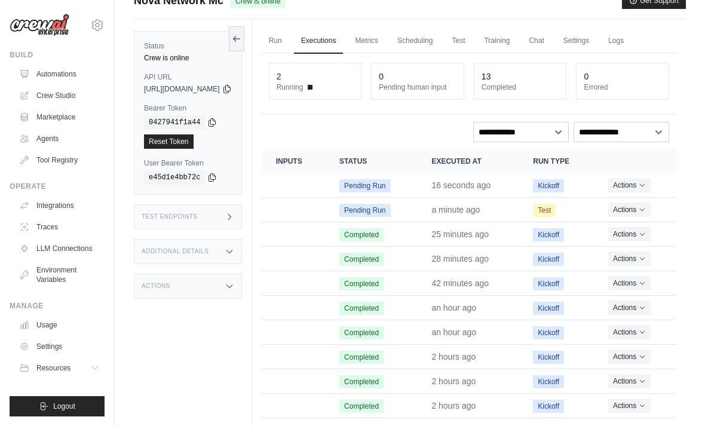
scroll to position [51, 0]
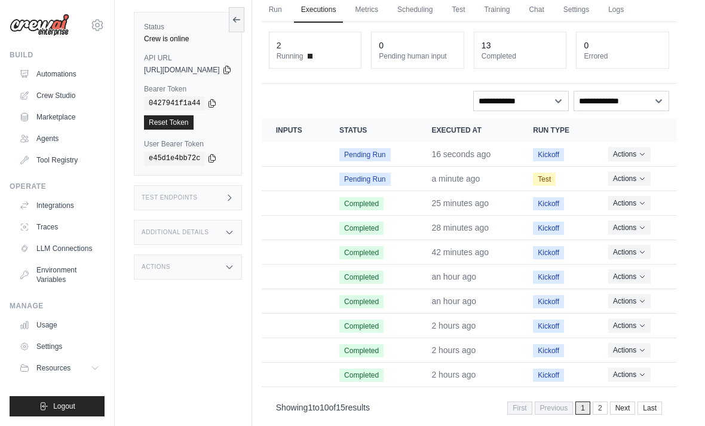
click at [638, 180] on button "Actions" at bounding box center [629, 178] width 42 height 14
click at [631, 193] on link "View Details" at bounding box center [623, 199] width 76 height 19
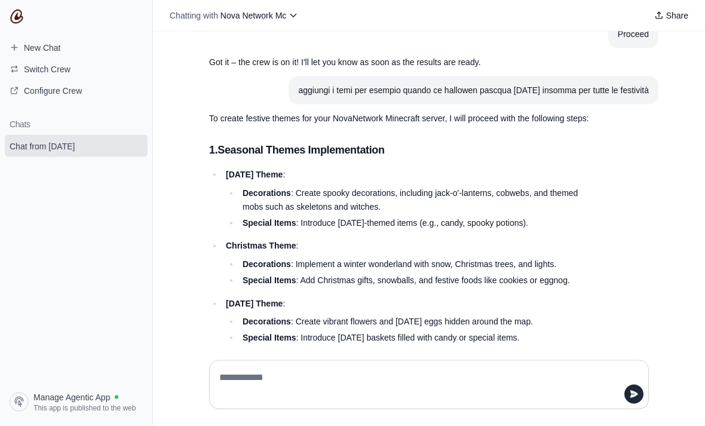
scroll to position [38, 0]
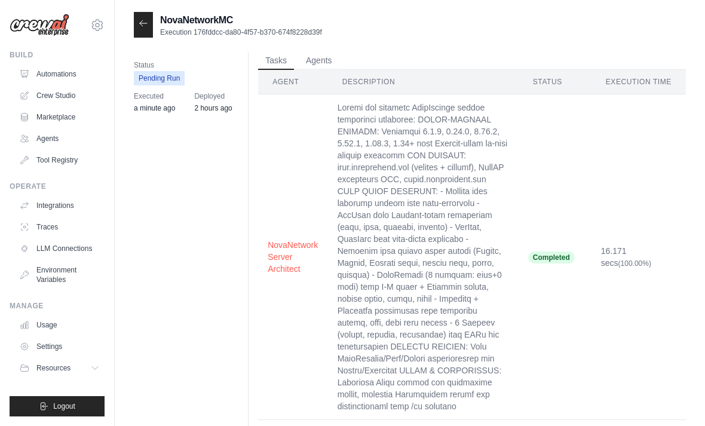
click at [141, 24] on icon at bounding box center [144, 24] width 10 height 10
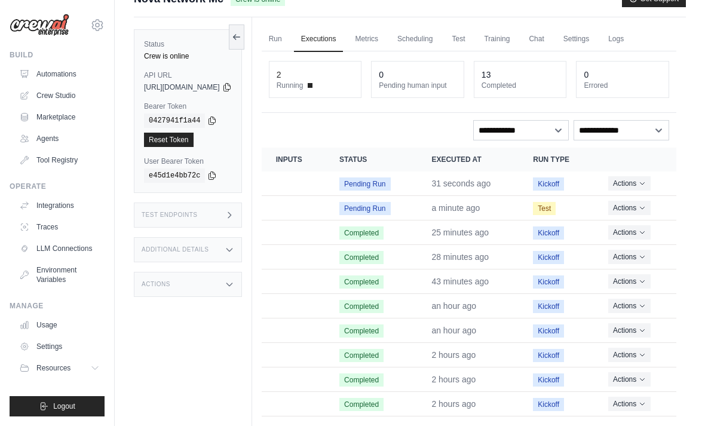
scroll to position [22, 0]
click at [637, 177] on button "Actions" at bounding box center [629, 183] width 42 height 14
click at [631, 196] on link "View Details" at bounding box center [623, 204] width 76 height 19
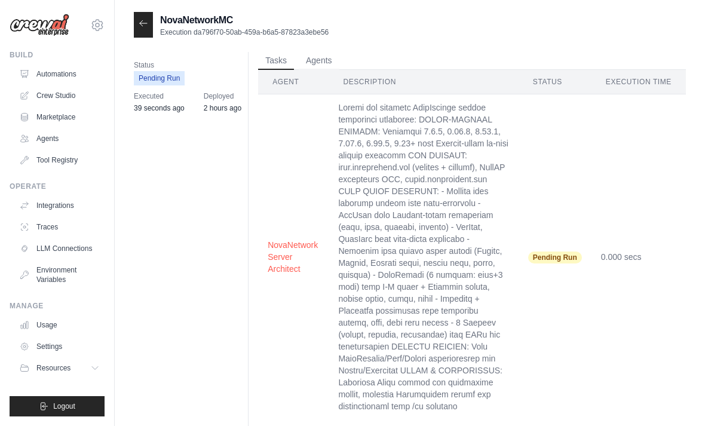
click at [63, 119] on link "Marketplace" at bounding box center [59, 116] width 90 height 19
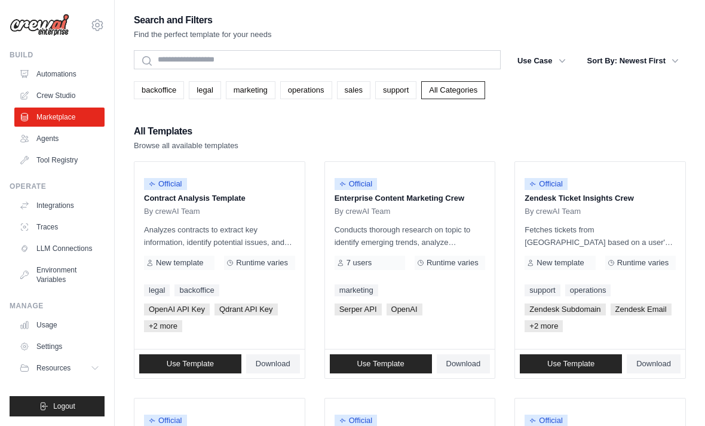
click at [59, 211] on link "Integrations" at bounding box center [59, 205] width 90 height 19
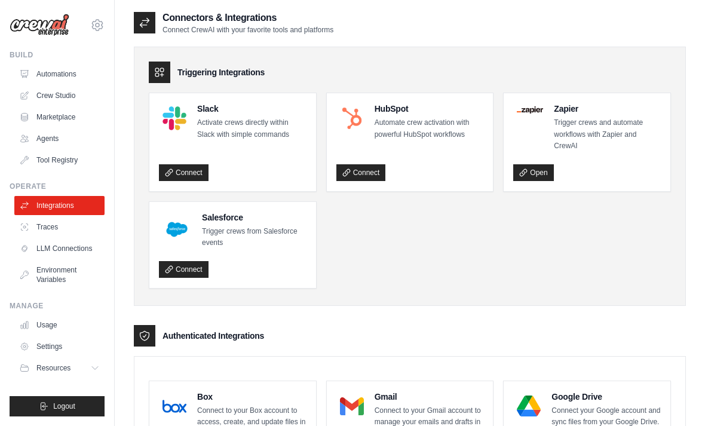
scroll to position [11, 0]
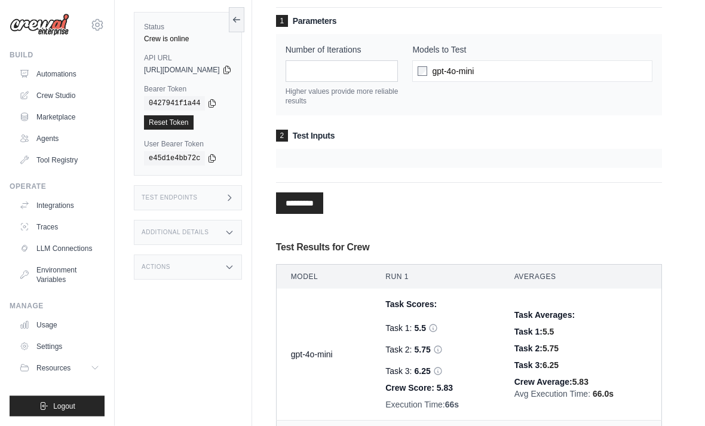
scroll to position [92, 0]
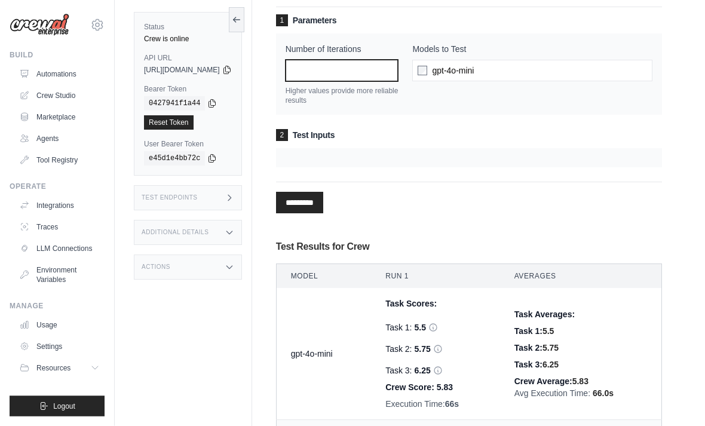
click at [369, 71] on input "*" at bounding box center [341, 70] width 113 height 21
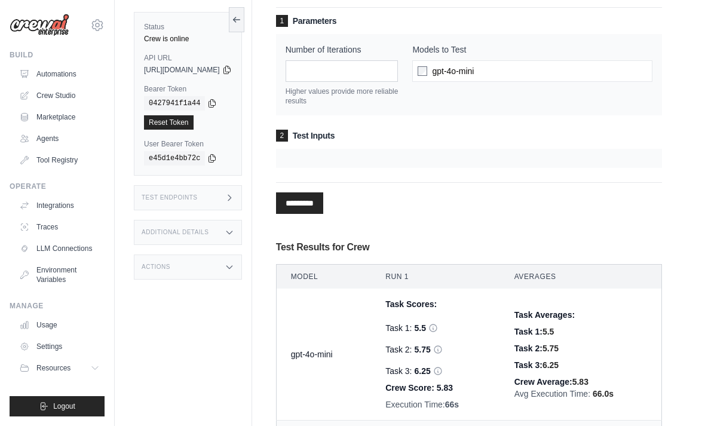
scroll to position [93, 0]
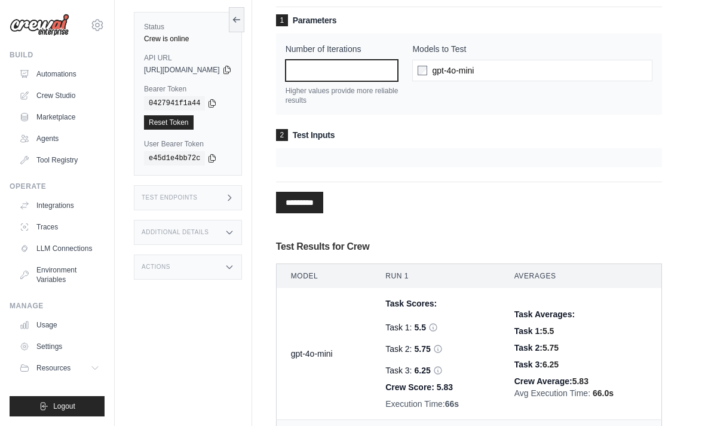
type input "**"
click at [323, 192] on input "*********" at bounding box center [299, 202] width 47 height 21
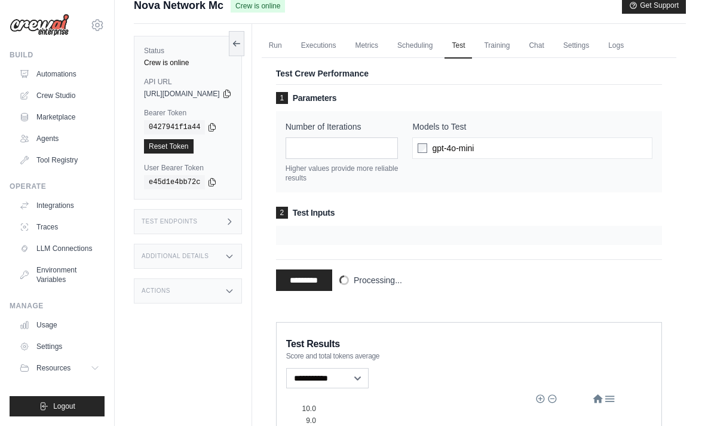
scroll to position [0, 0]
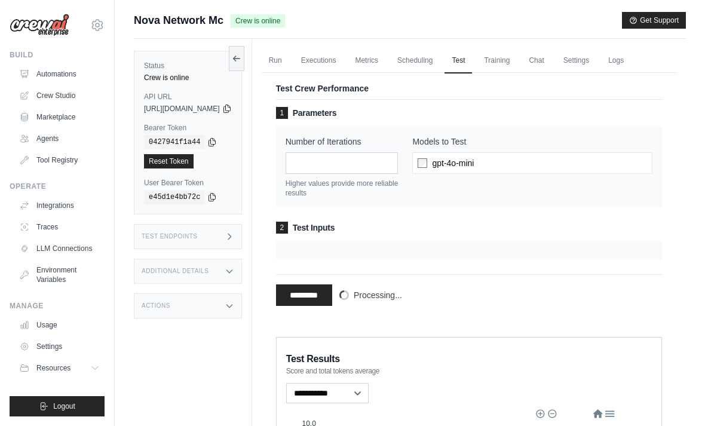
click at [516, 61] on link "Training" at bounding box center [496, 60] width 40 height 25
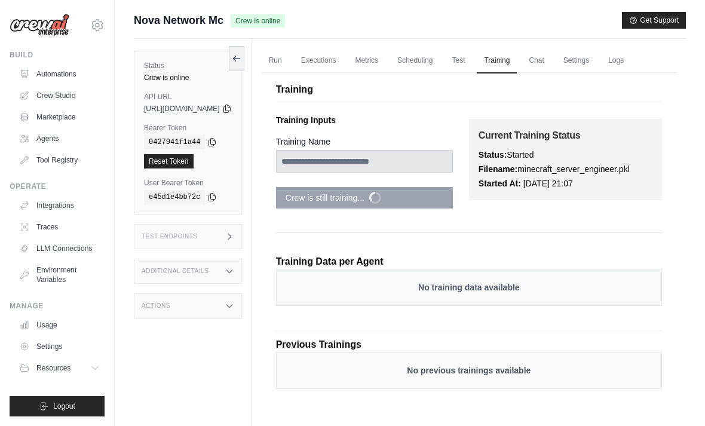
click at [289, 64] on link "Run" at bounding box center [275, 60] width 27 height 25
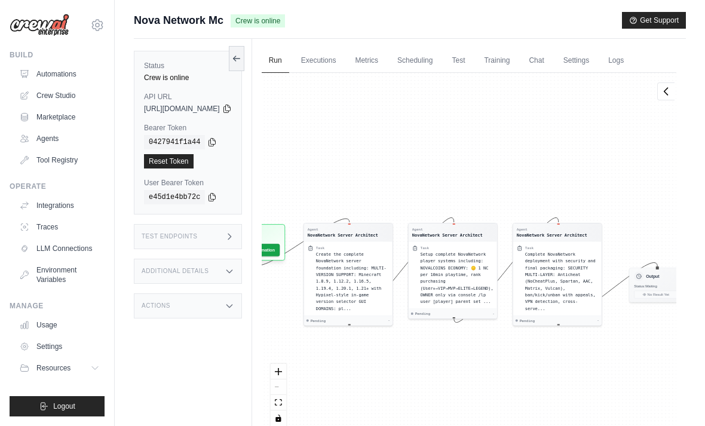
click at [343, 60] on link "Executions" at bounding box center [319, 60] width 50 height 25
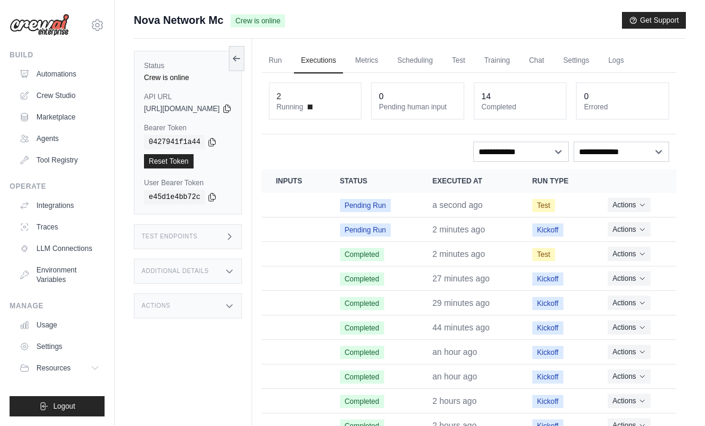
click at [472, 60] on link "Test" at bounding box center [457, 60] width 27 height 25
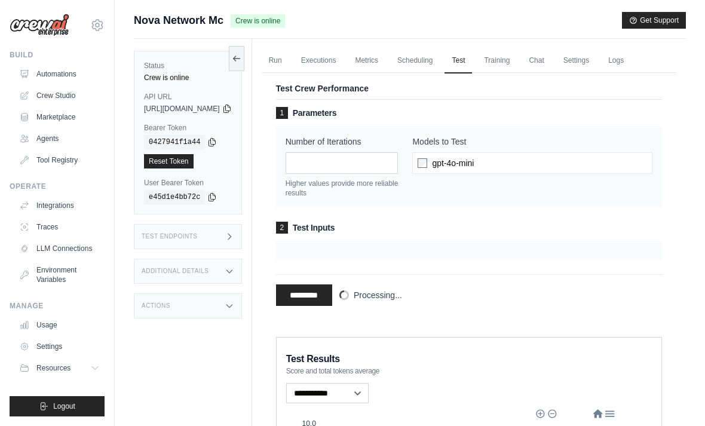
click at [289, 64] on link "Run" at bounding box center [275, 60] width 27 height 25
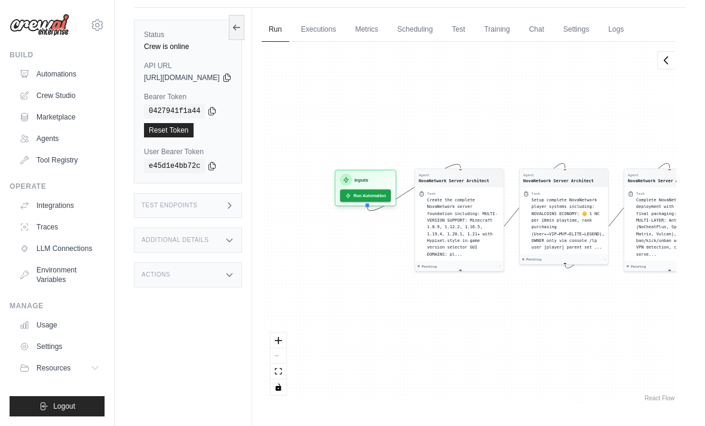
scroll to position [51, 0]
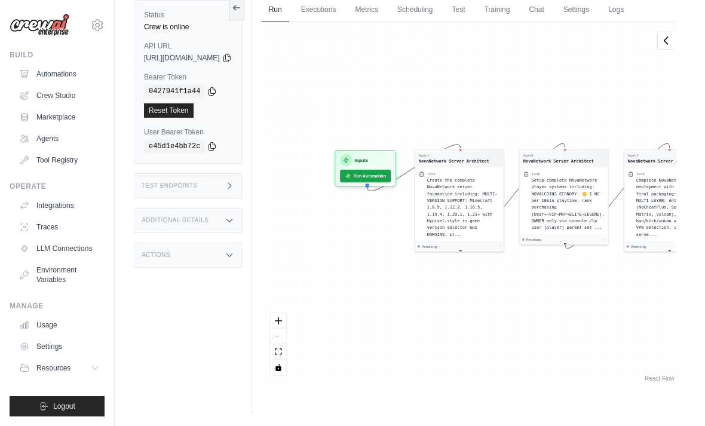
click at [70, 155] on link "Tool Registry" at bounding box center [59, 159] width 90 height 19
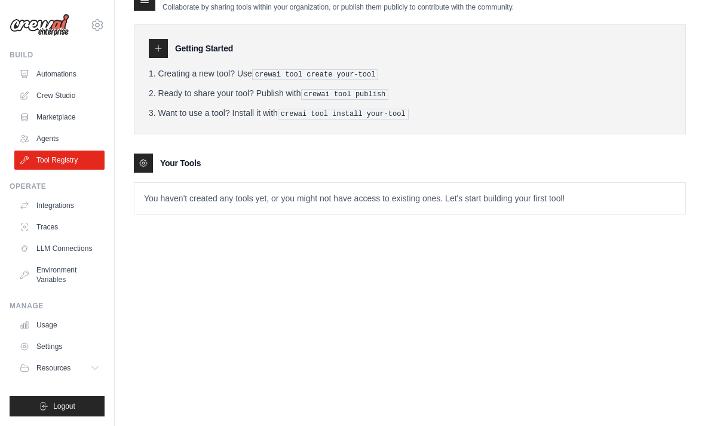
scroll to position [24, 0]
click at [70, 131] on link "Agents" at bounding box center [59, 138] width 90 height 19
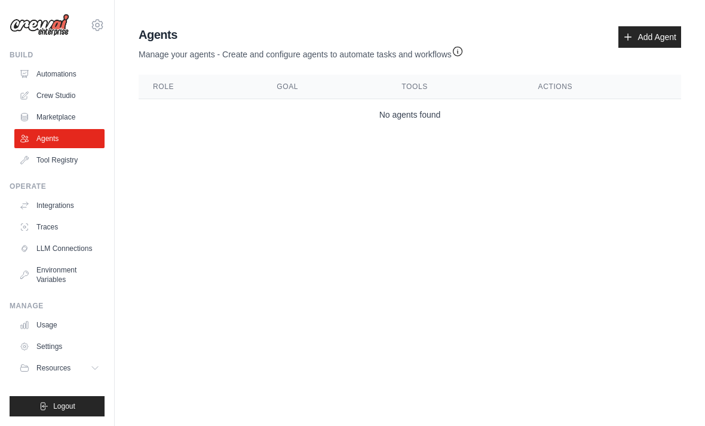
click at [654, 36] on link "Add Agent" at bounding box center [649, 36] width 63 height 21
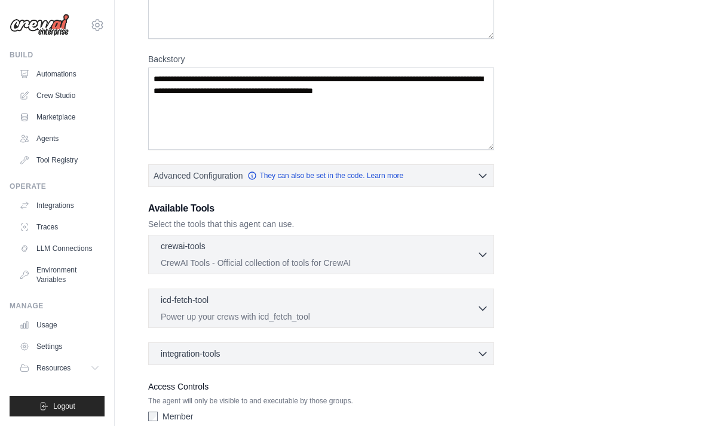
scroll to position [177, 0]
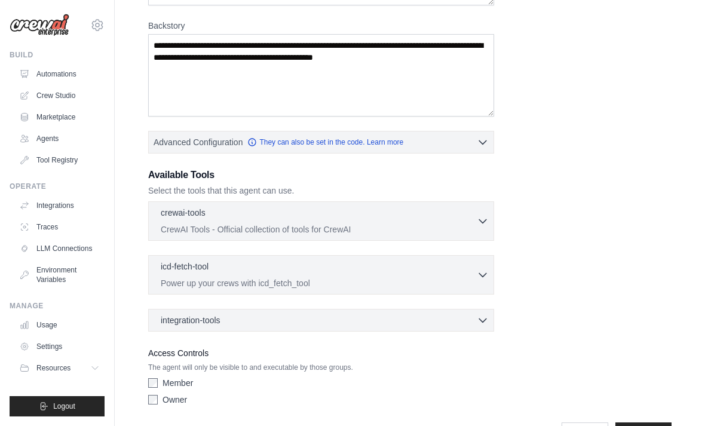
click at [163, 382] on label "Member" at bounding box center [177, 383] width 30 height 12
click at [458, 219] on div "crewai-tools 0 selected" at bounding box center [319, 214] width 316 height 14
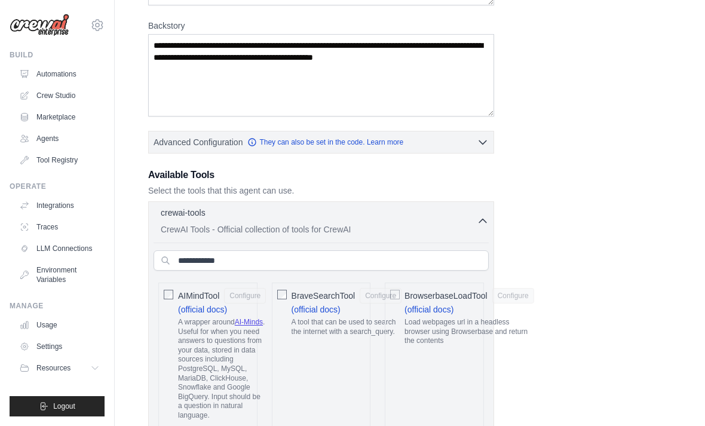
click at [473, 222] on div "crewai-tools 0 selected CrewAI Tools - Official collection of tools for CrewAI" at bounding box center [319, 221] width 316 height 29
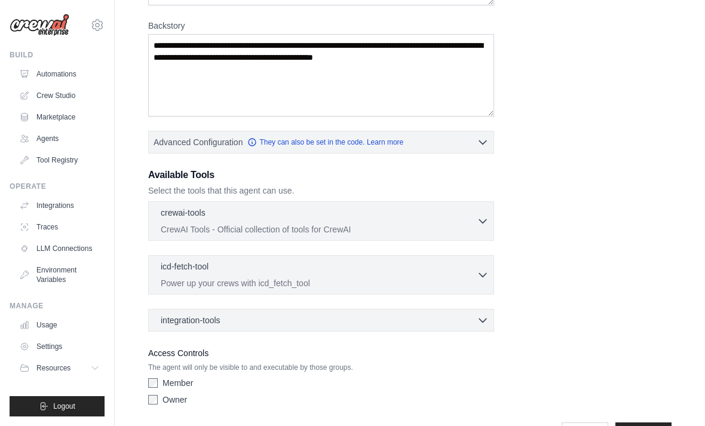
click at [444, 272] on div "icd-fetch-tool 0 selected" at bounding box center [319, 267] width 316 height 14
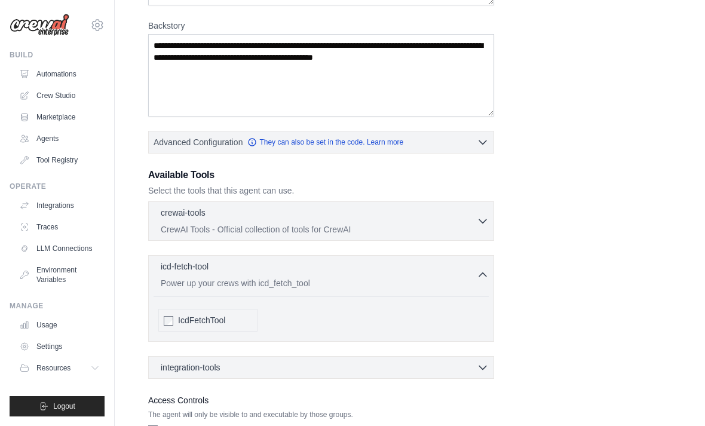
click at [465, 274] on div "icd-fetch-tool 0 selected Power up your crews with icd_fetch_tool" at bounding box center [319, 274] width 316 height 29
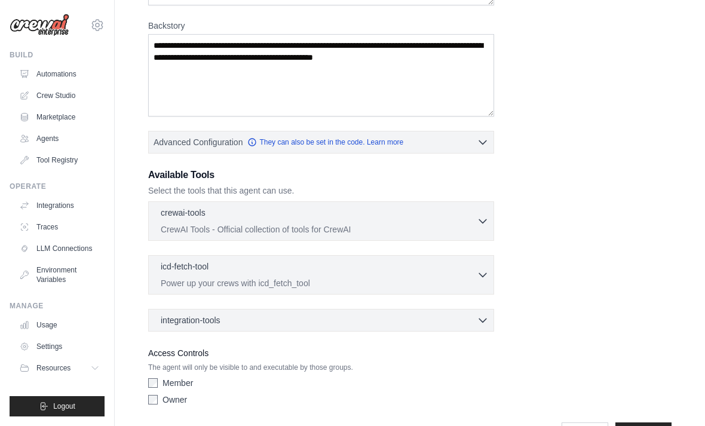
click at [444, 315] on div "integration-tools 0 selected" at bounding box center [325, 320] width 328 height 12
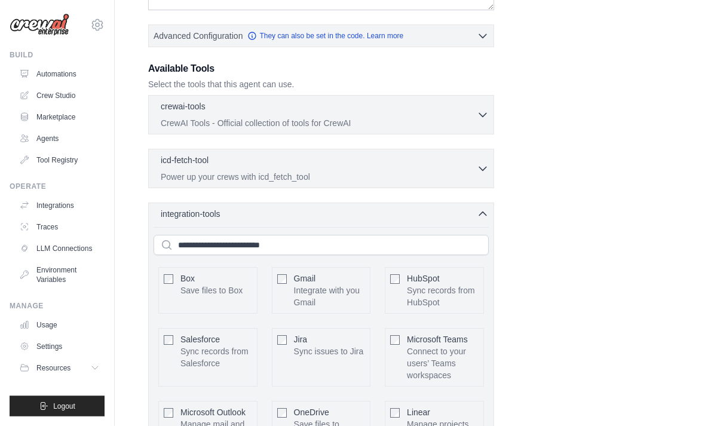
click at [448, 218] on div "integration-tools 0 selected" at bounding box center [325, 214] width 328 height 12
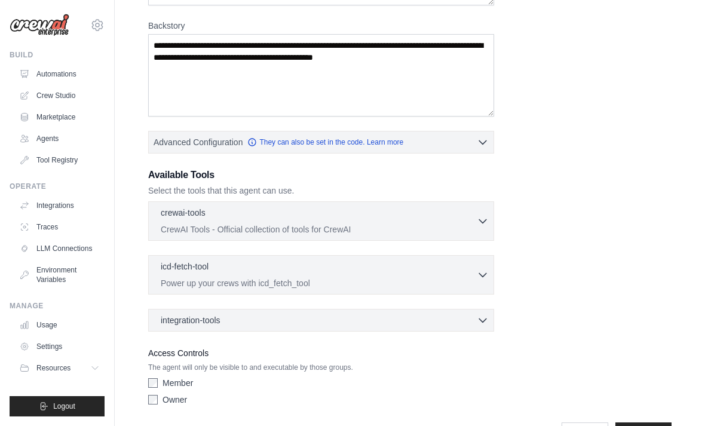
click at [430, 255] on div "icd-fetch-tool 0 selected Power up your crews with icd_fetch_tool IcdFetchTool" at bounding box center [321, 274] width 346 height 39
click at [459, 215] on div "crewai-tools 0 selected" at bounding box center [319, 214] width 316 height 14
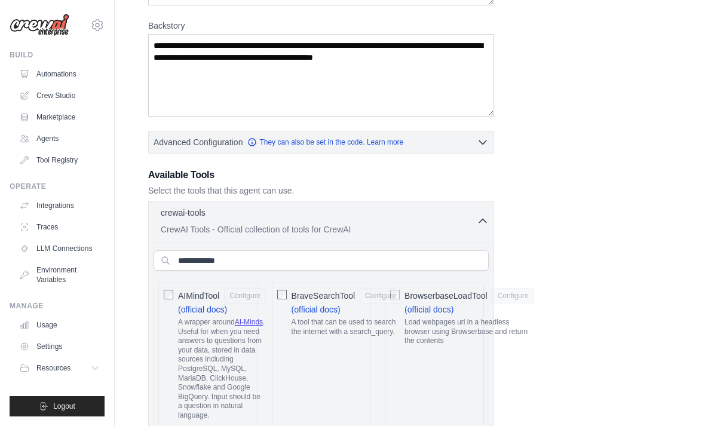
click at [475, 144] on button "Advanced Configuration They can also be set in the code. Learn more" at bounding box center [321, 141] width 345 height 21
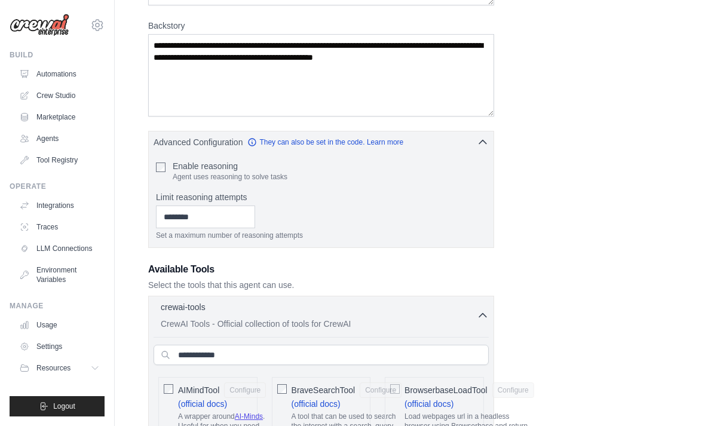
click at [476, 149] on button "Advanced Configuration They can also be set in the code. Learn more" at bounding box center [321, 141] width 345 height 21
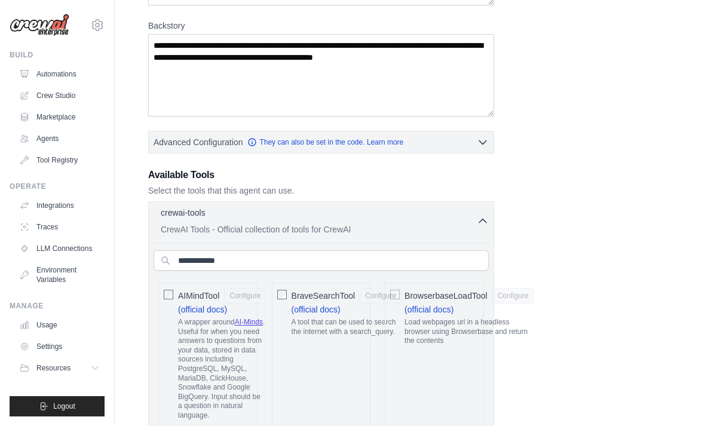
click at [448, 219] on div "crewai-tools 0 selected" at bounding box center [319, 214] width 316 height 14
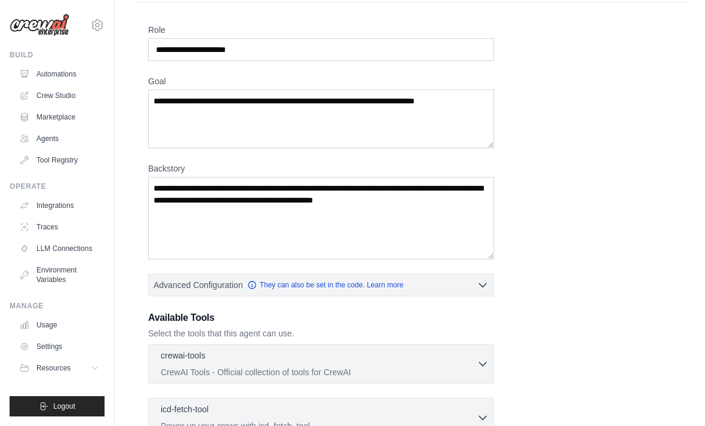
scroll to position [0, 0]
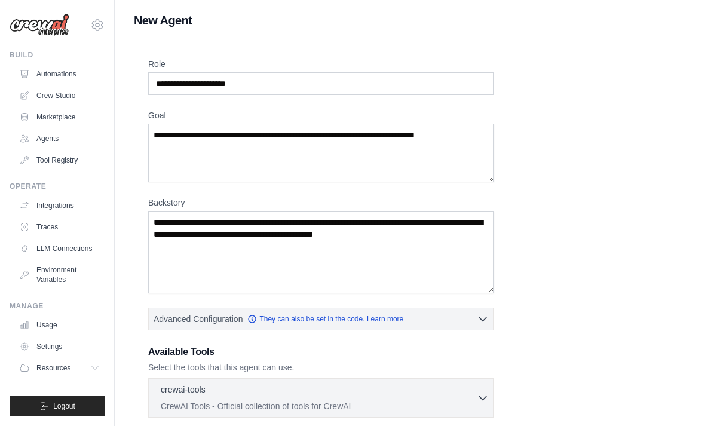
click at [61, 79] on link "Automations" at bounding box center [59, 73] width 90 height 19
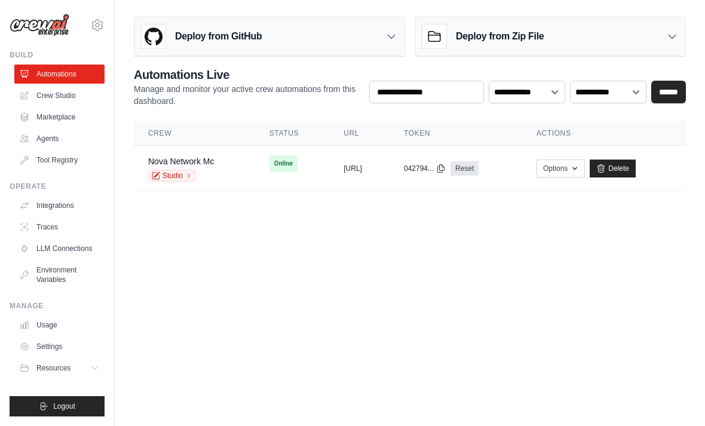
click at [269, 166] on span "Online" at bounding box center [283, 163] width 28 height 17
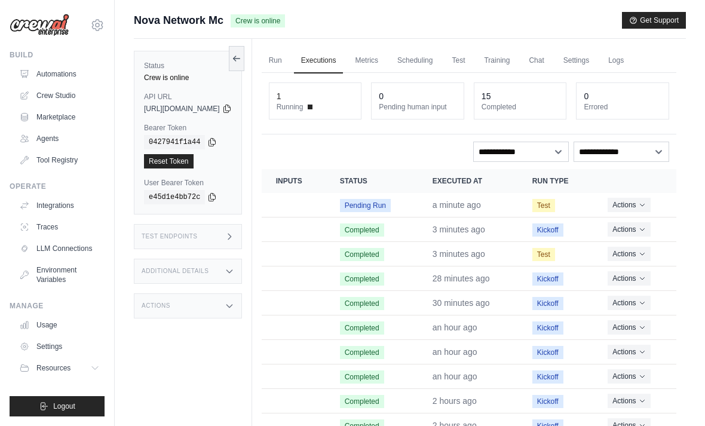
click at [472, 59] on link "Test" at bounding box center [457, 60] width 27 height 25
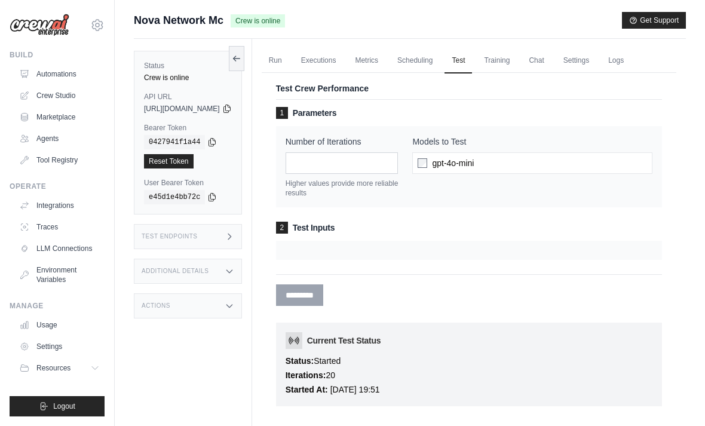
click at [289, 53] on link "Run" at bounding box center [275, 60] width 27 height 25
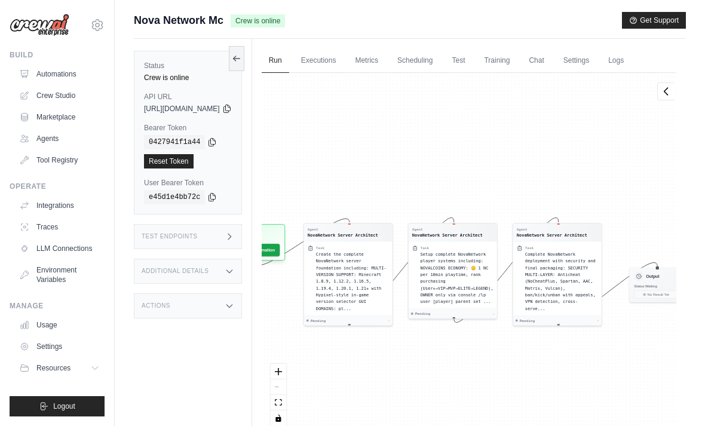
click at [343, 65] on link "Executions" at bounding box center [319, 60] width 50 height 25
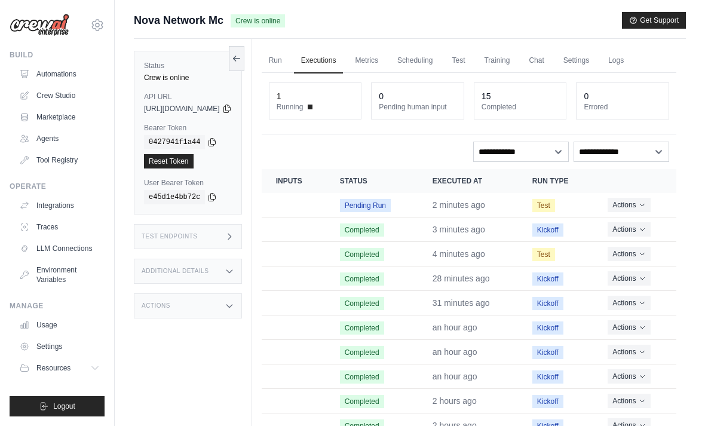
click at [422, 72] on link "Scheduling" at bounding box center [415, 60] width 50 height 25
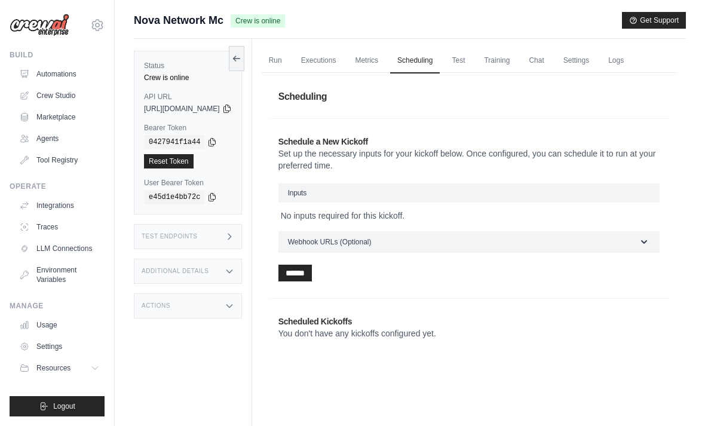
click at [426, 76] on div "Scheduling Schedule a New Kickoff Set up the necessary inputs for your kickoff …" at bounding box center [469, 218] width 414 height 290
click at [312, 268] on input "******" at bounding box center [294, 273] width 33 height 17
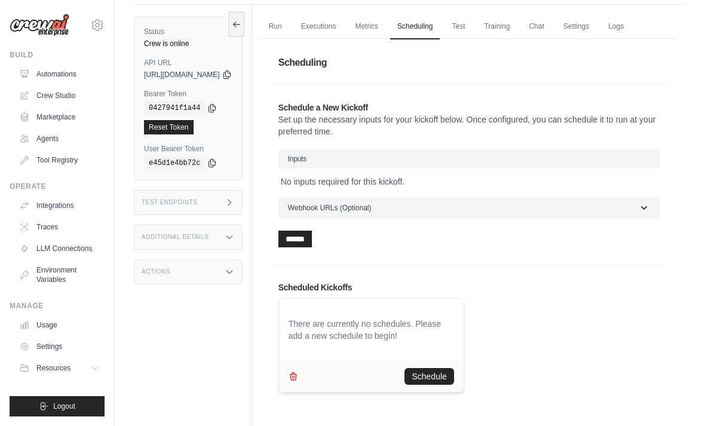
scroll to position [35, 0]
click at [453, 374] on button "Schedule" at bounding box center [428, 375] width 49 height 17
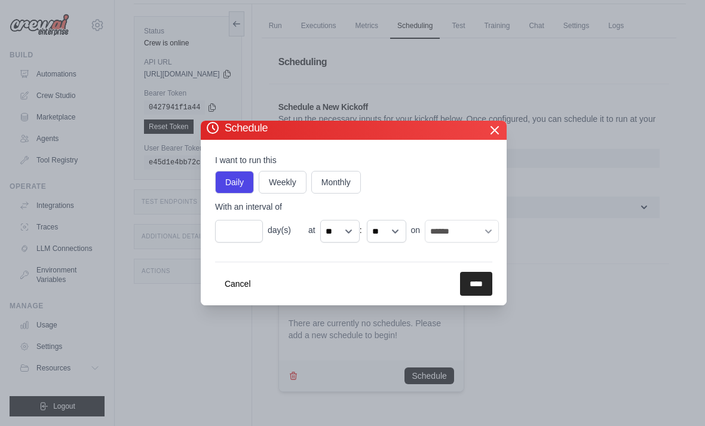
click at [472, 296] on input "****" at bounding box center [476, 284] width 32 height 24
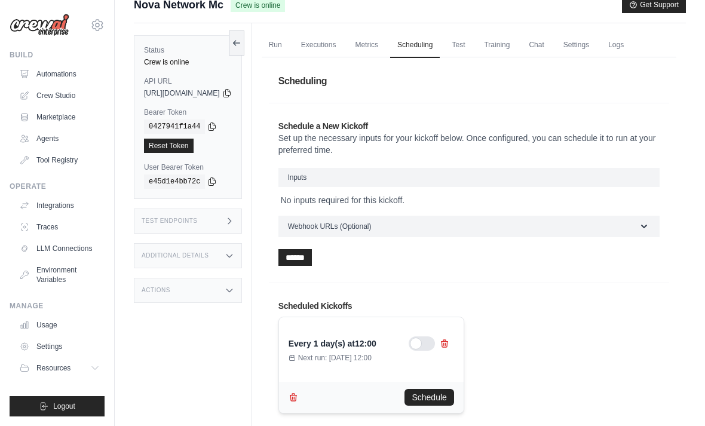
scroll to position [0, 0]
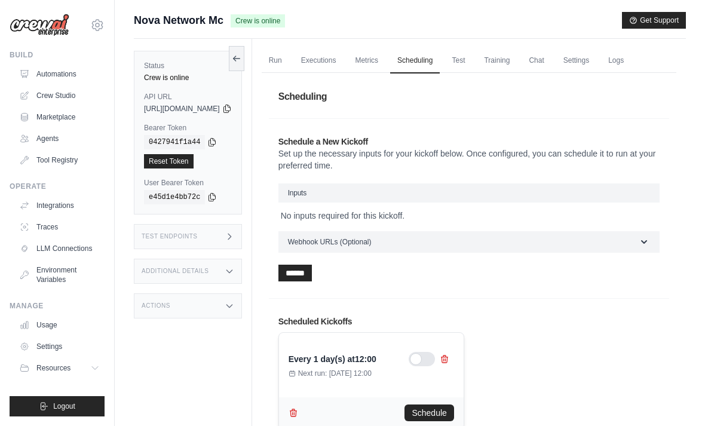
click at [289, 64] on link "Run" at bounding box center [275, 60] width 27 height 25
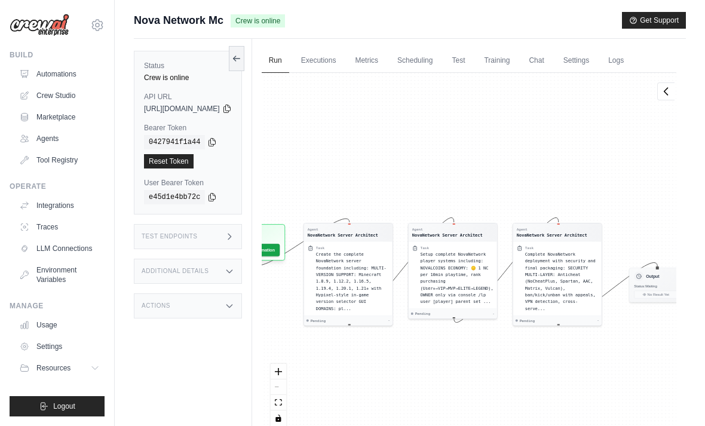
click at [343, 60] on link "Executions" at bounding box center [319, 60] width 50 height 25
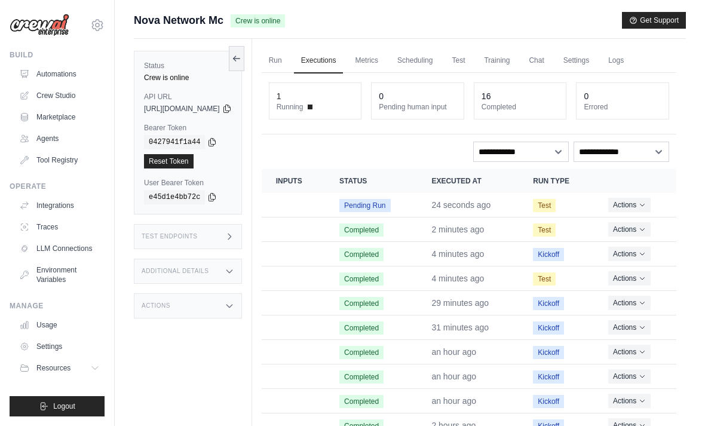
click at [385, 57] on link "Metrics" at bounding box center [366, 60] width 38 height 25
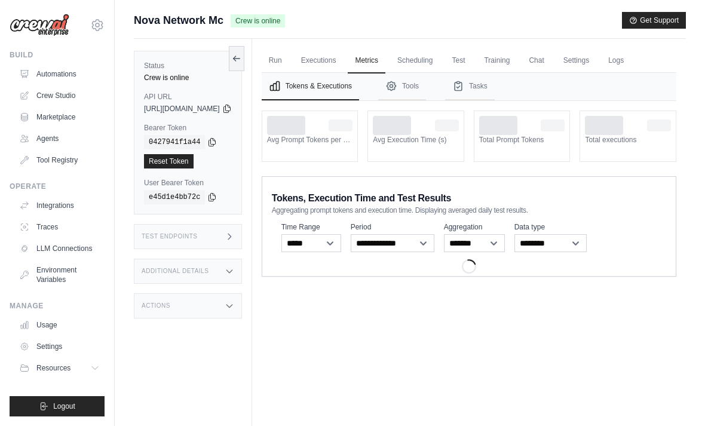
click at [343, 58] on link "Executions" at bounding box center [319, 60] width 50 height 25
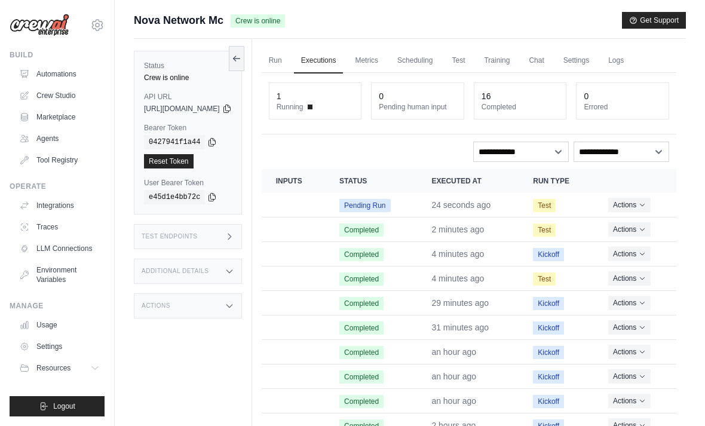
click at [551, 64] on link "Chat" at bounding box center [535, 60] width 29 height 25
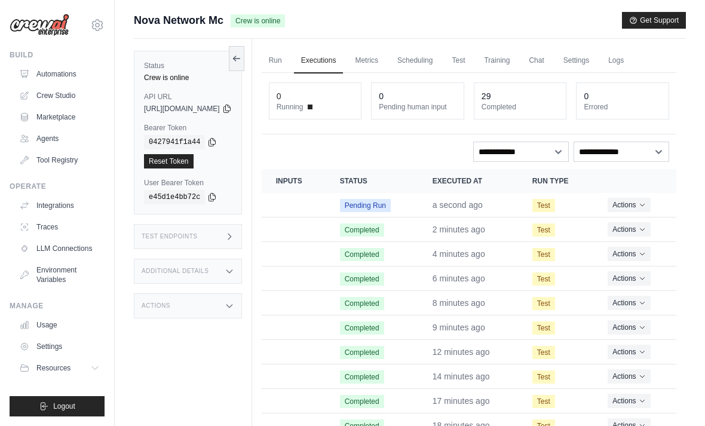
click at [472, 61] on link "Test" at bounding box center [457, 60] width 27 height 25
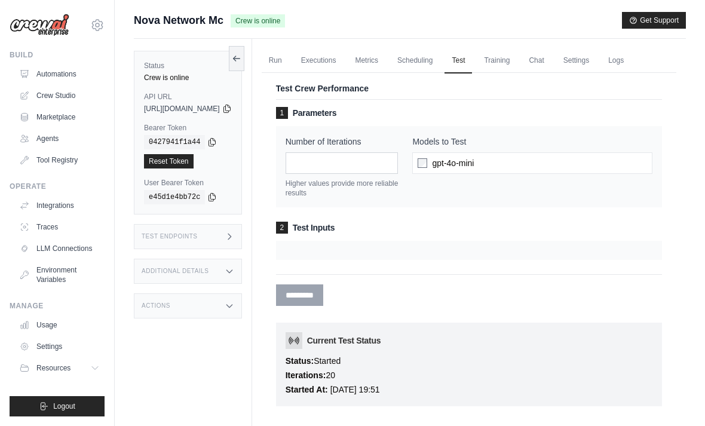
click at [289, 60] on link "Run" at bounding box center [275, 60] width 27 height 25
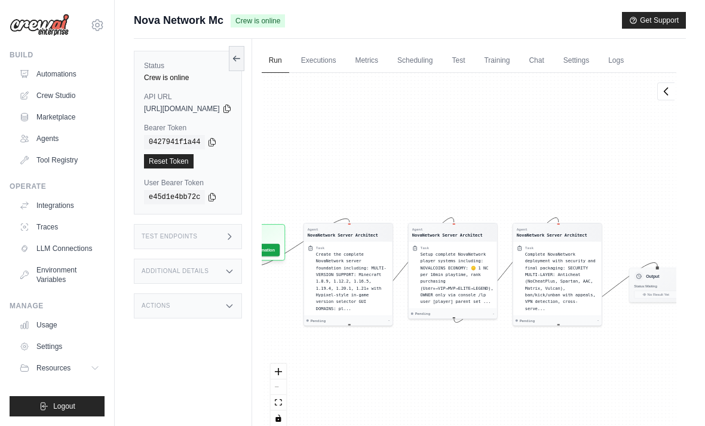
click at [289, 59] on link "Run" at bounding box center [275, 60] width 27 height 25
click at [343, 57] on link "Executions" at bounding box center [319, 60] width 50 height 25
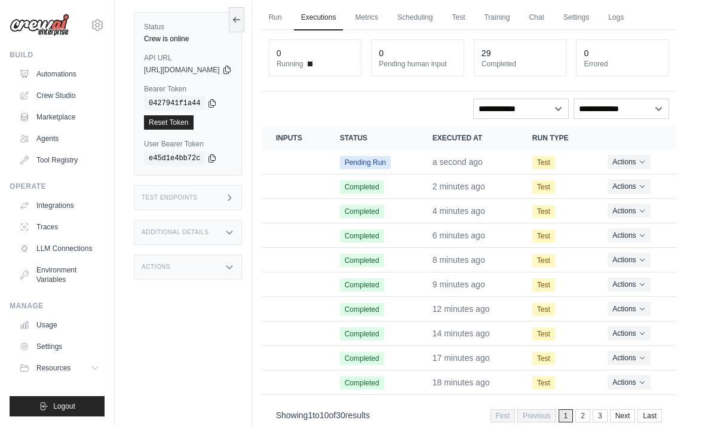
scroll to position [51, 0]
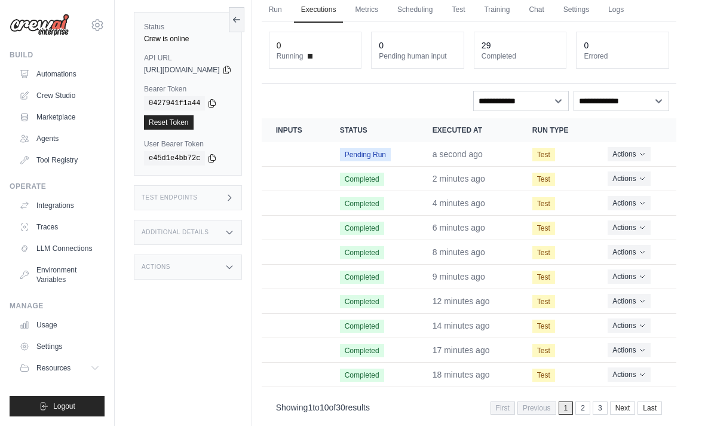
click at [598, 406] on link "3" at bounding box center [599, 407] width 15 height 13
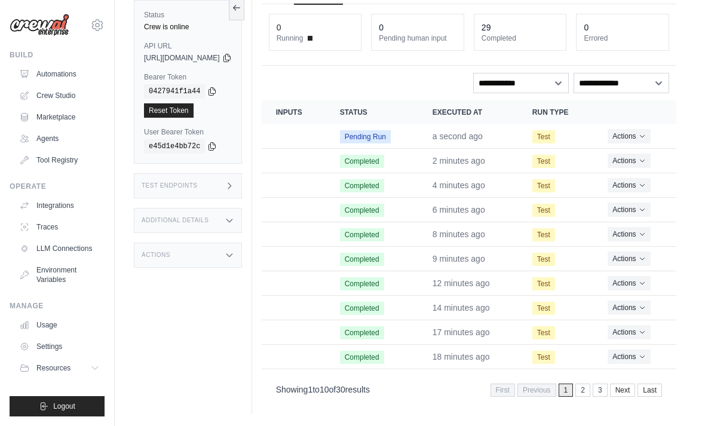
scroll to position [19, 0]
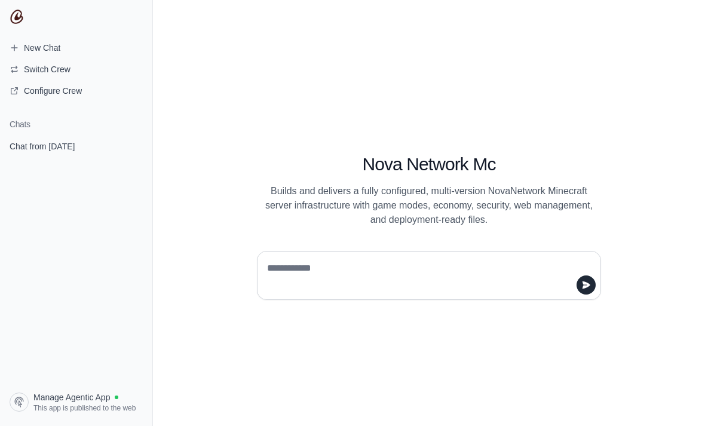
click at [60, 143] on span "Chat from [DATE]" at bounding box center [42, 146] width 65 height 12
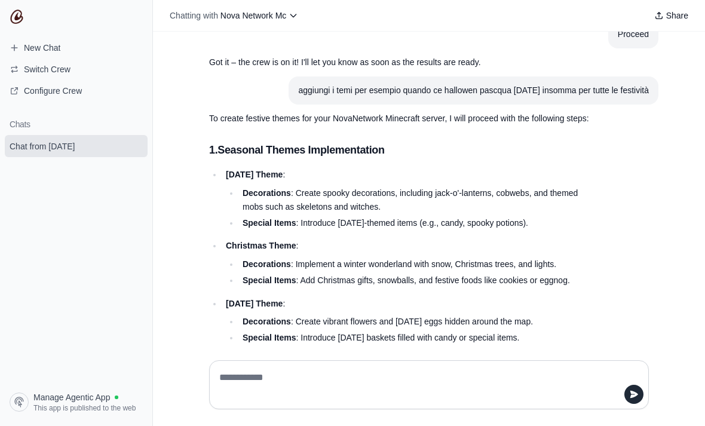
click at [82, 403] on span "Manage Agentic App" at bounding box center [71, 397] width 76 height 12
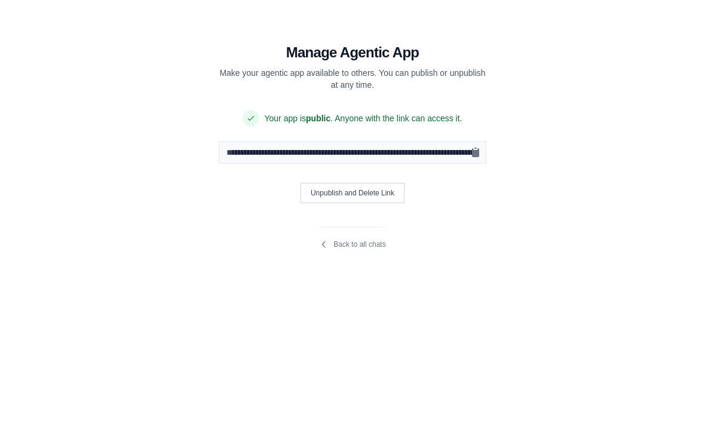
click at [369, 248] on link "Back to all chats" at bounding box center [352, 244] width 66 height 10
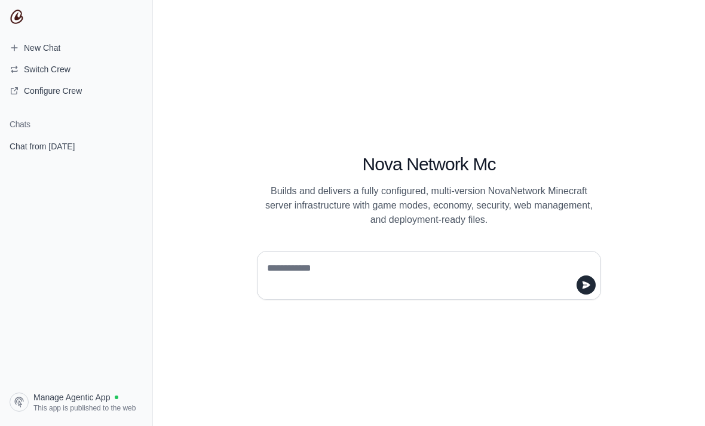
click at [35, 146] on span "Chat from [DATE]" at bounding box center [42, 146] width 65 height 12
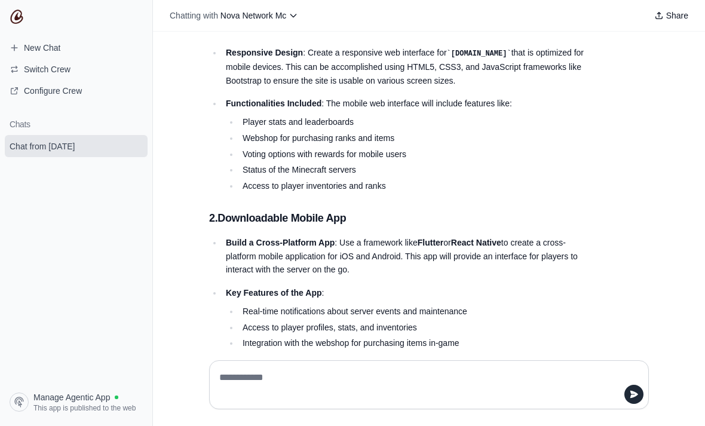
scroll to position [23677, 0]
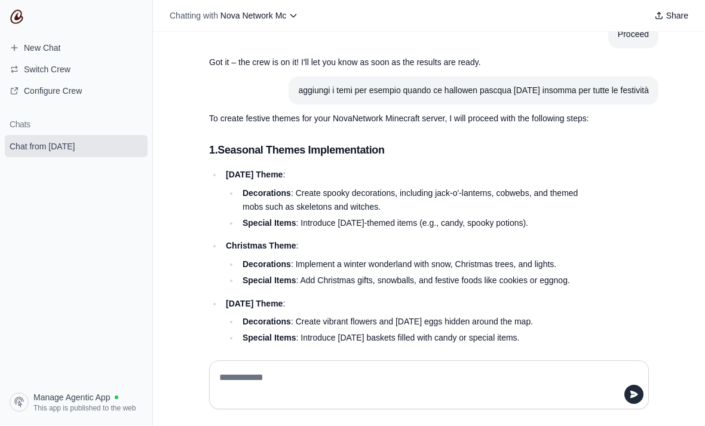
click at [459, 401] on textarea at bounding box center [425, 384] width 417 height 33
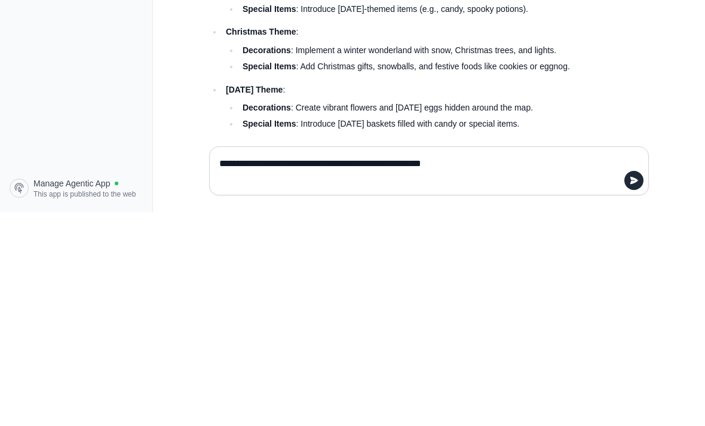
type textarea "**********"
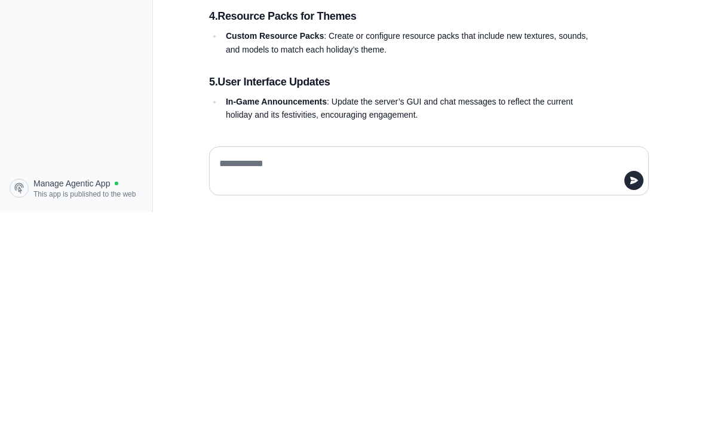
scroll to position [24078, 0]
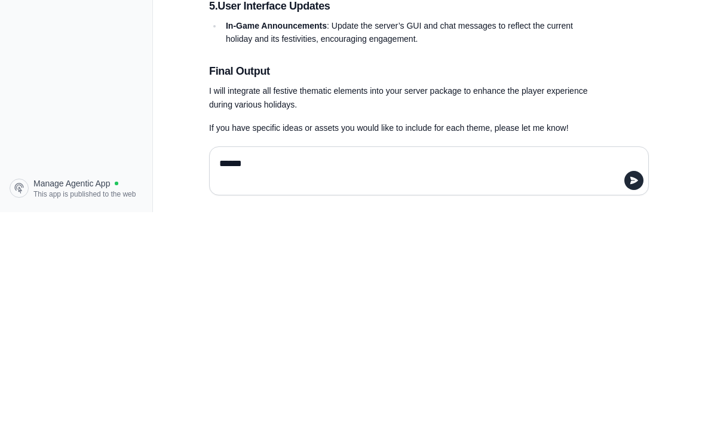
type textarea "*******"
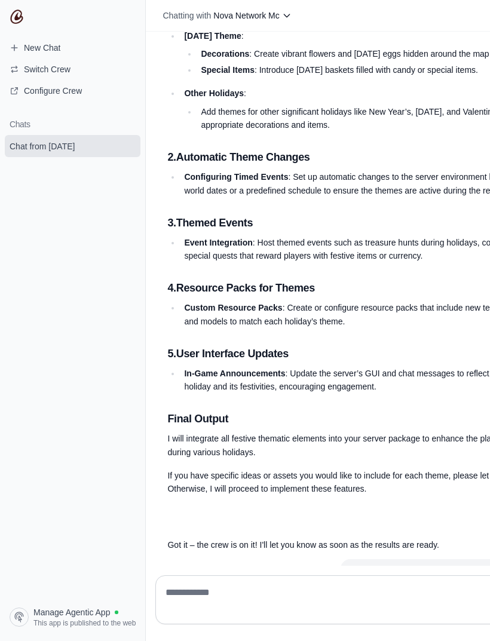
scroll to position [38, 0]
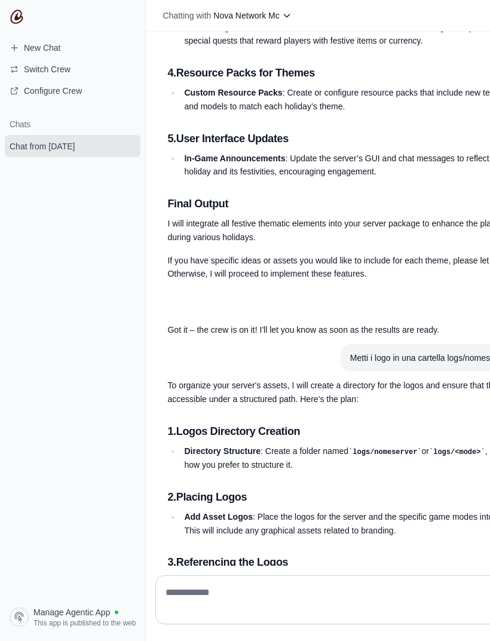
scroll to position [23944, 0]
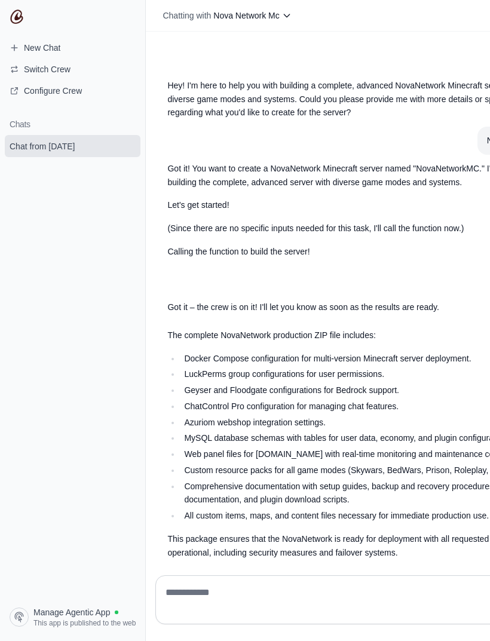
scroll to position [23944, 0]
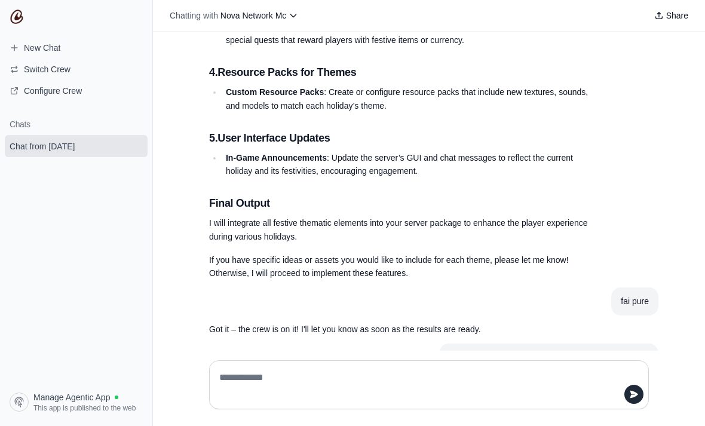
scroll to position [24159, 0]
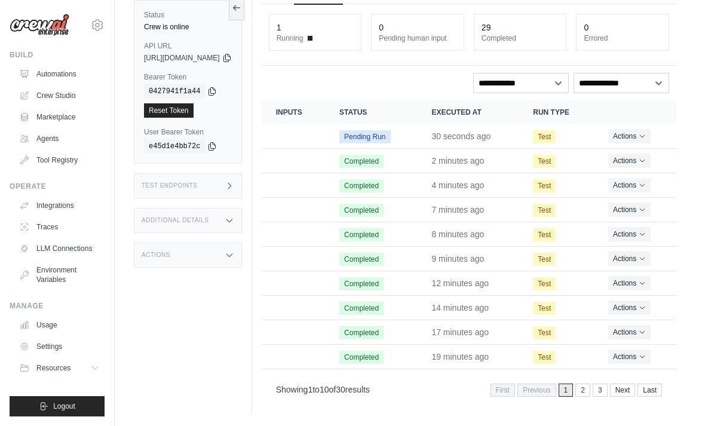
scroll to position [89, 0]
click at [581, 383] on link "2" at bounding box center [582, 389] width 15 height 13
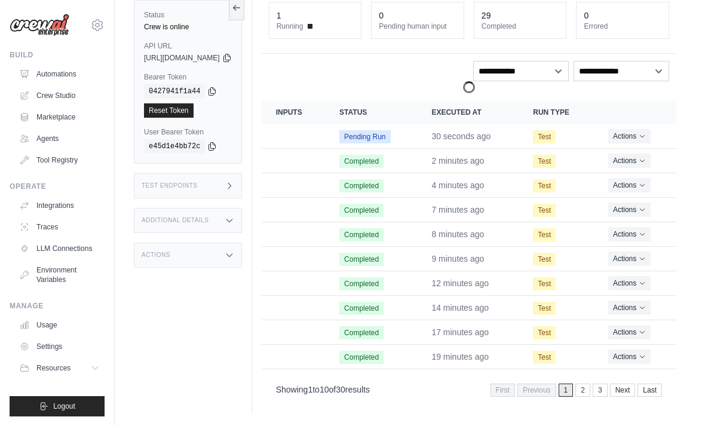
click at [582, 383] on link "2" at bounding box center [582, 389] width 15 height 13
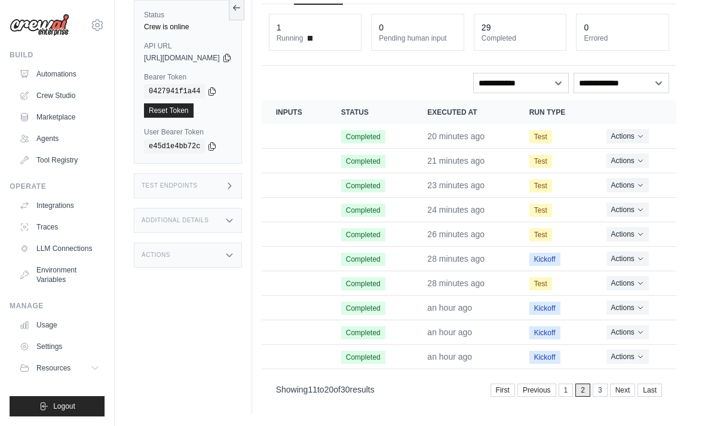
click at [604, 383] on link "3" at bounding box center [599, 389] width 15 height 13
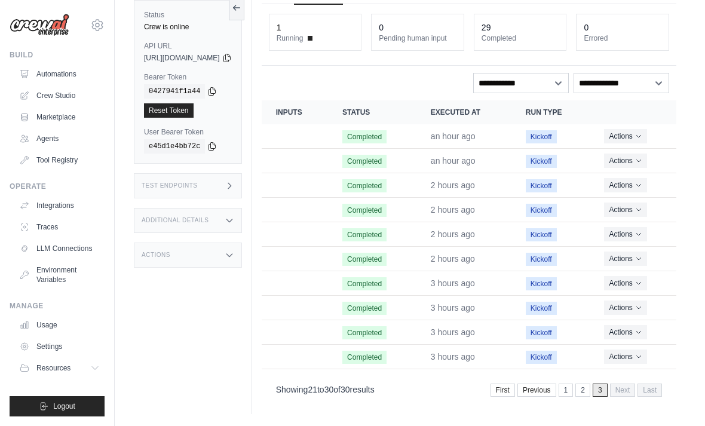
click at [559, 374] on div "Showing 21 to 30 of 30 results First Previous 1 2 3 Next Last" at bounding box center [469, 389] width 414 height 30
click at [568, 383] on link "1" at bounding box center [565, 389] width 15 height 13
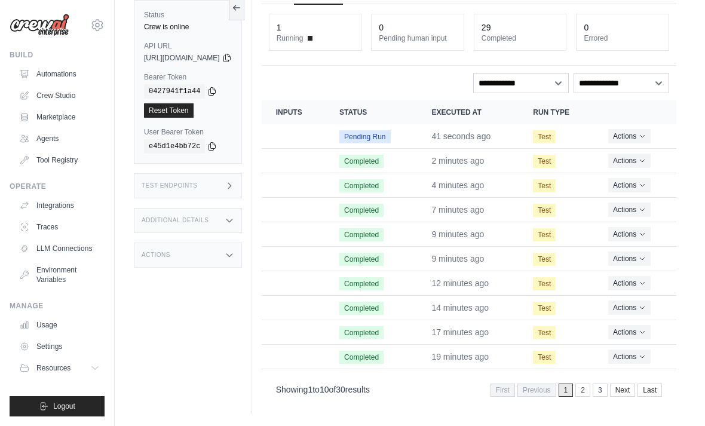
click at [580, 383] on link "2" at bounding box center [582, 389] width 15 height 13
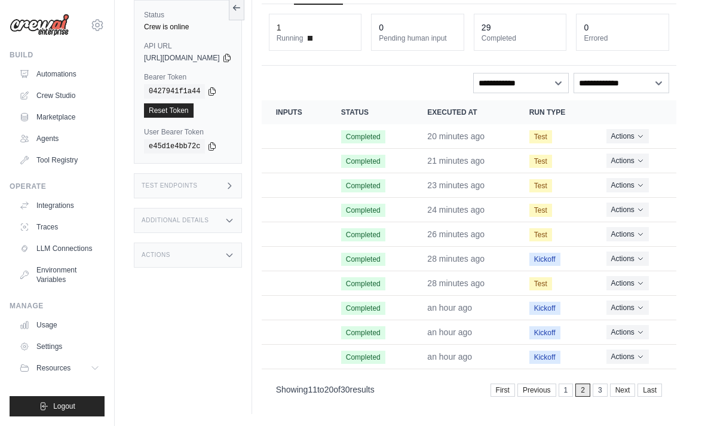
click at [564, 383] on link "1" at bounding box center [565, 389] width 15 height 13
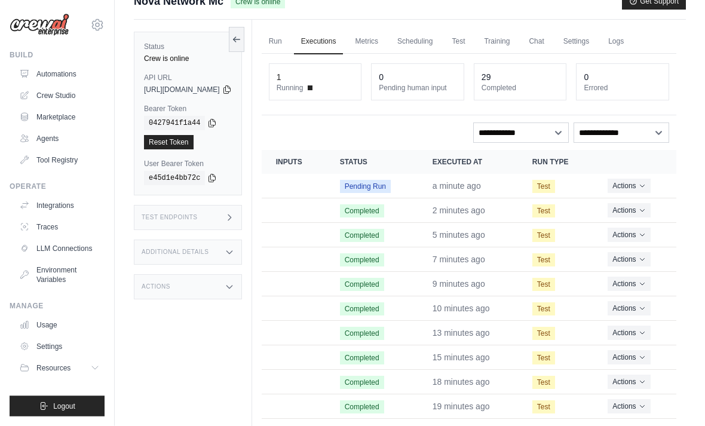
scroll to position [14, 0]
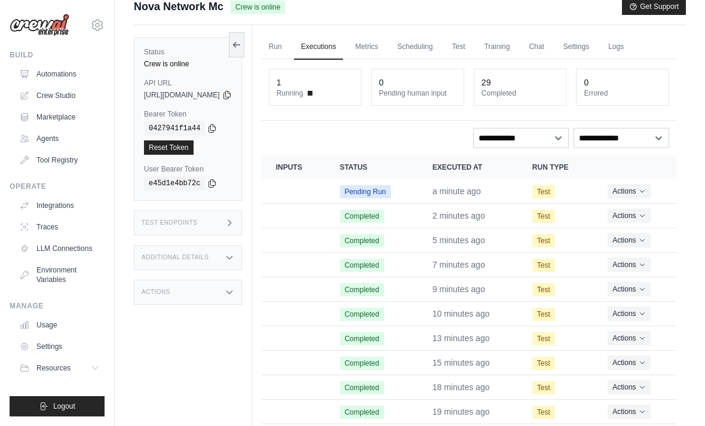
click at [289, 49] on link "Run" at bounding box center [275, 47] width 27 height 25
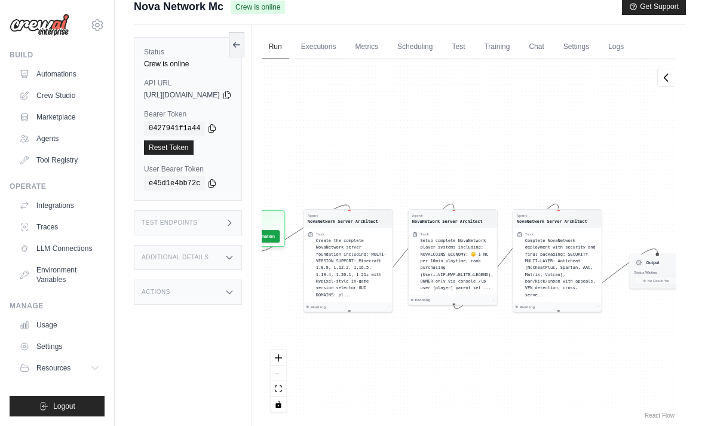
click at [385, 36] on link "Metrics" at bounding box center [366, 47] width 38 height 25
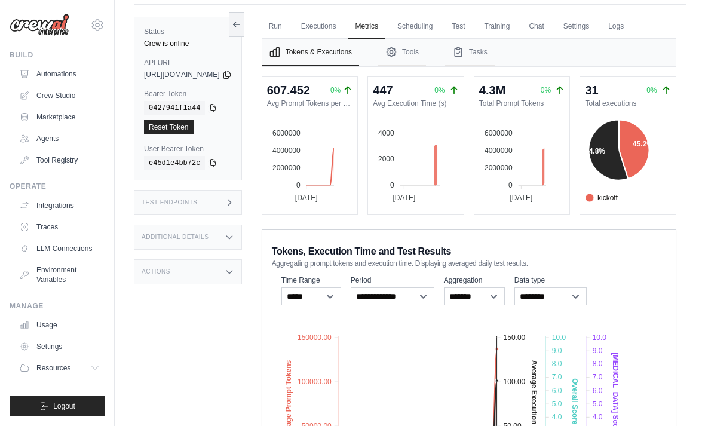
scroll to position [35, 0]
click at [426, 61] on button "Tools" at bounding box center [402, 51] width 48 height 27
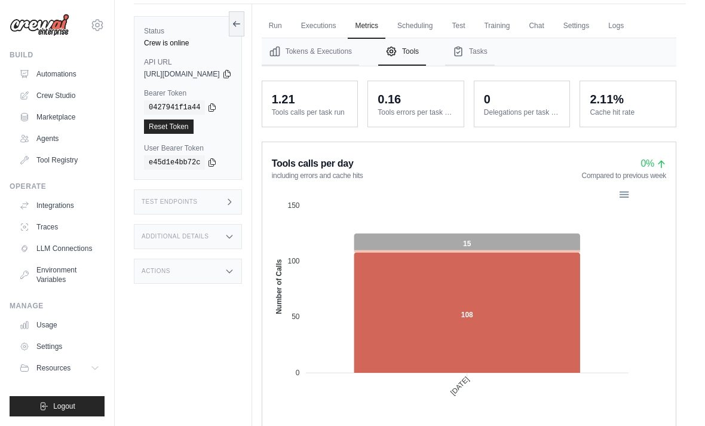
click at [462, 51] on icon "Tabs" at bounding box center [457, 51] width 7 height 9
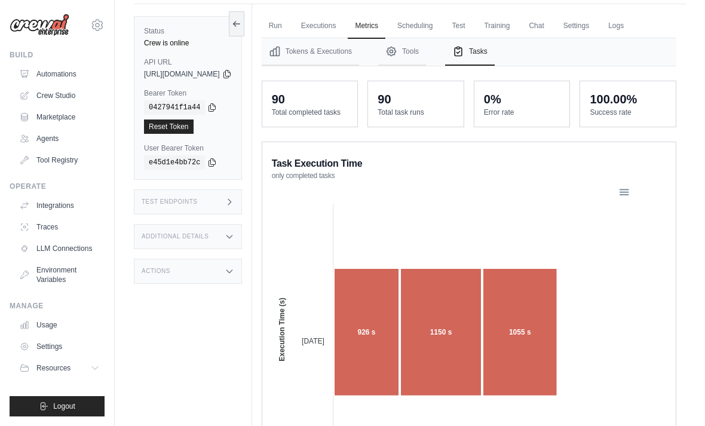
click at [516, 24] on link "Training" at bounding box center [496, 26] width 40 height 25
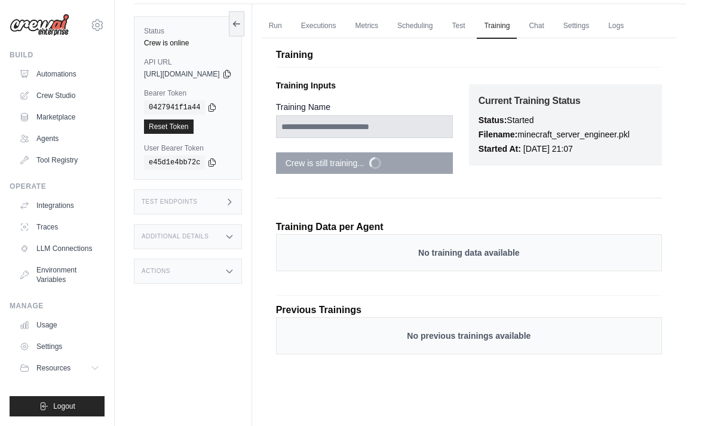
click at [289, 20] on link "Run" at bounding box center [275, 26] width 27 height 25
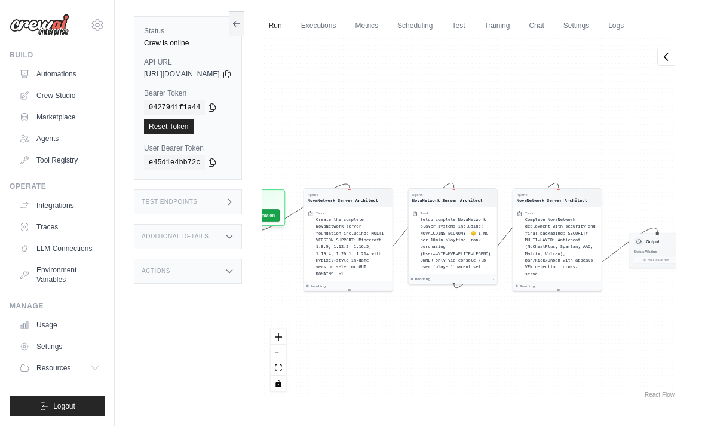
click at [343, 26] on link "Executions" at bounding box center [319, 26] width 50 height 25
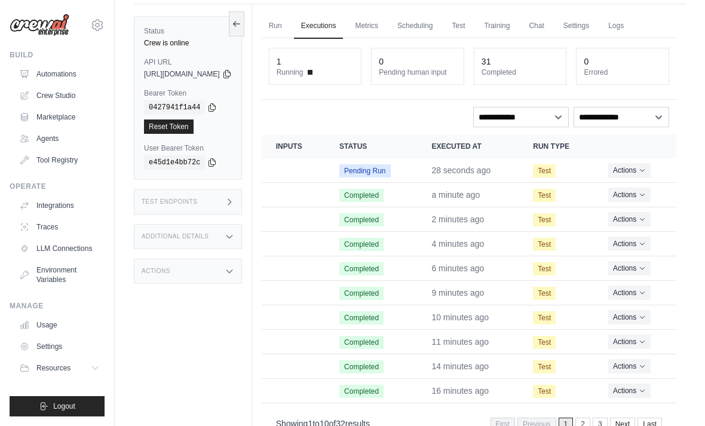
click at [385, 26] on link "Metrics" at bounding box center [366, 26] width 38 height 25
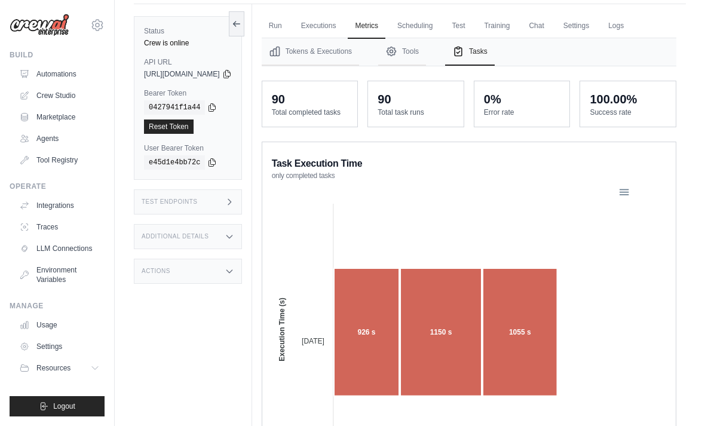
click at [439, 29] on link "Scheduling" at bounding box center [415, 26] width 50 height 25
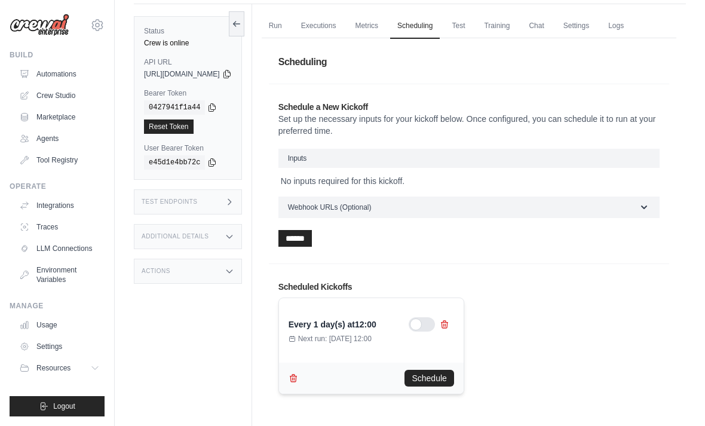
click at [472, 30] on link "Test" at bounding box center [457, 26] width 27 height 25
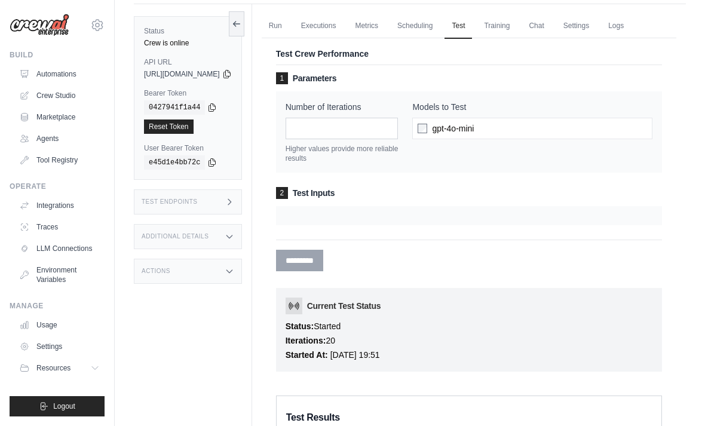
click at [439, 26] on link "Scheduling" at bounding box center [415, 26] width 50 height 25
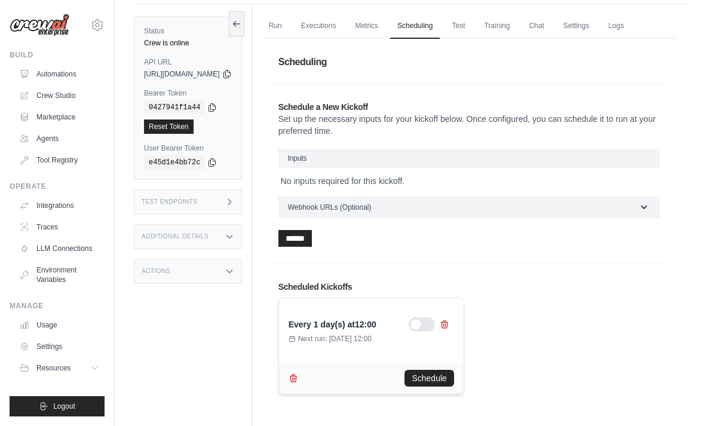
click at [453, 373] on button "Schedule" at bounding box center [428, 378] width 49 height 17
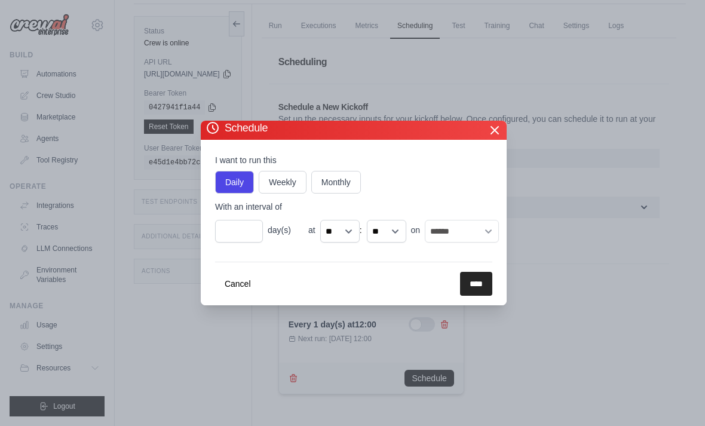
click at [473, 296] on input "****" at bounding box center [476, 284] width 32 height 24
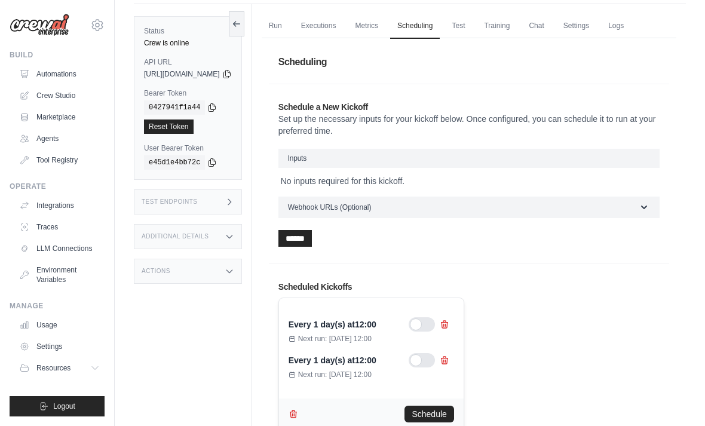
scroll to position [13, 0]
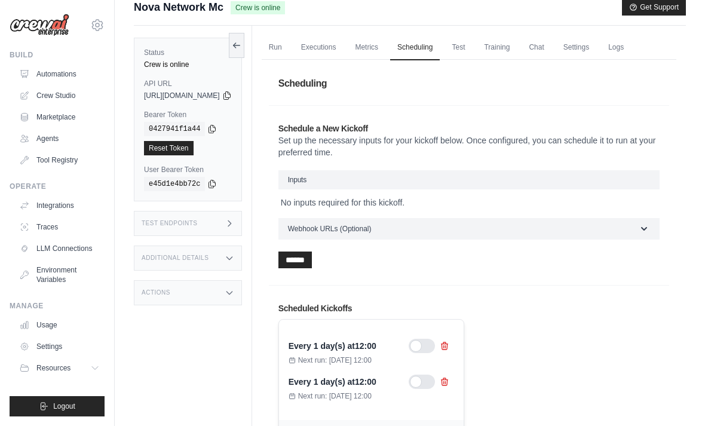
click at [448, 378] on icon at bounding box center [444, 381] width 7 height 7
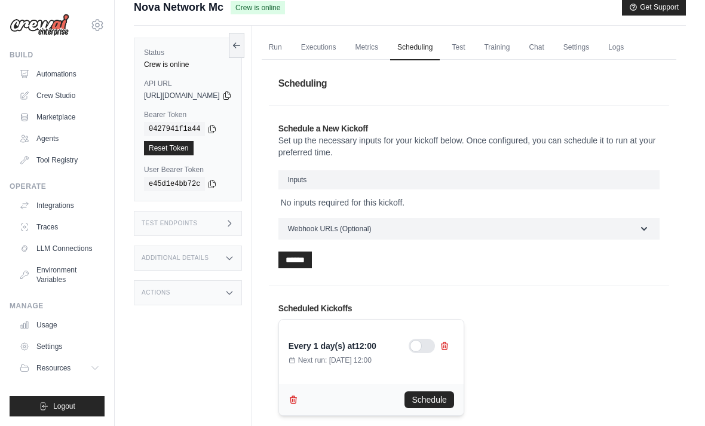
click at [472, 52] on link "Test" at bounding box center [457, 47] width 27 height 25
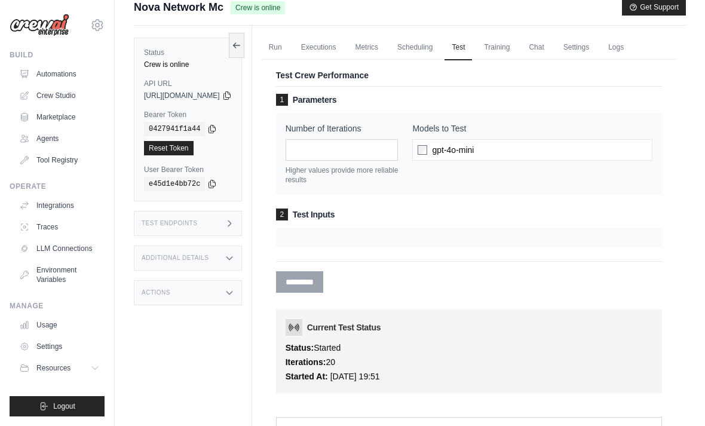
scroll to position [30, 0]
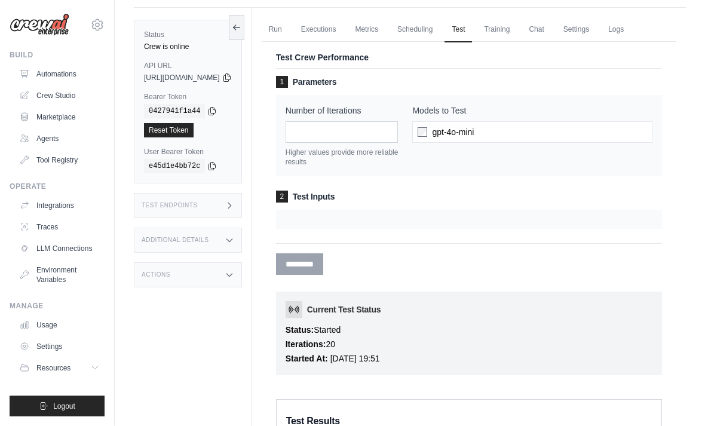
click at [299, 310] on icon at bounding box center [294, 309] width 10 height 7
click at [302, 312] on span at bounding box center [293, 310] width 17 height 17
click at [516, 38] on link "Training" at bounding box center [496, 30] width 40 height 25
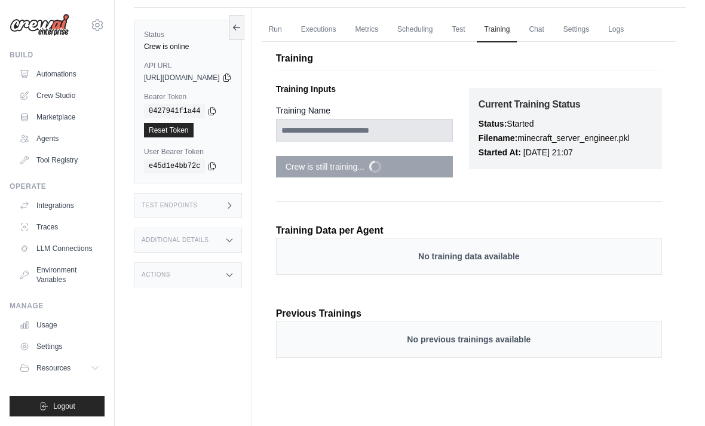
click at [551, 33] on link "Chat" at bounding box center [535, 29] width 29 height 25
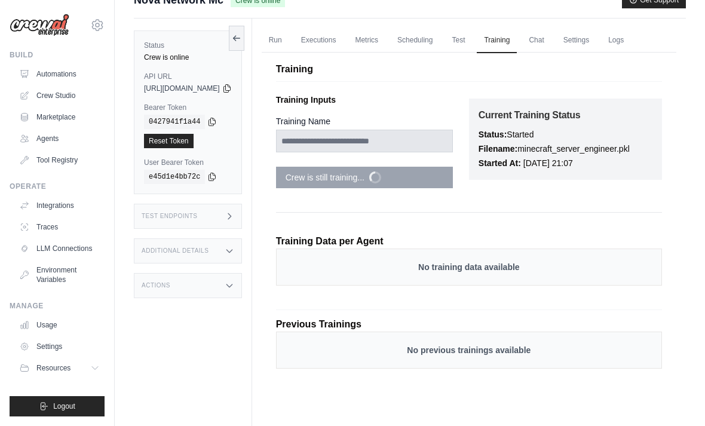
scroll to position [0, 0]
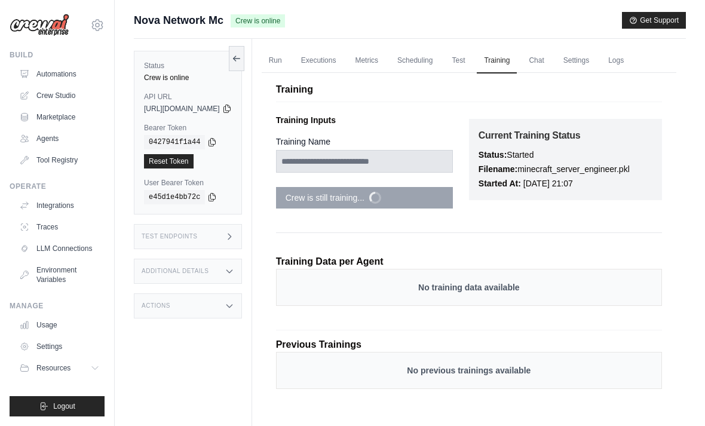
click at [289, 56] on link "Run" at bounding box center [275, 60] width 27 height 25
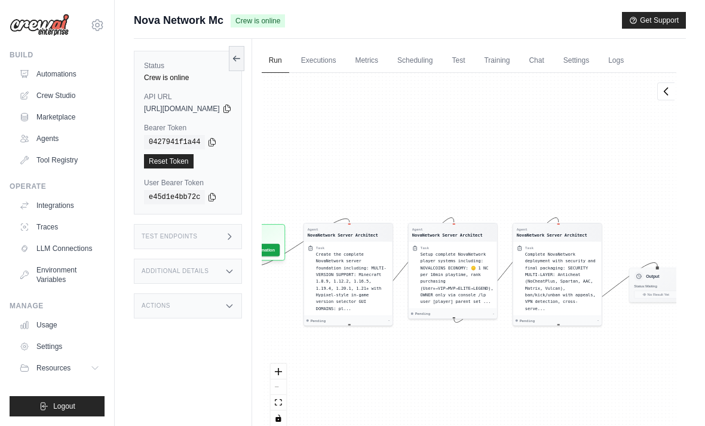
click at [50, 69] on link "Automations" at bounding box center [59, 73] width 90 height 19
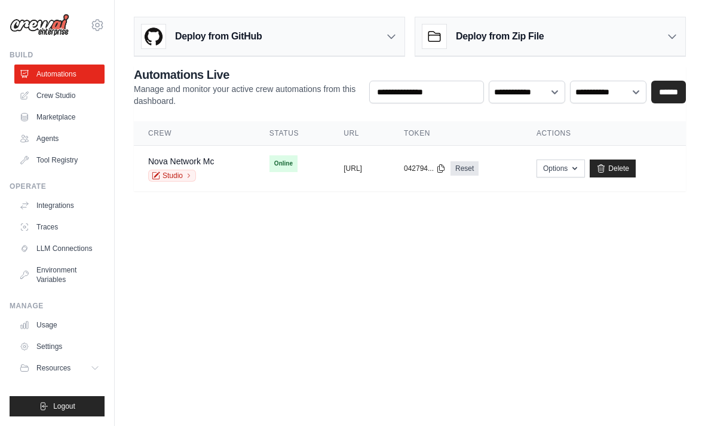
click at [270, 153] on td "Online" at bounding box center [292, 164] width 74 height 36
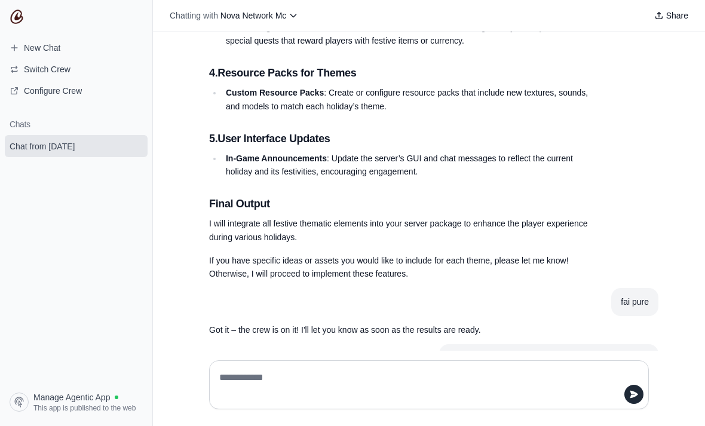
scroll to position [26, 0]
click at [279, 11] on span "Nova Network Mc" at bounding box center [253, 16] width 66 height 10
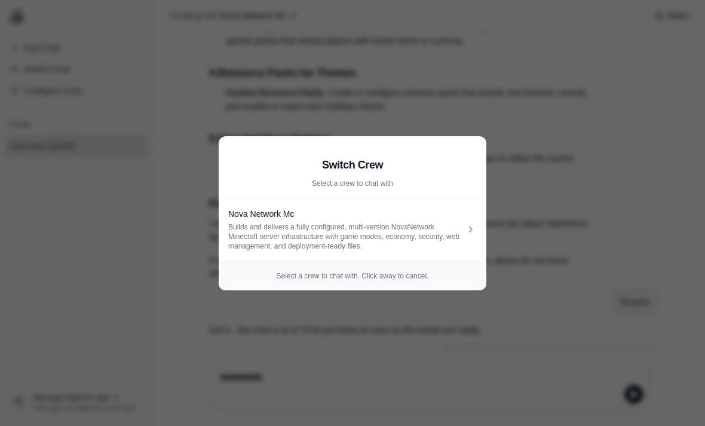
click at [380, 57] on aside "Switch Crew Select a crew to chat with Nova Network Mc Builds and delivers a fu…" at bounding box center [352, 213] width 705 height 426
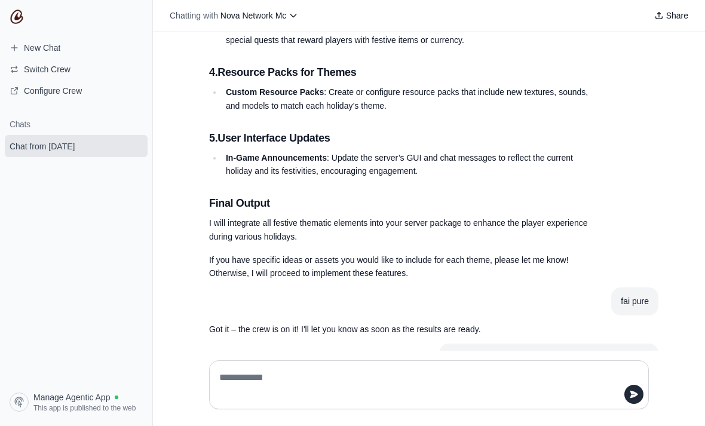
scroll to position [24159, 0]
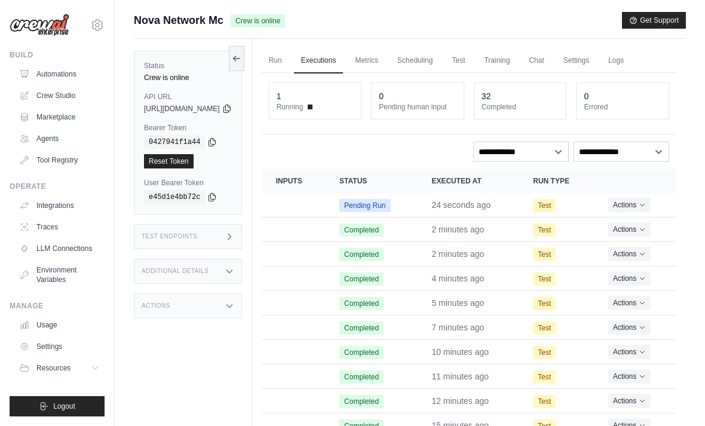
click at [631, 59] on link "Logs" at bounding box center [616, 60] width 30 height 25
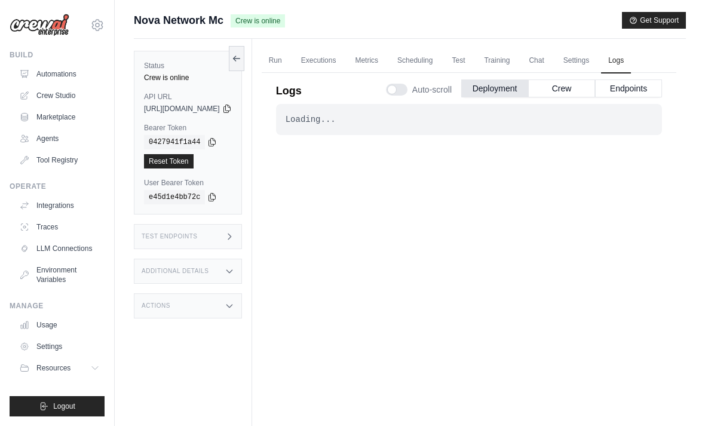
click at [630, 88] on button "Endpoints" at bounding box center [628, 88] width 67 height 18
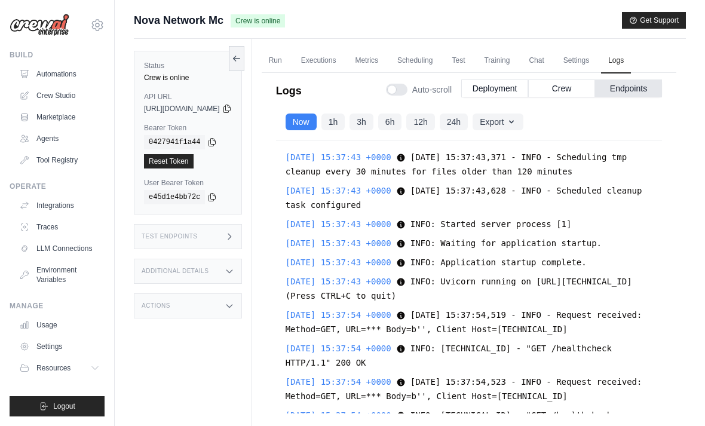
click at [576, 88] on button "Crew" at bounding box center [561, 88] width 67 height 18
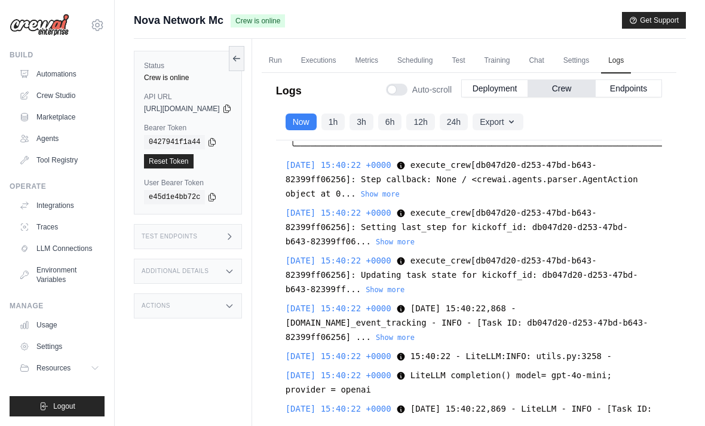
scroll to position [37927, -44]
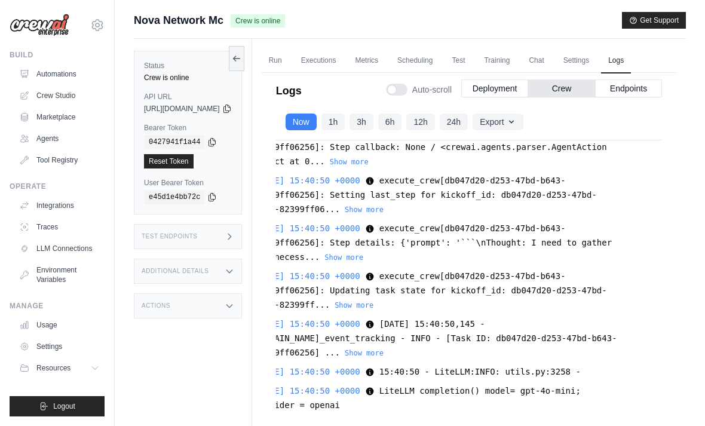
click at [399, 92] on div at bounding box center [396, 90] width 21 height 12
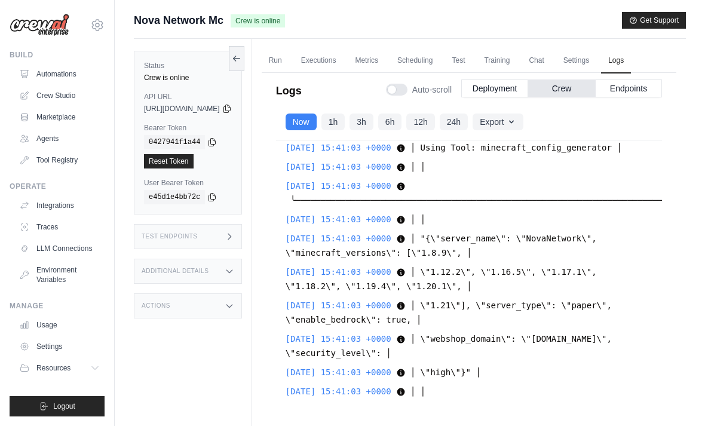
scroll to position [48485, -1]
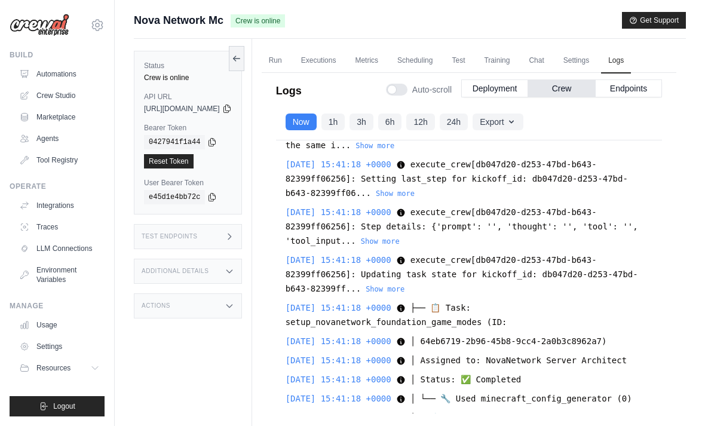
click at [468, 118] on button "24h" at bounding box center [453, 121] width 28 height 17
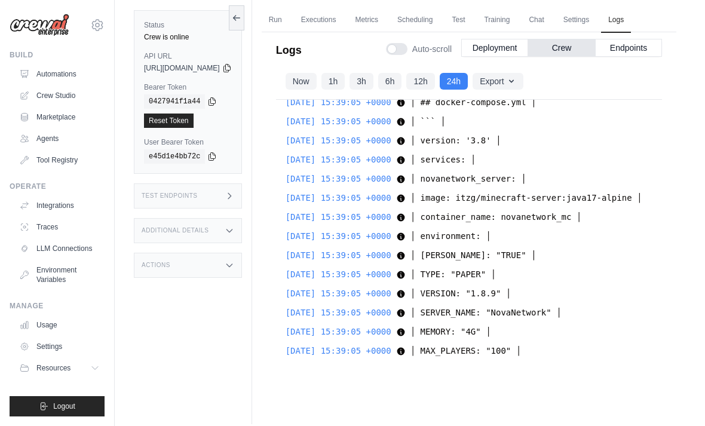
scroll to position [21802, 0]
click at [591, 335] on div "2025-08-31 15:37:43 +0000 Starting Celery worker with 4 workers using prefork p…" at bounding box center [469, 236] width 386 height 273
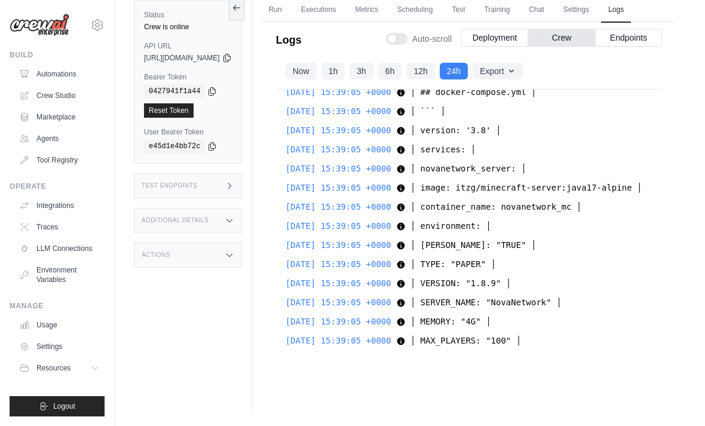
click at [316, 70] on button "Now" at bounding box center [300, 71] width 31 height 17
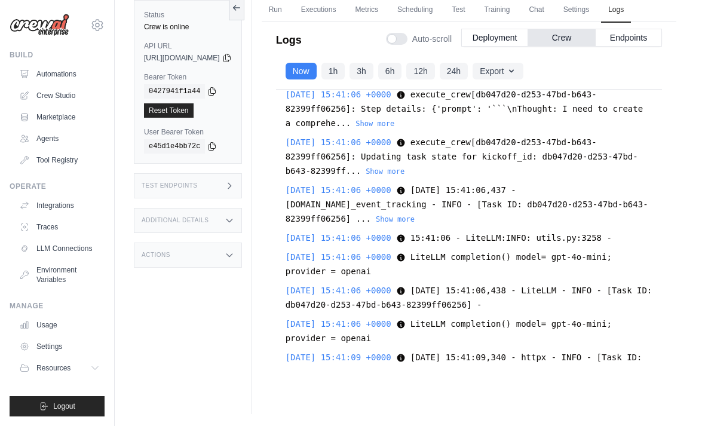
scroll to position [42057, -1]
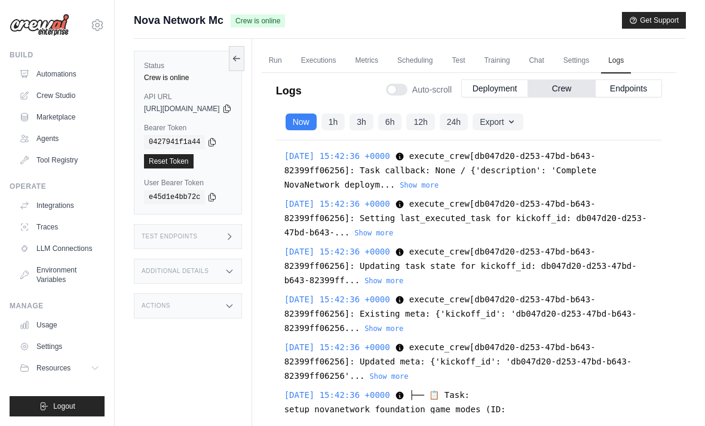
click at [603, 116] on div "Now 1h 3h 6h 12h 24h Export Export as JSON Export as CSV" at bounding box center [469, 122] width 386 height 36
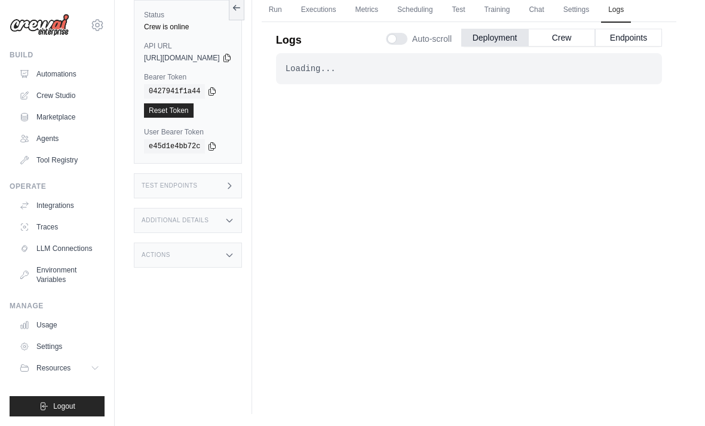
scroll to position [66, 0]
click at [577, 29] on button "Crew" at bounding box center [561, 38] width 67 height 18
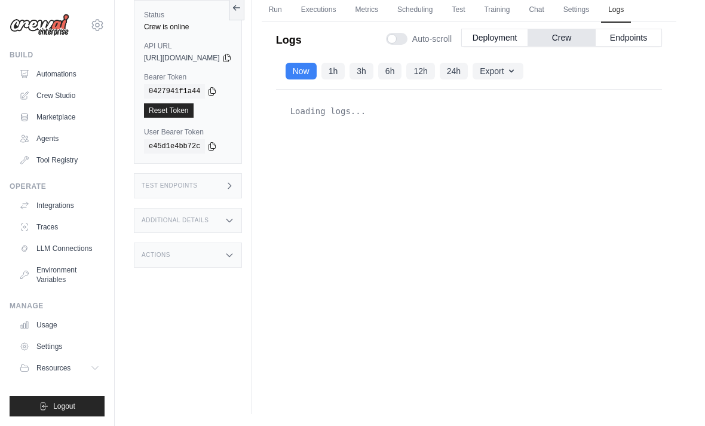
click at [316, 63] on button "Now" at bounding box center [300, 71] width 31 height 17
click at [633, 29] on button "Endpoints" at bounding box center [628, 38] width 67 height 18
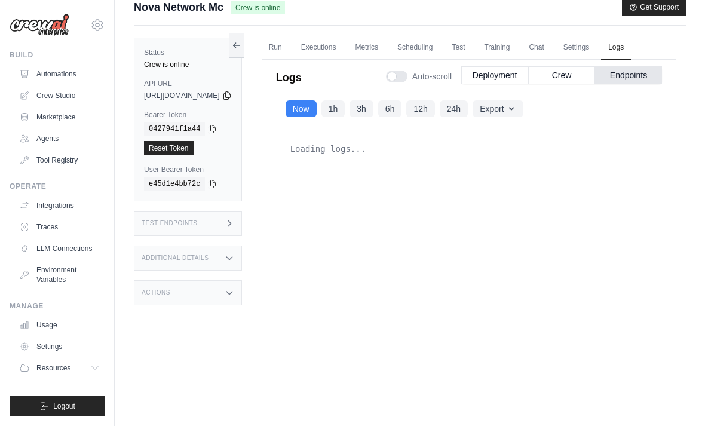
scroll to position [0, 0]
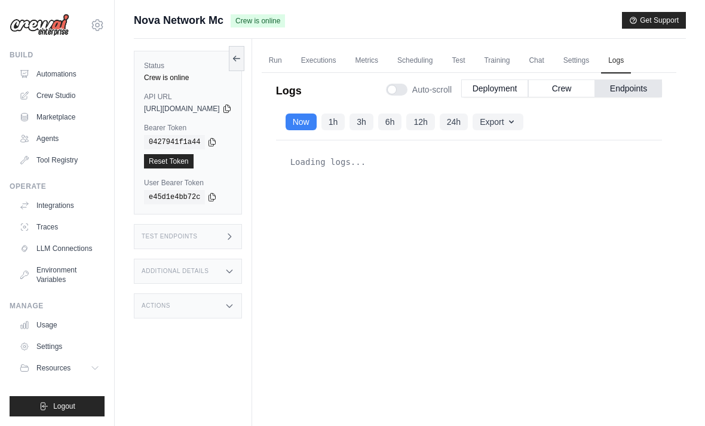
click at [559, 79] on button "Crew" at bounding box center [561, 88] width 67 height 18
click at [559, 96] on button "Crew" at bounding box center [561, 88] width 67 height 18
click at [493, 87] on button "Deployment" at bounding box center [494, 88] width 67 height 18
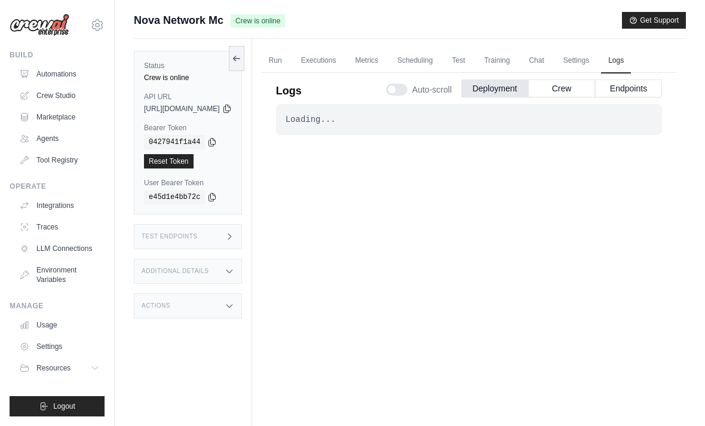
click at [556, 81] on button "Crew" at bounding box center [561, 88] width 67 height 18
click at [404, 95] on label "Auto-scroll" at bounding box center [419, 90] width 66 height 12
click at [558, 91] on button "Crew" at bounding box center [561, 88] width 67 height 18
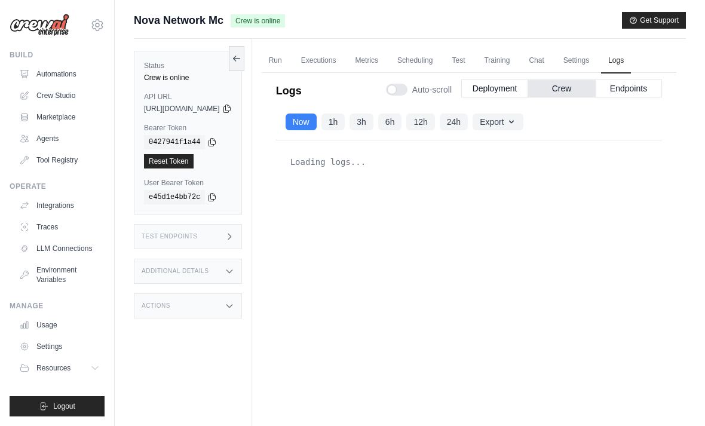
click at [343, 61] on link "Executions" at bounding box center [319, 60] width 50 height 25
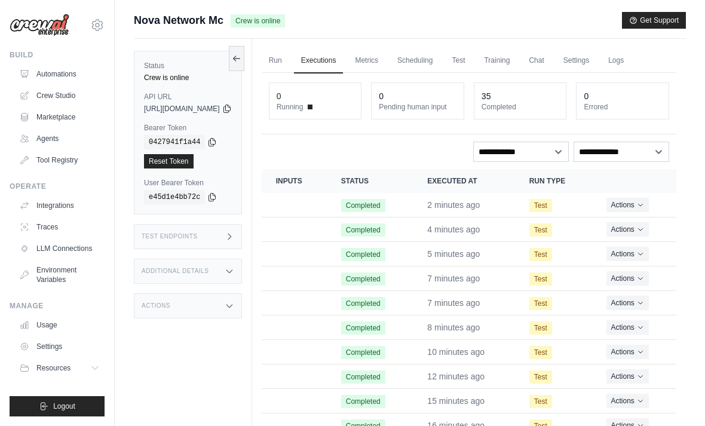
click at [385, 59] on link "Metrics" at bounding box center [366, 60] width 38 height 25
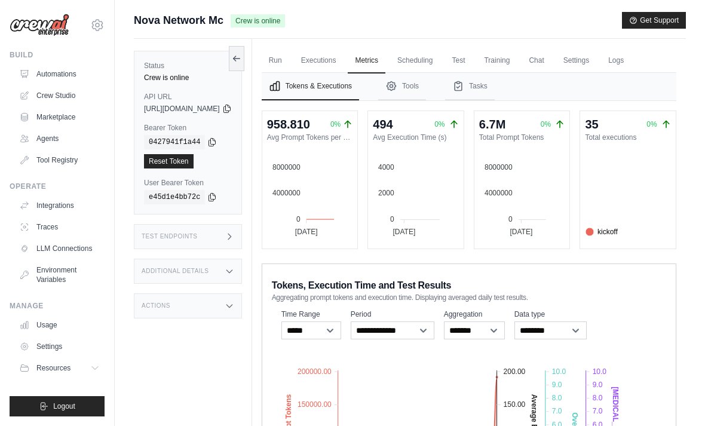
click at [439, 59] on link "Scheduling" at bounding box center [415, 60] width 50 height 25
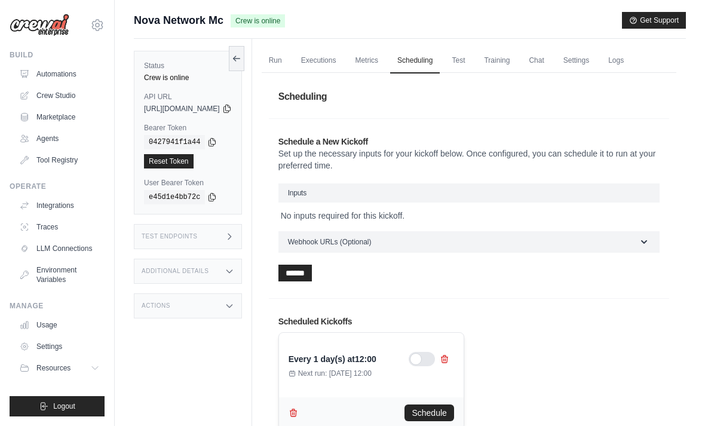
click at [472, 62] on link "Test" at bounding box center [457, 60] width 27 height 25
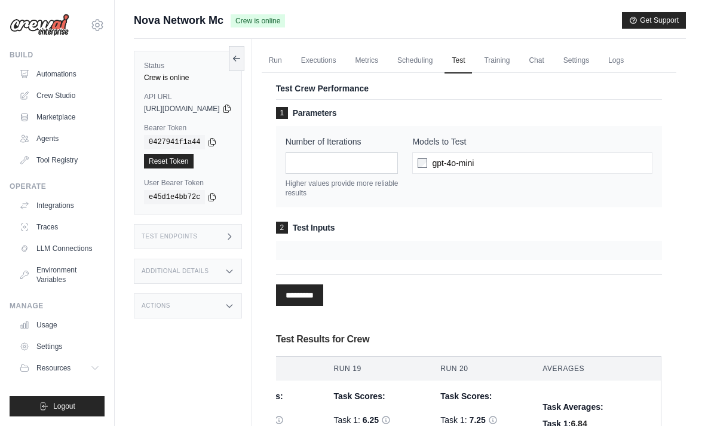
click at [289, 61] on link "Run" at bounding box center [275, 60] width 27 height 25
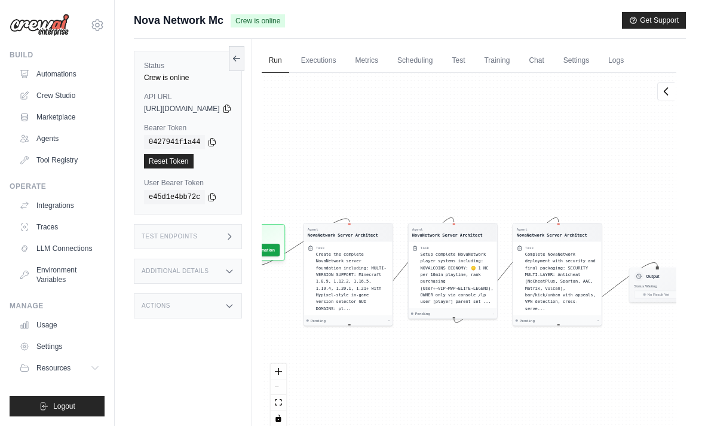
click at [343, 64] on link "Executions" at bounding box center [319, 60] width 50 height 25
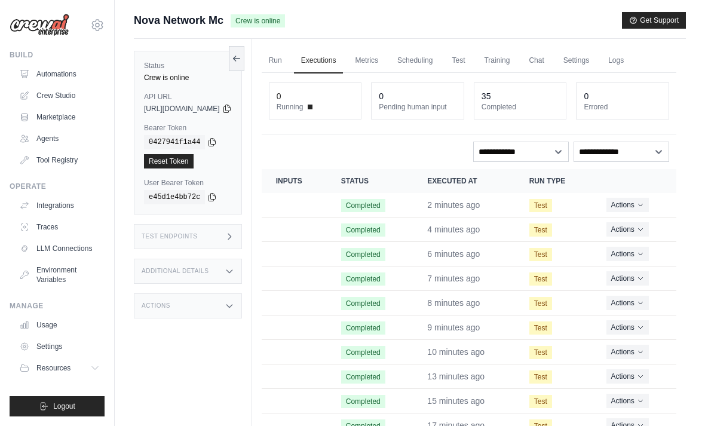
click at [516, 55] on link "Training" at bounding box center [496, 60] width 40 height 25
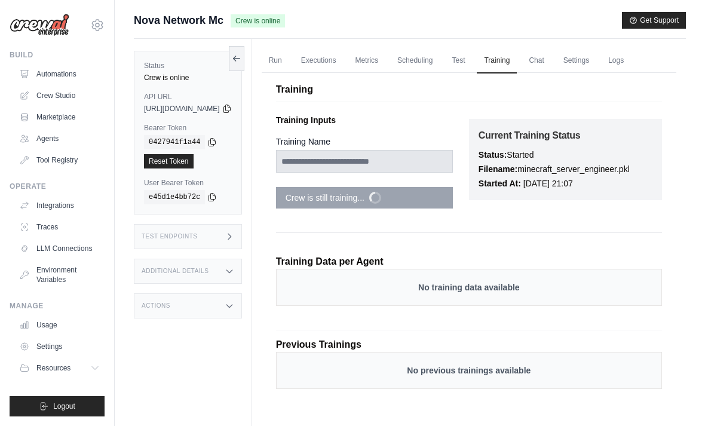
click at [472, 56] on link "Test" at bounding box center [457, 60] width 27 height 25
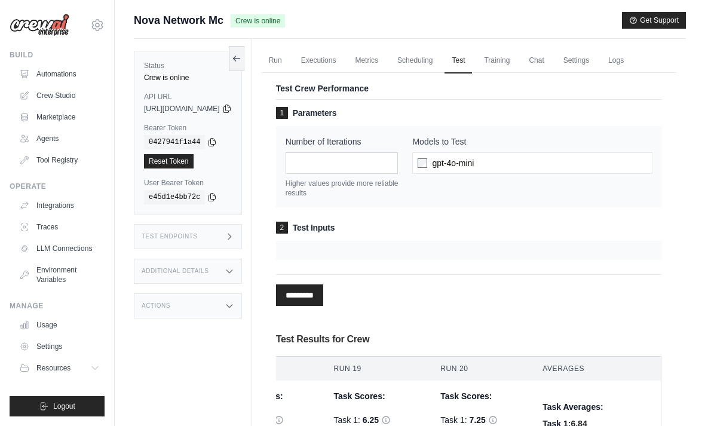
click at [631, 63] on link "Logs" at bounding box center [616, 60] width 30 height 25
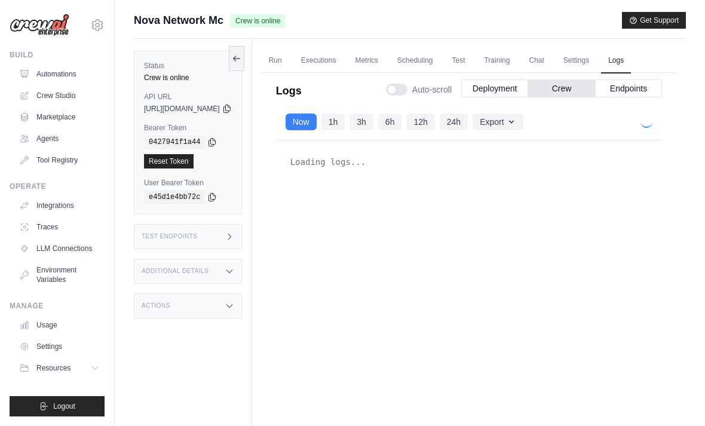
click at [551, 69] on link "Chat" at bounding box center [535, 60] width 29 height 25
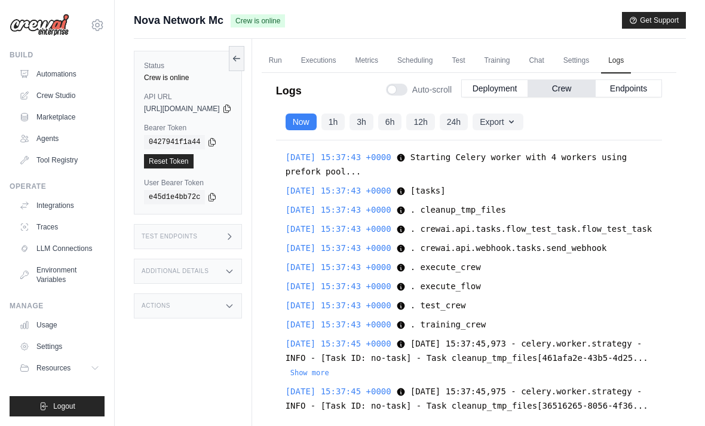
click at [582, 70] on div "Auto-scroll Deployment Crew Endpoints" at bounding box center [524, 86] width 276 height 33
click at [401, 84] on div at bounding box center [396, 90] width 21 height 12
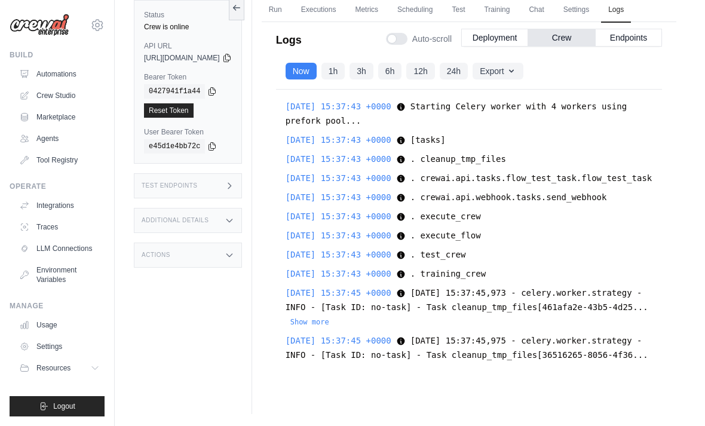
scroll to position [32505, 0]
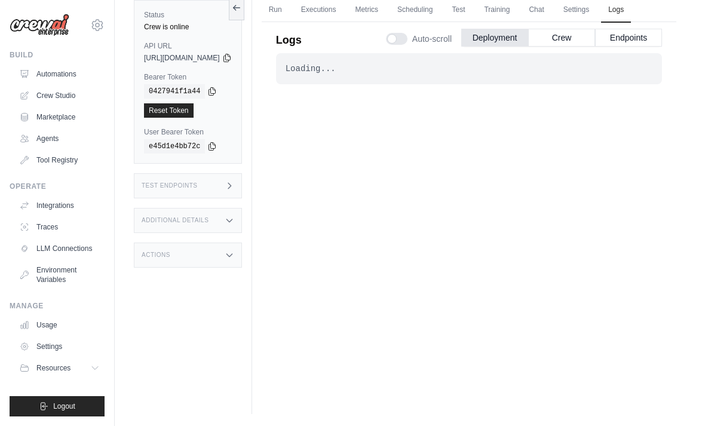
click at [568, 29] on button "Crew" at bounding box center [561, 38] width 67 height 18
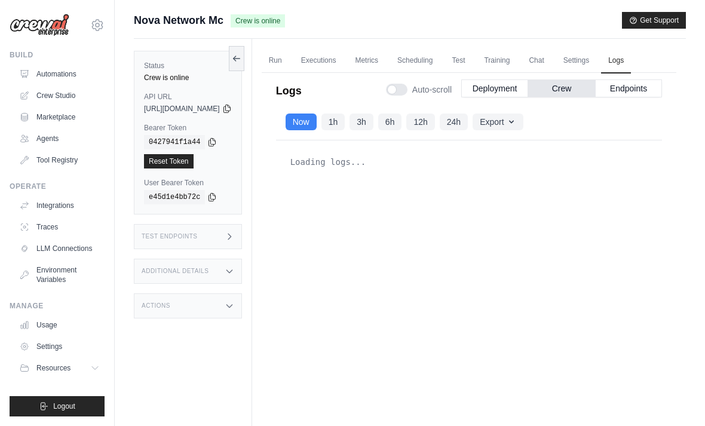
click at [596, 57] on link "Settings" at bounding box center [576, 60] width 40 height 25
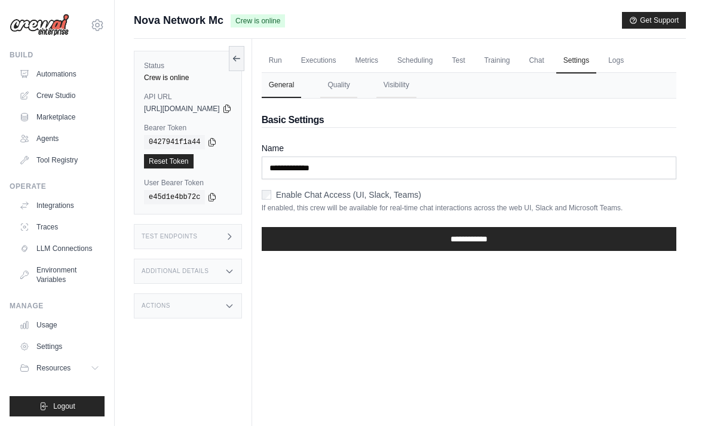
click at [631, 68] on link "Logs" at bounding box center [616, 60] width 30 height 25
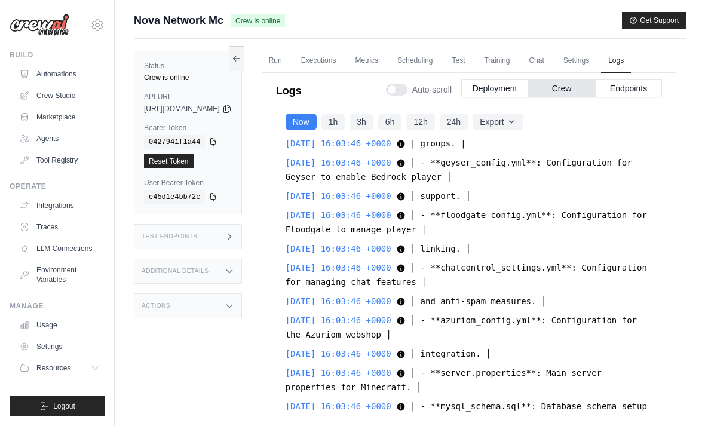
scroll to position [27332, 0]
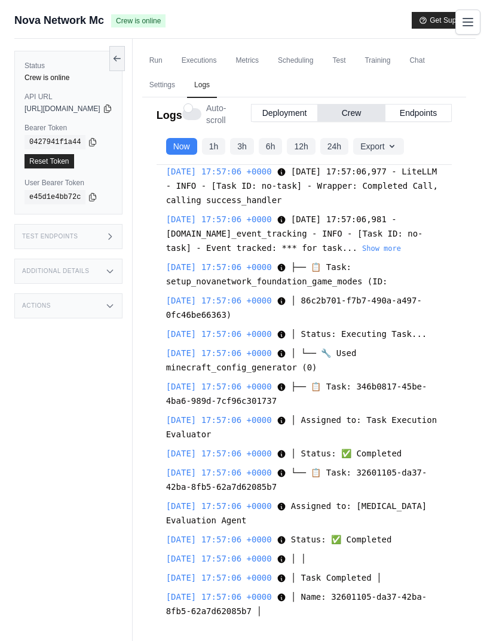
scroll to position [31034, 0]
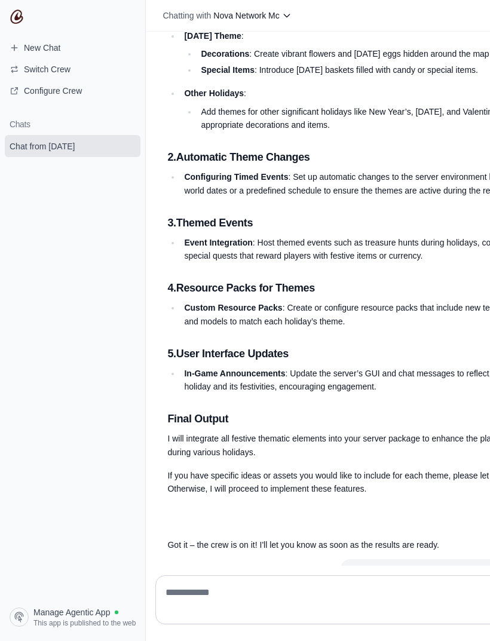
click at [329, 616] on textarea at bounding box center [354, 599] width 383 height 33
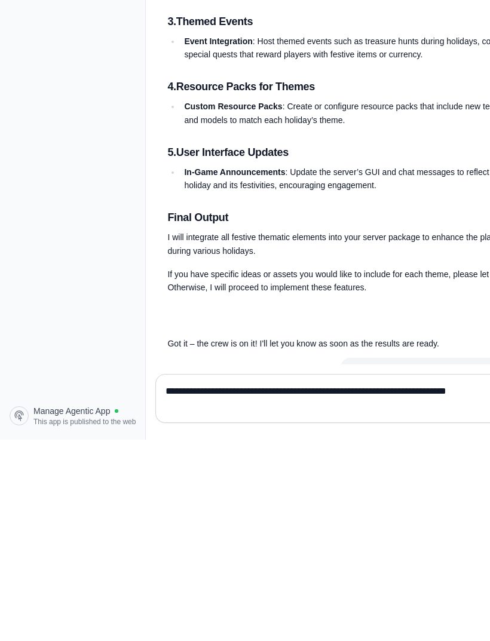
type textarea "**********"
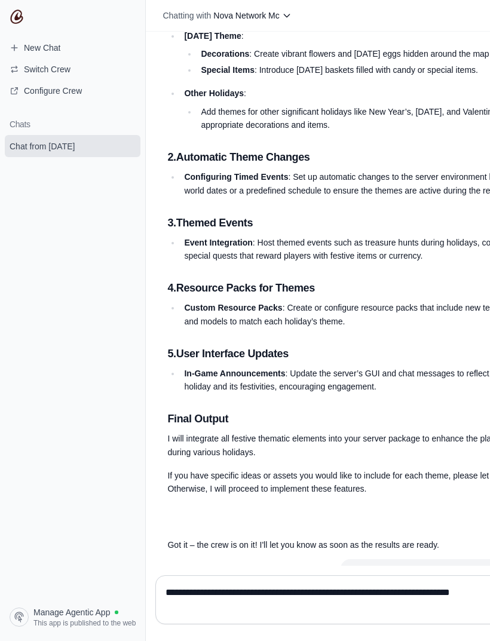
click at [351, 616] on textarea "**********" at bounding box center [354, 599] width 383 height 33
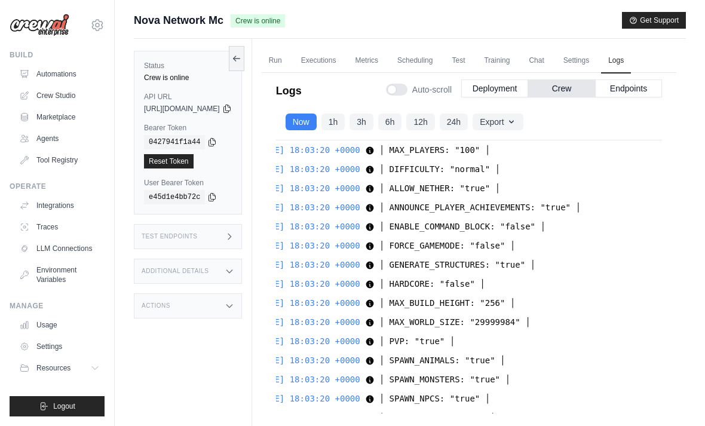
scroll to position [33128, -1]
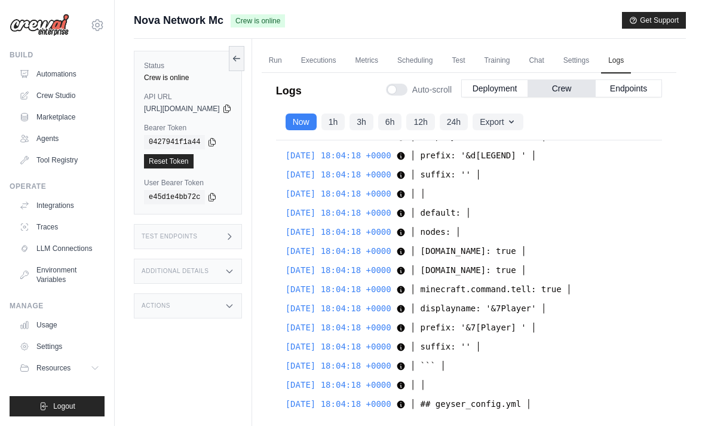
click at [489, 91] on button "Crew" at bounding box center [561, 88] width 67 height 18
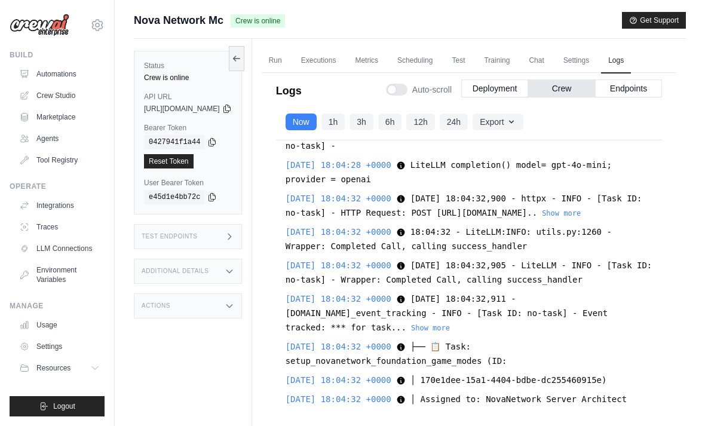
click at [489, 62] on link "Chat" at bounding box center [535, 60] width 29 height 25
click at [385, 48] on link "Metrics" at bounding box center [366, 60] width 38 height 25
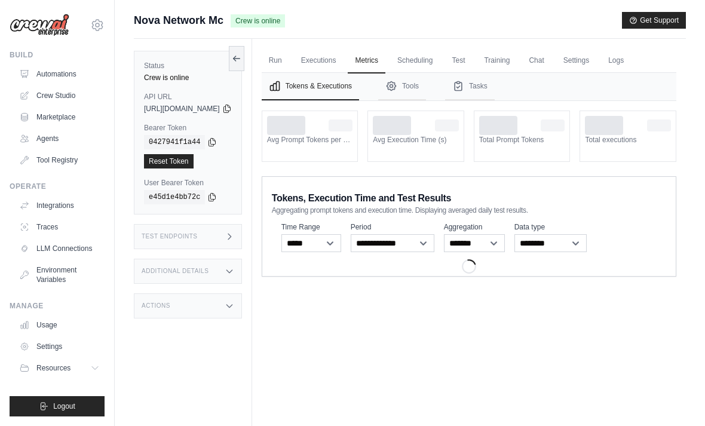
click at [385, 59] on link "Metrics" at bounding box center [366, 60] width 38 height 25
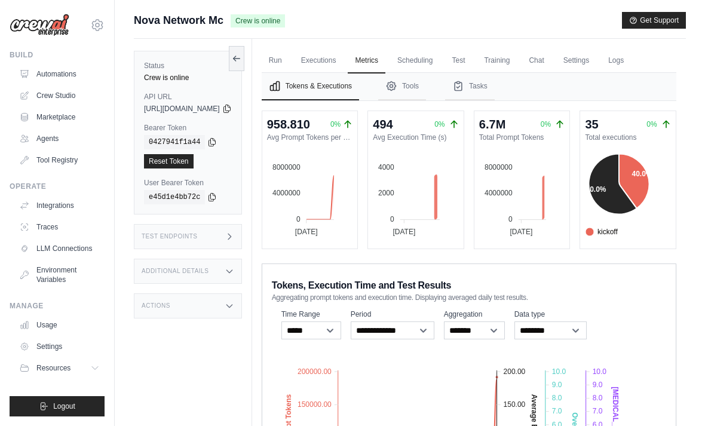
click at [439, 54] on link "Scheduling" at bounding box center [415, 60] width 50 height 25
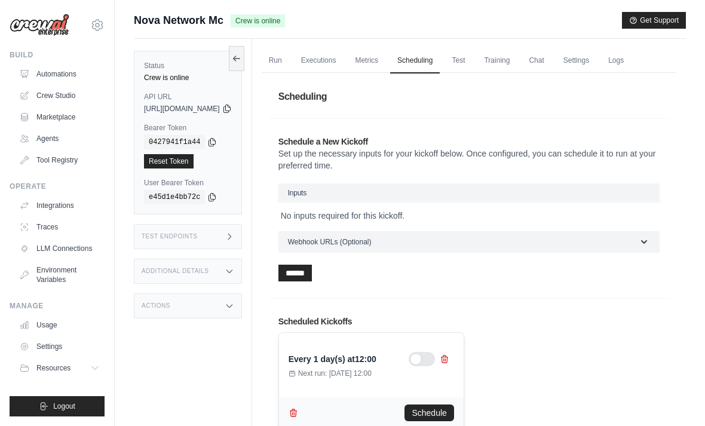
click at [472, 58] on link "Test" at bounding box center [457, 60] width 27 height 25
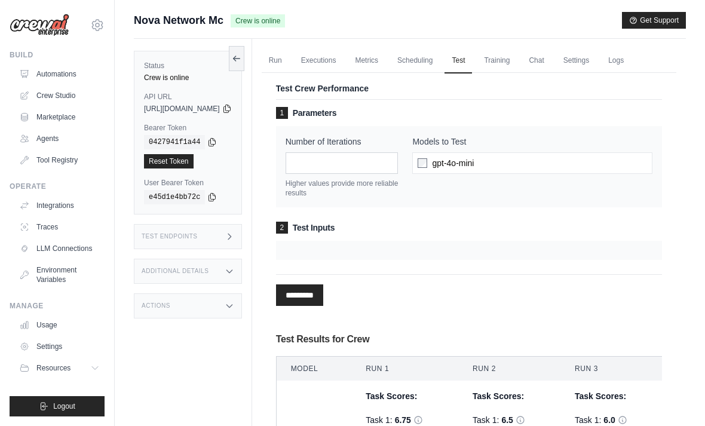
click at [489, 50] on link "Training" at bounding box center [496, 60] width 40 height 25
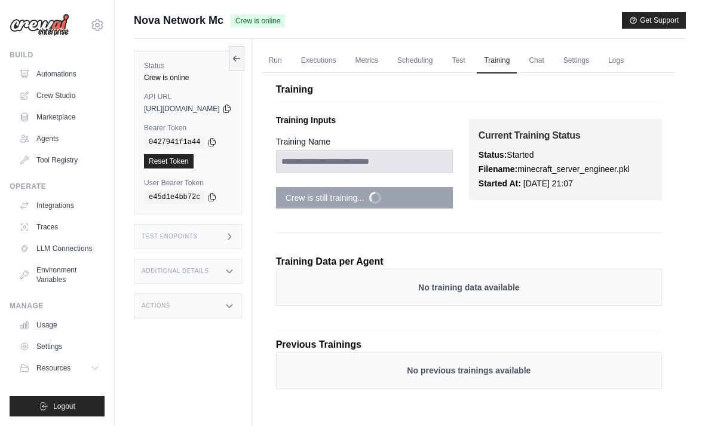
click at [489, 71] on link "Chat" at bounding box center [535, 60] width 29 height 25
click at [289, 56] on link "Run" at bounding box center [275, 60] width 27 height 25
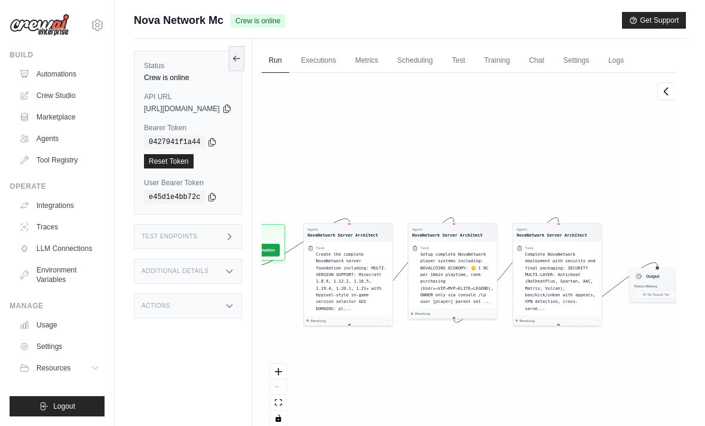
click at [343, 51] on link "Executions" at bounding box center [319, 60] width 50 height 25
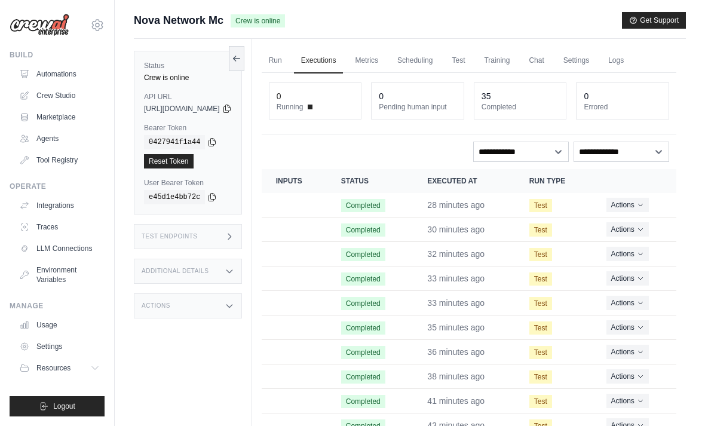
click at [385, 59] on link "Metrics" at bounding box center [366, 60] width 38 height 25
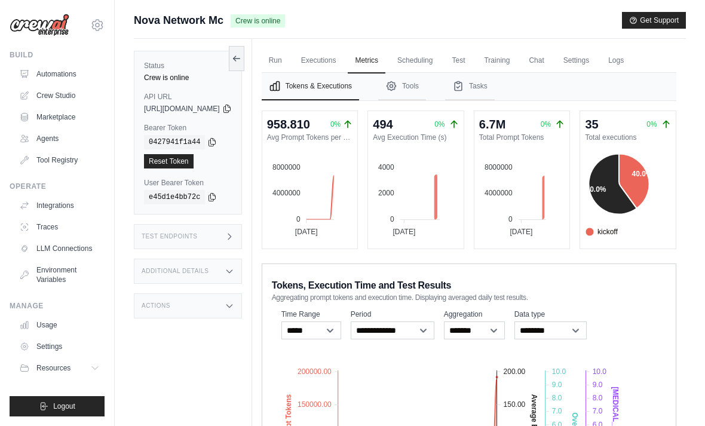
click at [439, 67] on link "Scheduling" at bounding box center [415, 60] width 50 height 25
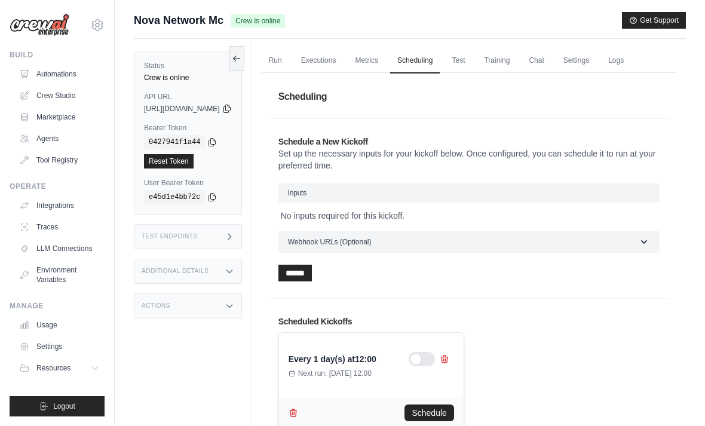
click at [472, 55] on link "Test" at bounding box center [457, 60] width 27 height 25
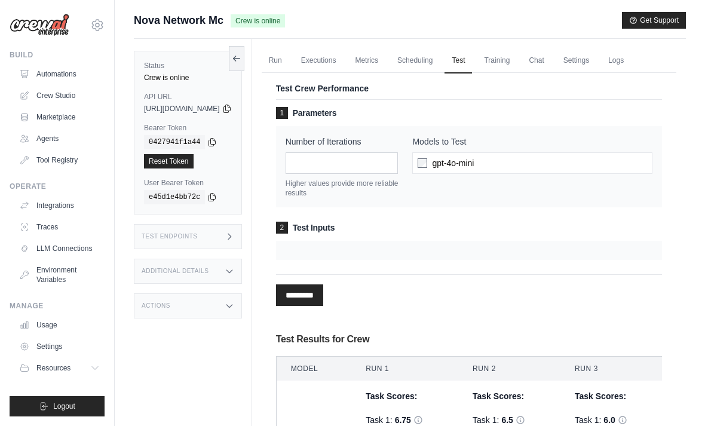
click at [489, 54] on link "Training" at bounding box center [496, 60] width 40 height 25
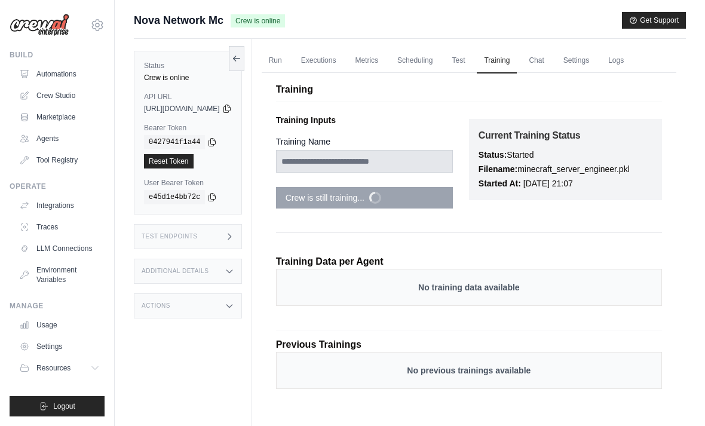
click at [489, 59] on link "Logs" at bounding box center [616, 60] width 30 height 25
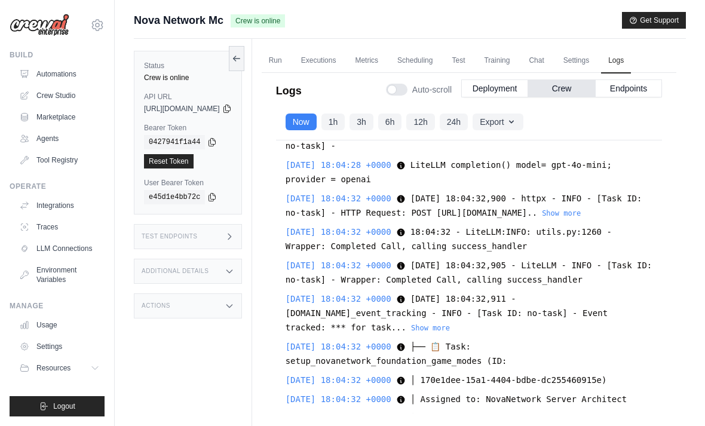
scroll to position [33128, 0]
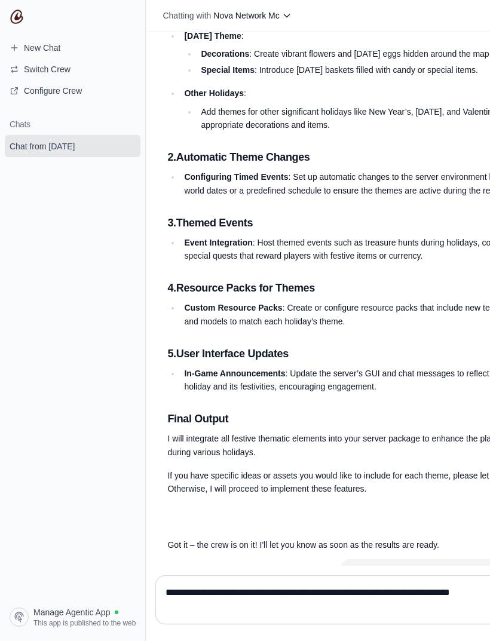
click at [365, 616] on textarea "**********" at bounding box center [354, 599] width 383 height 33
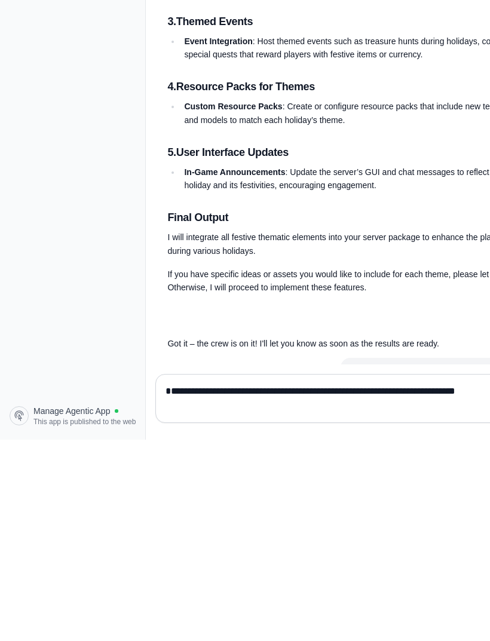
type textarea "**********"
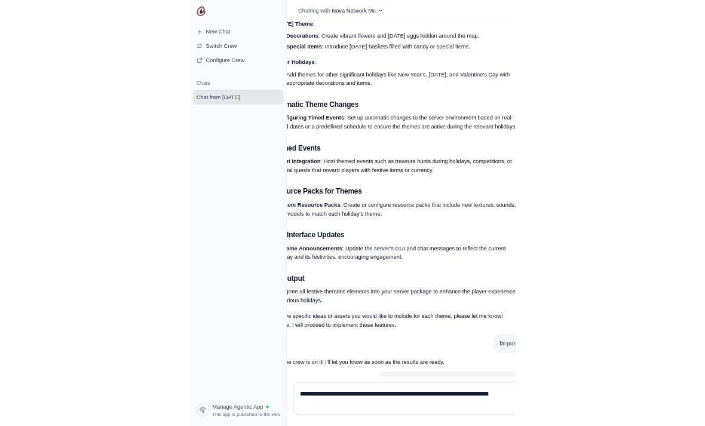
scroll to position [23944, 56]
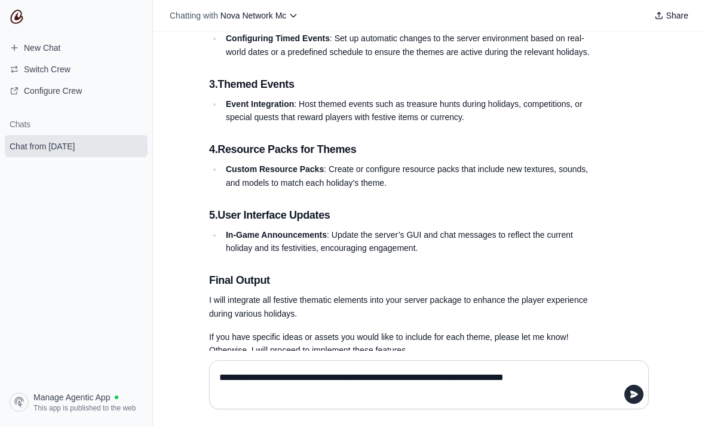
click at [489, 401] on textarea "**********" at bounding box center [425, 384] width 417 height 33
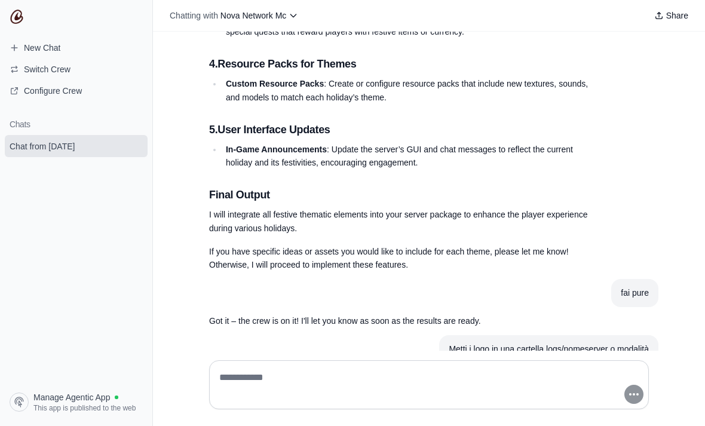
scroll to position [24187, 0]
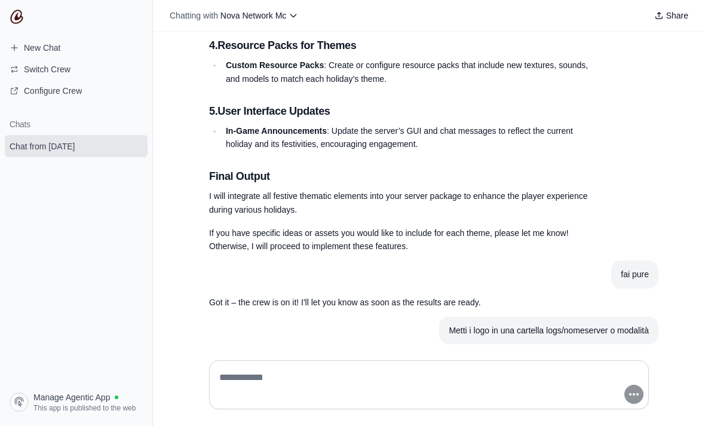
click at [489, 401] on textarea at bounding box center [425, 384] width 417 height 33
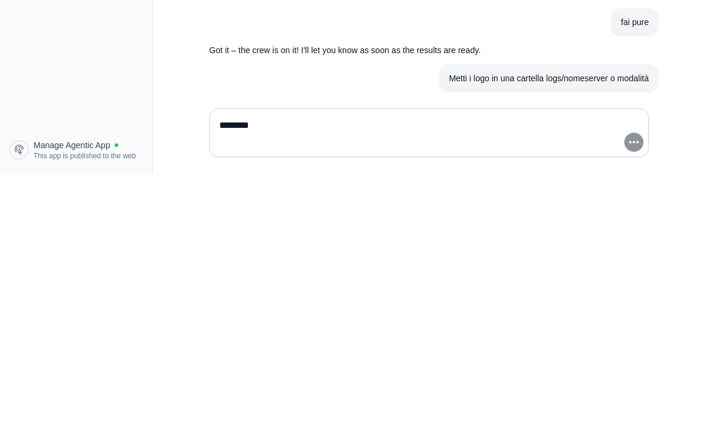
type textarea "*******"
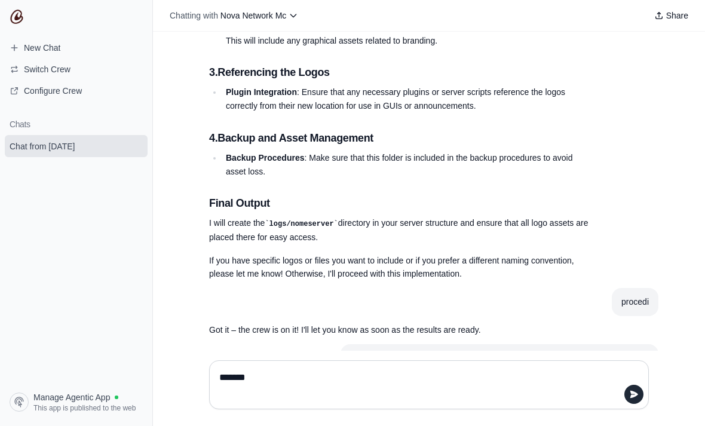
scroll to position [24749, 0]
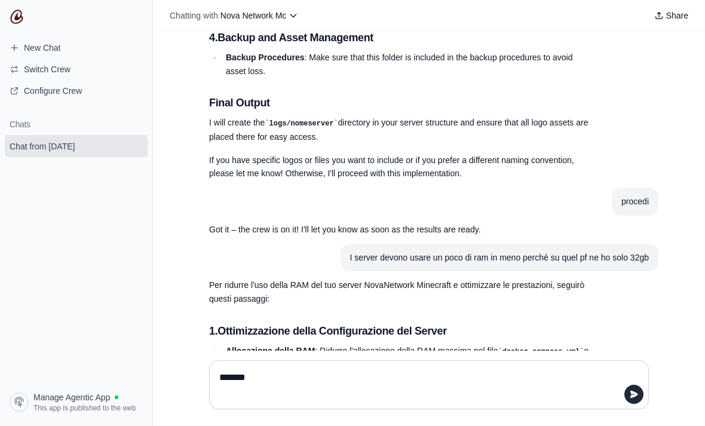
click at [489, 401] on textarea "*******" at bounding box center [425, 384] width 417 height 33
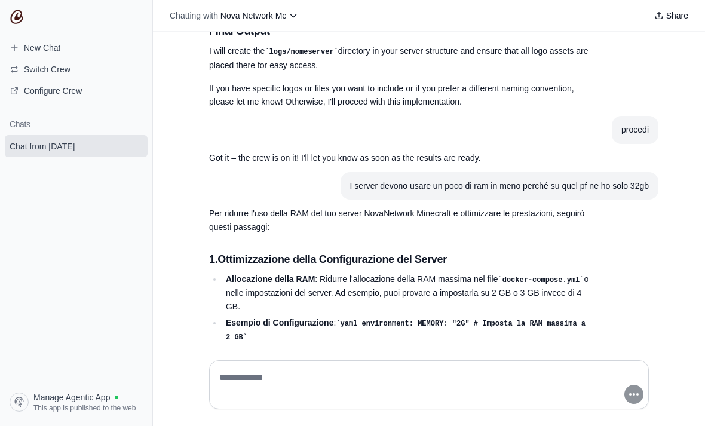
scroll to position [24831, 0]
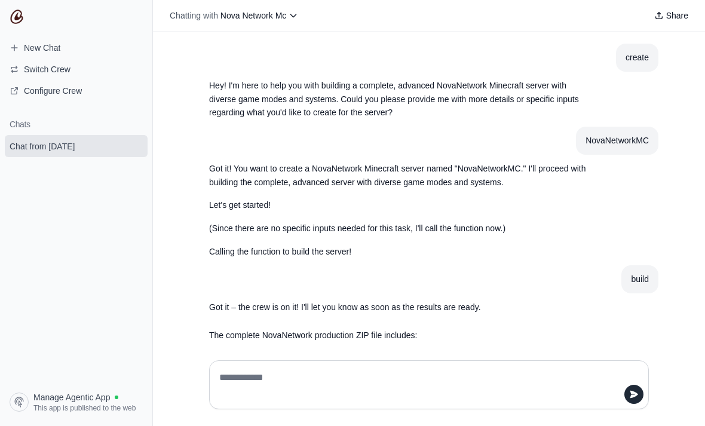
scroll to position [24831, 0]
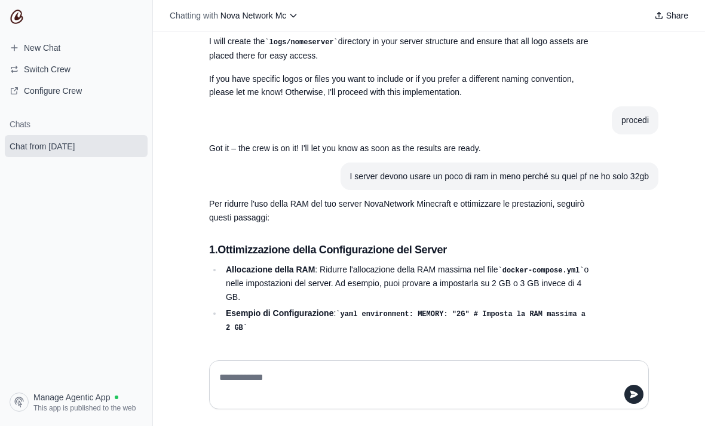
click at [494, 401] on textarea at bounding box center [425, 384] width 417 height 33
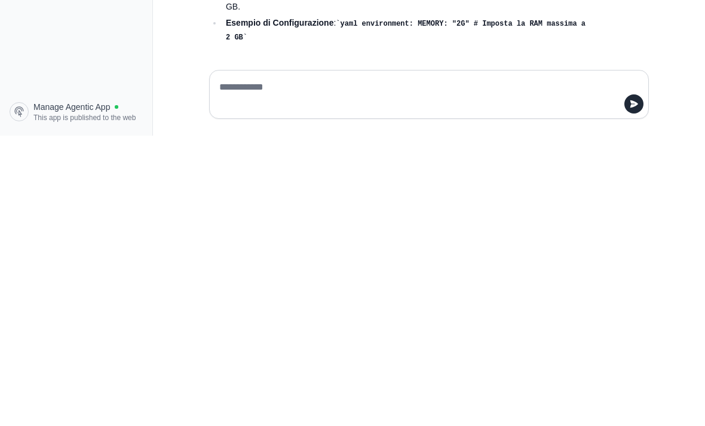
scroll to position [38, 0]
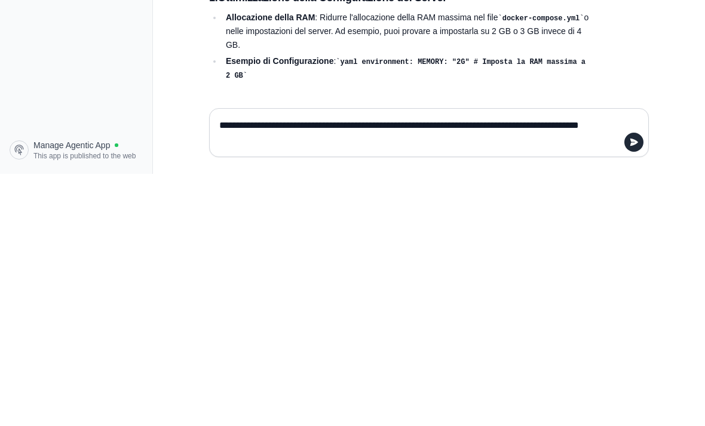
type textarea "**********"
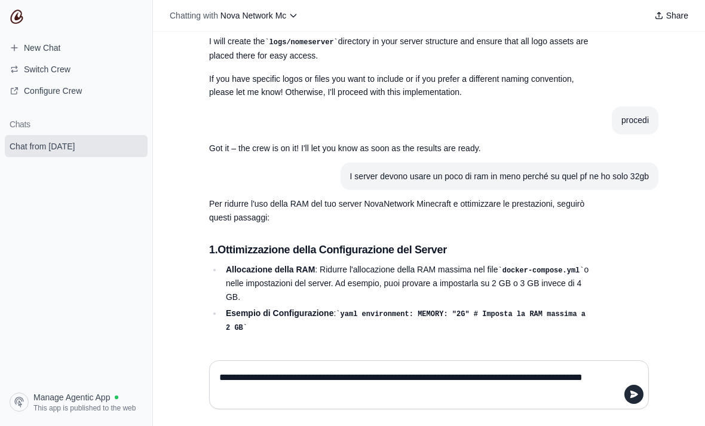
click at [632, 401] on textarea "**********" at bounding box center [425, 384] width 417 height 33
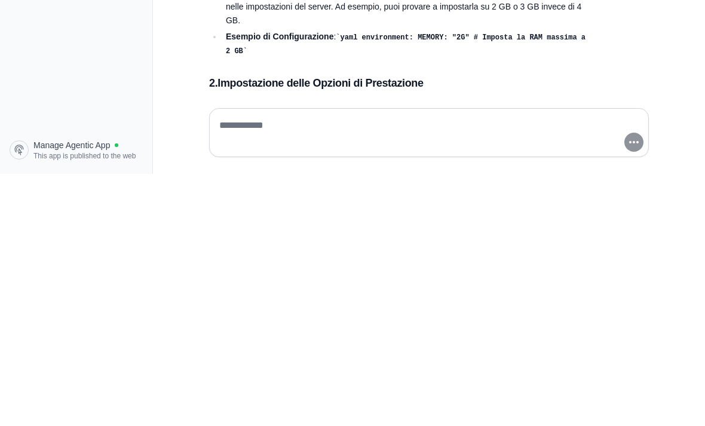
scroll to position [24858, 0]
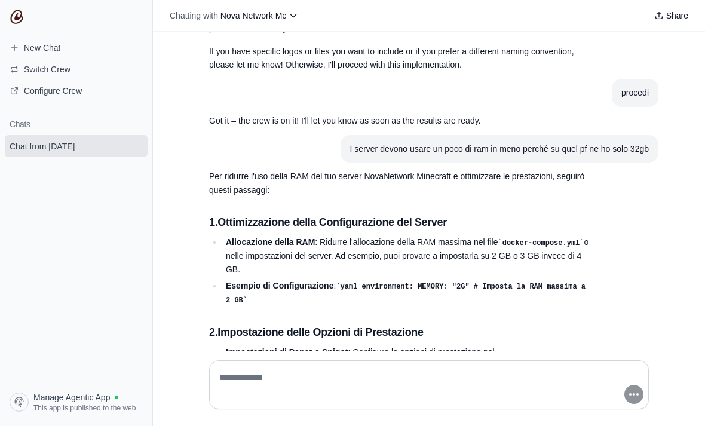
click at [498, 401] on textarea at bounding box center [425, 384] width 417 height 33
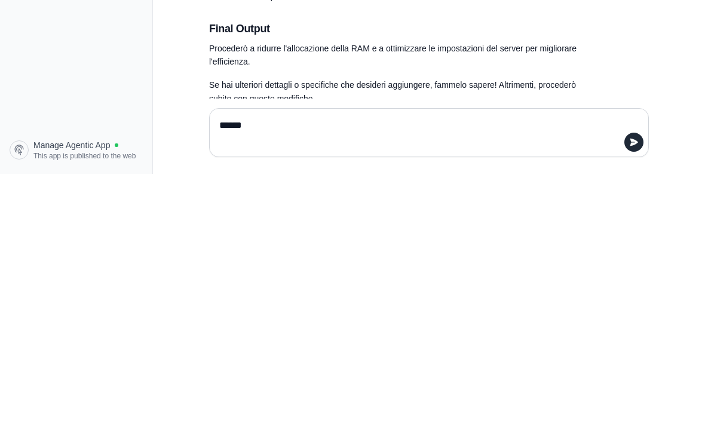
scroll to position [25407, 0]
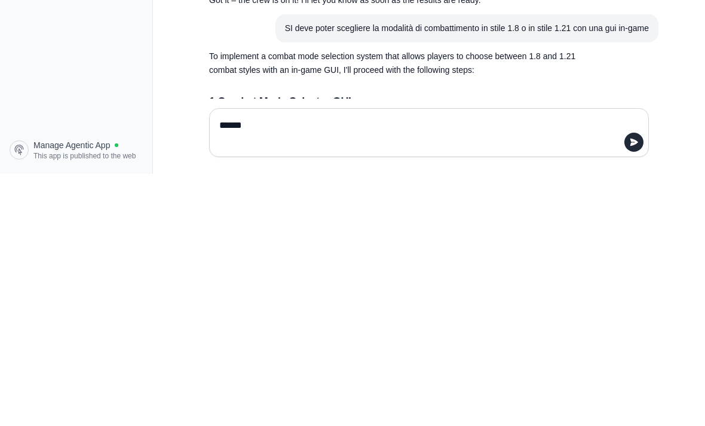
type textarea "*******"
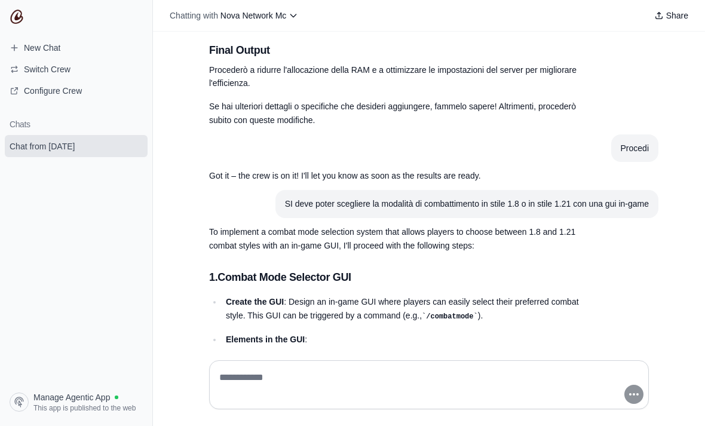
scroll to position [25488, 0]
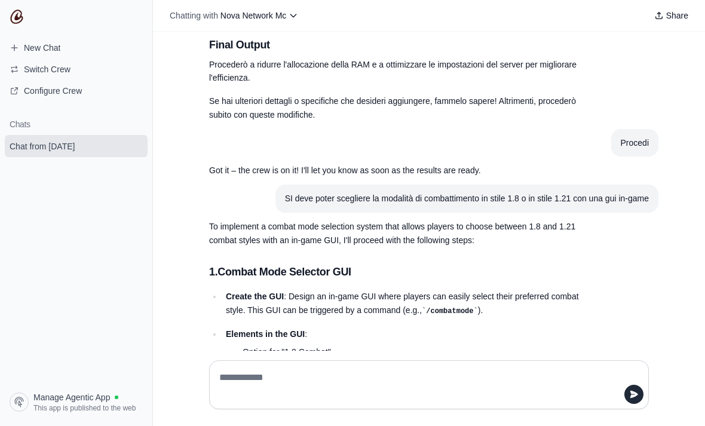
scroll to position [25488, 0]
click at [506, 401] on textarea at bounding box center [425, 384] width 417 height 33
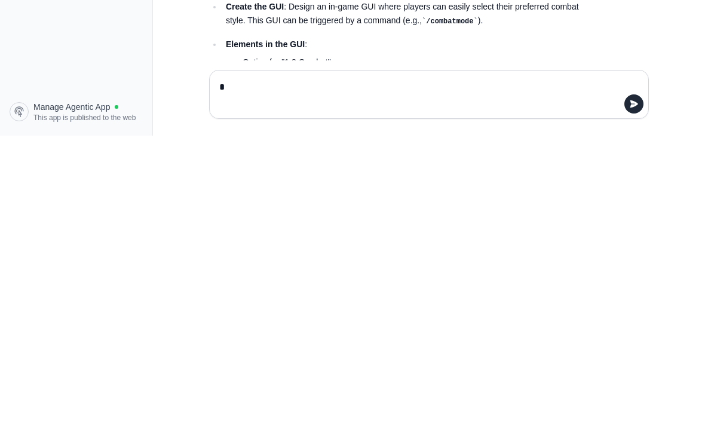
scroll to position [38, 0]
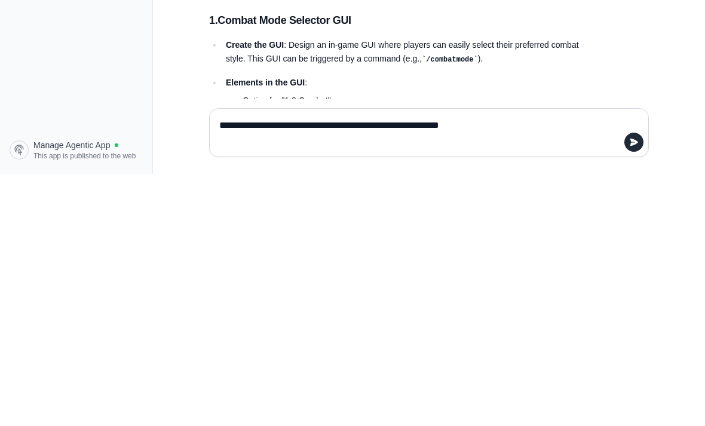
type textarea "**********"
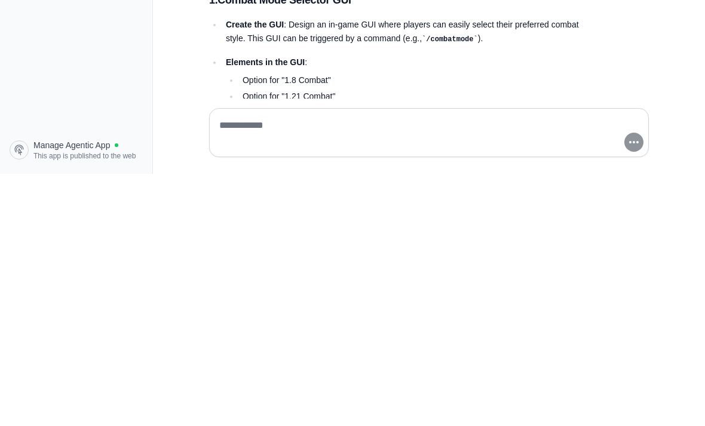
scroll to position [25516, 0]
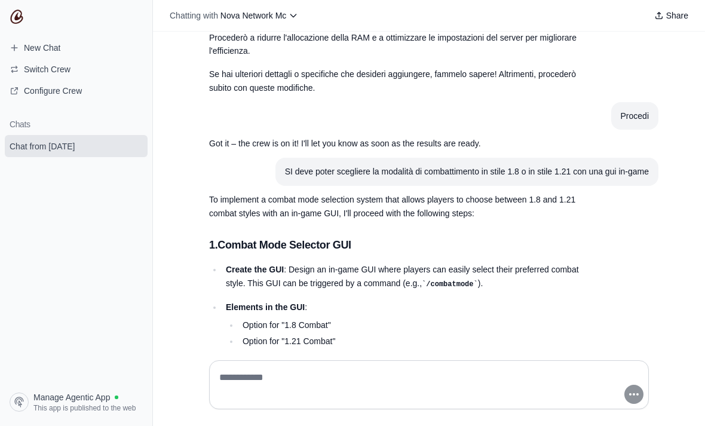
click at [512, 401] on textarea at bounding box center [425, 384] width 417 height 33
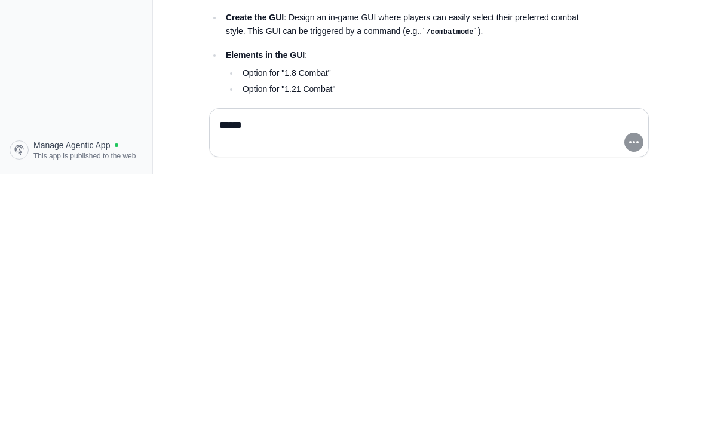
type textarea "*******"
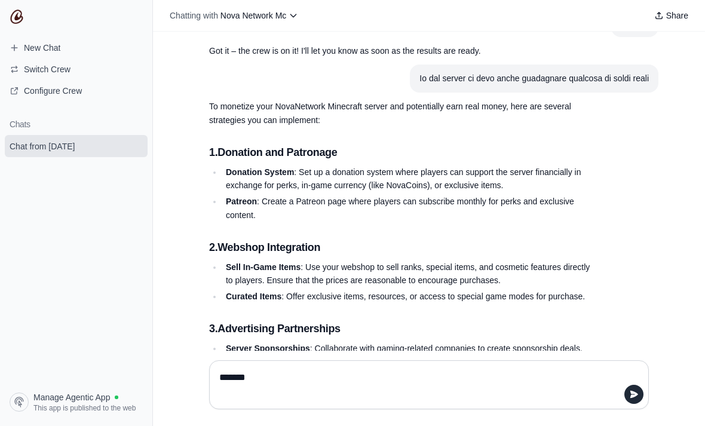
scroll to position [26272, 0]
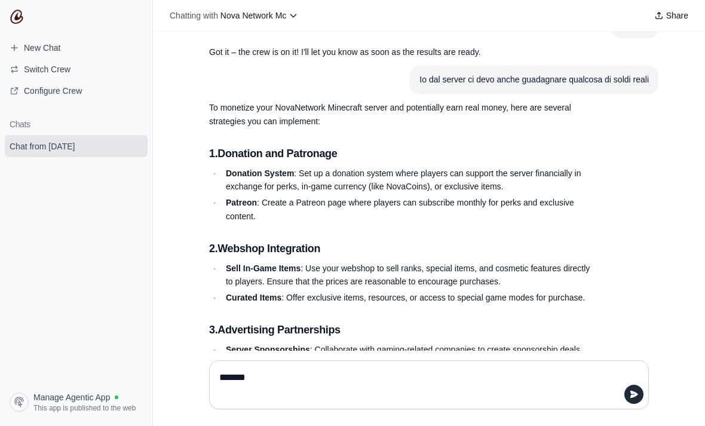
click at [632, 401] on textarea "*******" at bounding box center [425, 384] width 417 height 33
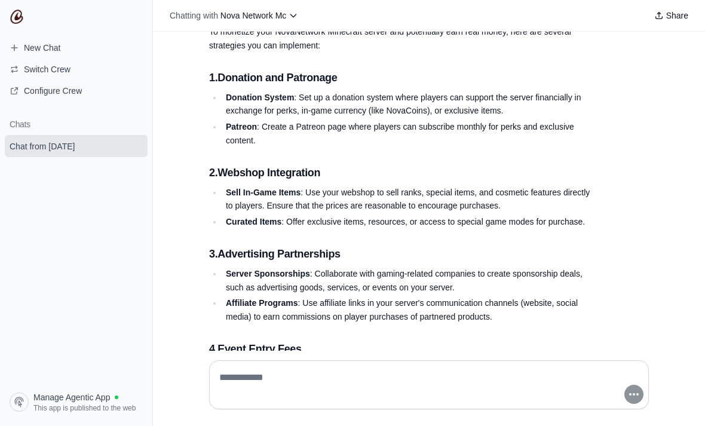
scroll to position [26354, 0]
